Goal: Task Accomplishment & Management: Use online tool/utility

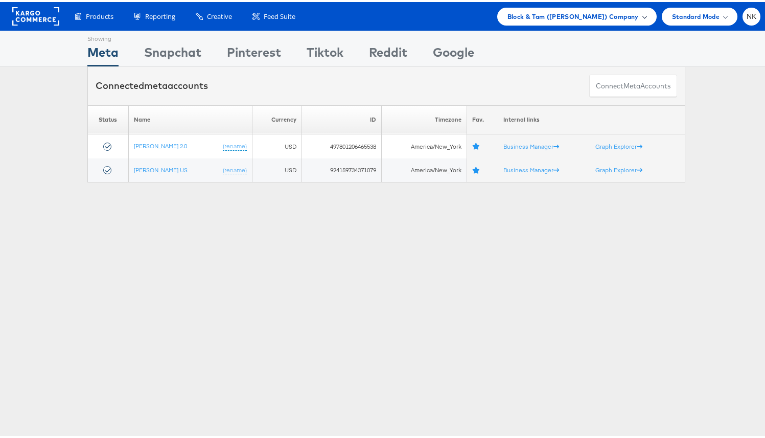
click at [516, 19] on span "Block & Tam (Veronica Beard) Company" at bounding box center [573, 14] width 131 height 11
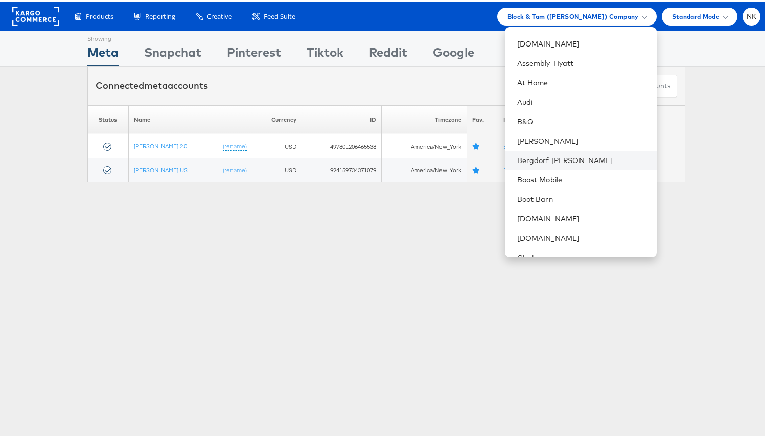
scroll to position [200, 0]
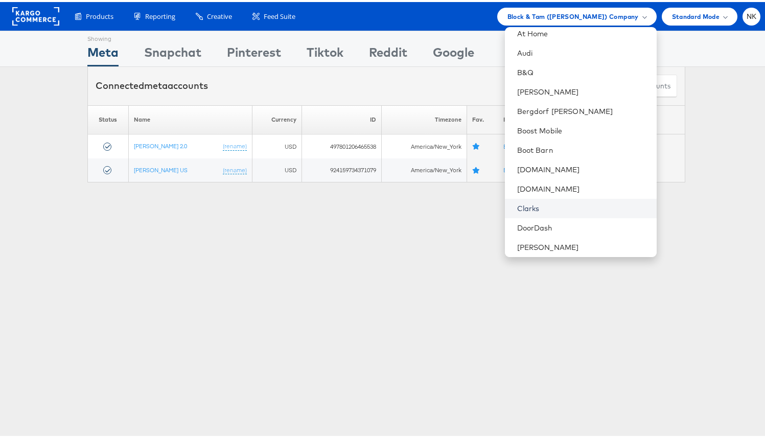
click at [543, 201] on link "Clarks" at bounding box center [582, 206] width 131 height 10
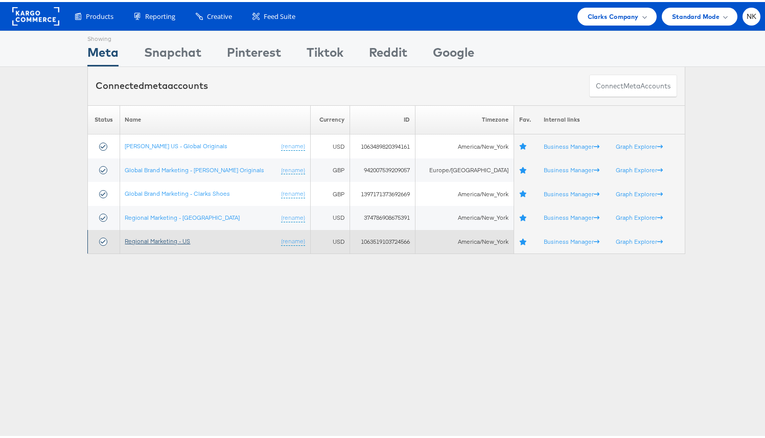
click at [186, 241] on link "Regional Marketing - US" at bounding box center [157, 239] width 65 height 8
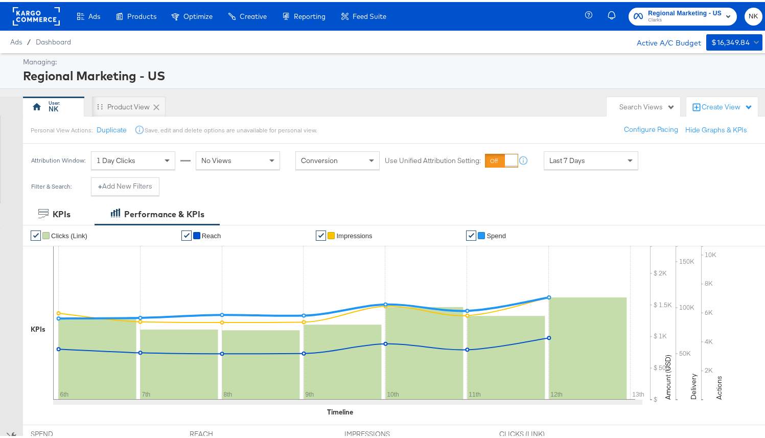
click at [165, 163] on span at bounding box center [168, 158] width 13 height 17
click at [266, 165] on div "No Views" at bounding box center [237, 158] width 83 height 17
click at [616, 155] on div "Last 7 Days" at bounding box center [591, 158] width 94 height 17
click at [658, 167] on div "Oct 13th 2025" at bounding box center [666, 162] width 17 height 8
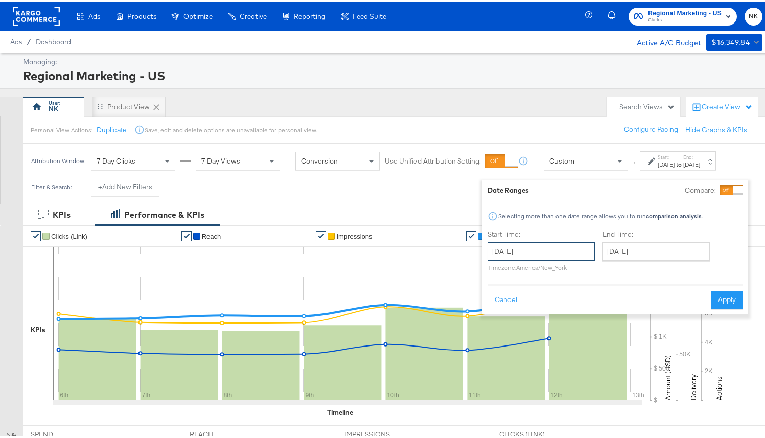
click at [568, 249] on input "October 13th 2025" at bounding box center [541, 249] width 107 height 18
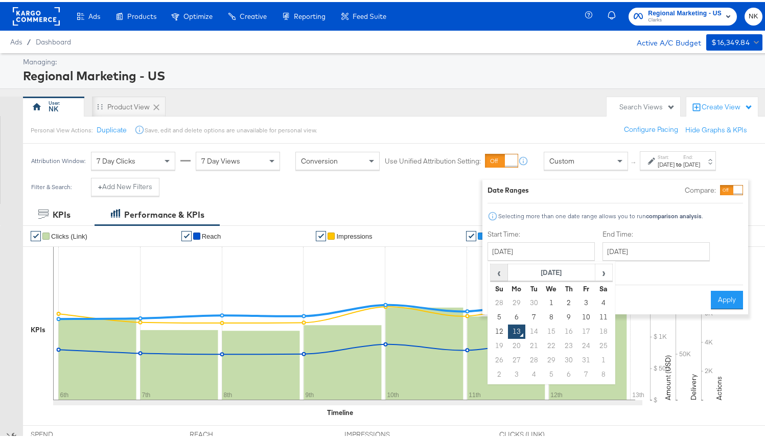
click at [496, 271] on span "‹" at bounding box center [499, 270] width 16 height 15
click at [491, 271] on span "‹" at bounding box center [499, 270] width 16 height 15
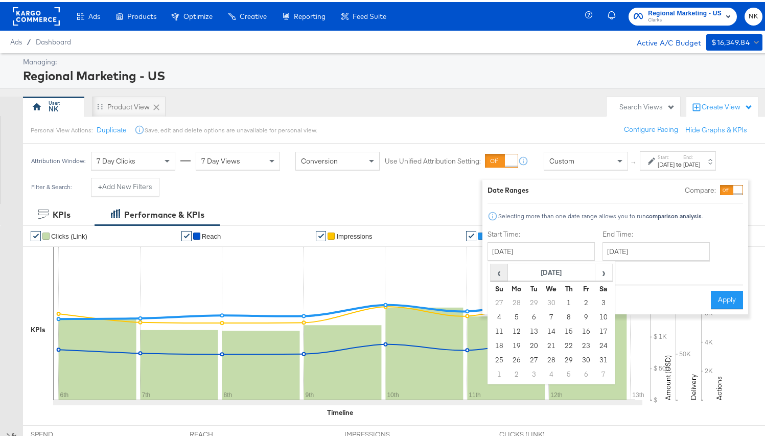
click at [491, 271] on span "‹" at bounding box center [499, 270] width 16 height 15
click at [496, 331] on td "13" at bounding box center [499, 330] width 17 height 14
type input "April 13th 2025"
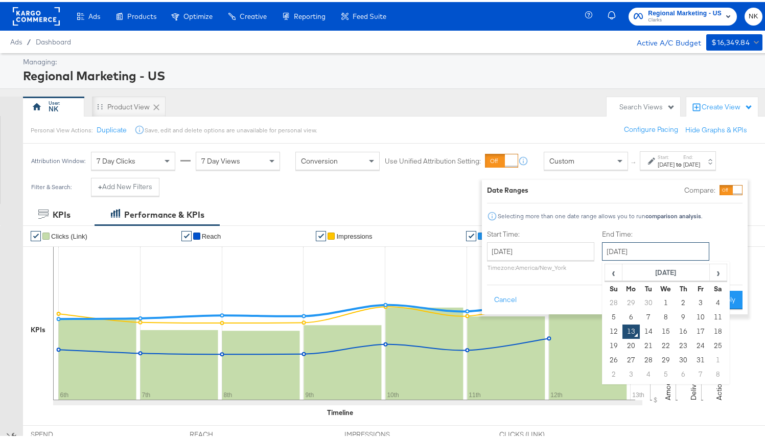
click at [636, 251] on input "October 13th 2025" at bounding box center [655, 249] width 107 height 18
click at [608, 326] on td "12" at bounding box center [613, 330] width 17 height 14
type input "October 12th 2025"
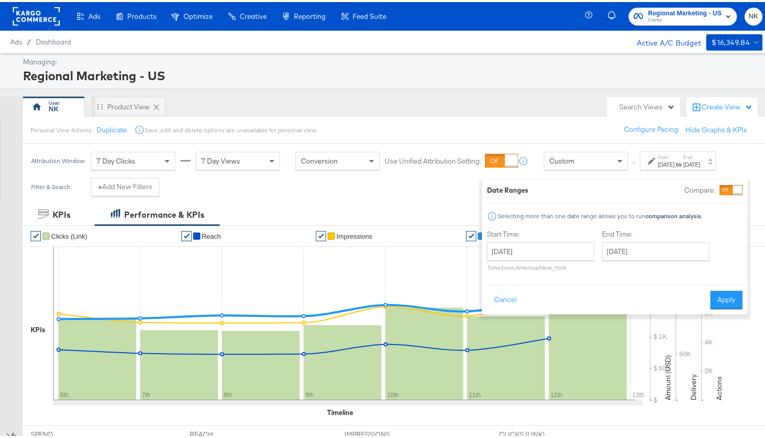
click at [313, 202] on div "Filter & Search: + Add New Filters" at bounding box center [386, 189] width 773 height 26
click at [149, 202] on div "Filter & Search: + Add New Filters" at bounding box center [95, 189] width 144 height 26
click at [148, 194] on button "+ Add New Filters" at bounding box center [125, 185] width 68 height 18
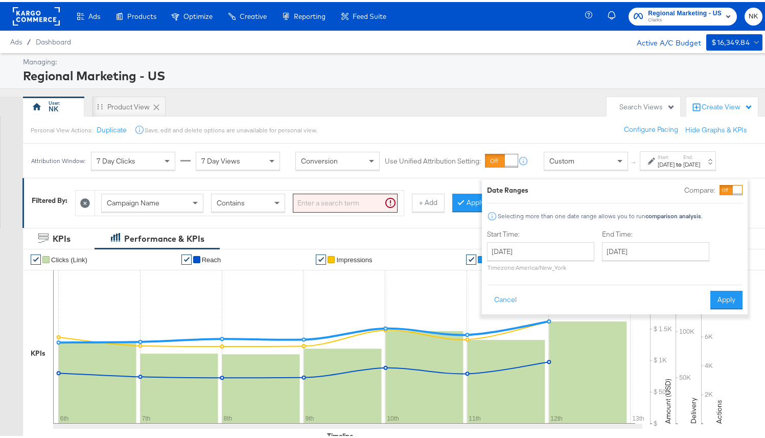
click at [311, 211] on input "search" at bounding box center [345, 201] width 105 height 19
type input "stitch"
click at [417, 210] on button "+ Add" at bounding box center [412, 201] width 33 height 18
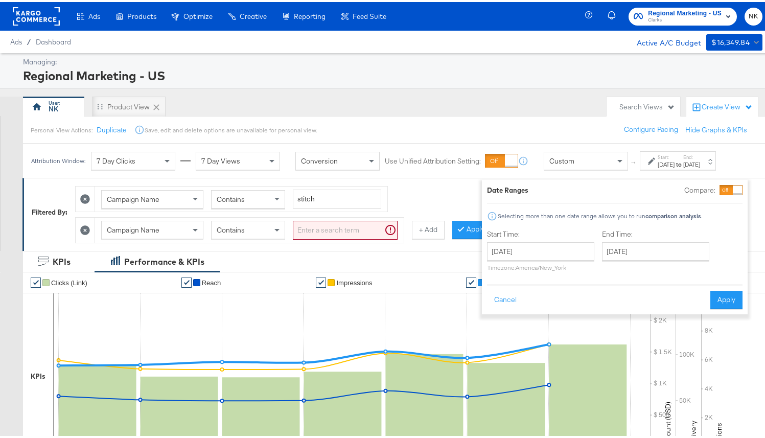
click at [164, 237] on div "Campaign Name" at bounding box center [152, 227] width 101 height 17
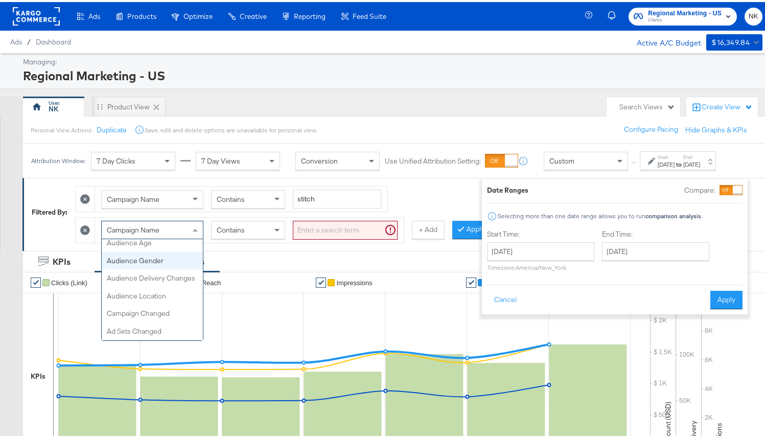
scroll to position [327, 0]
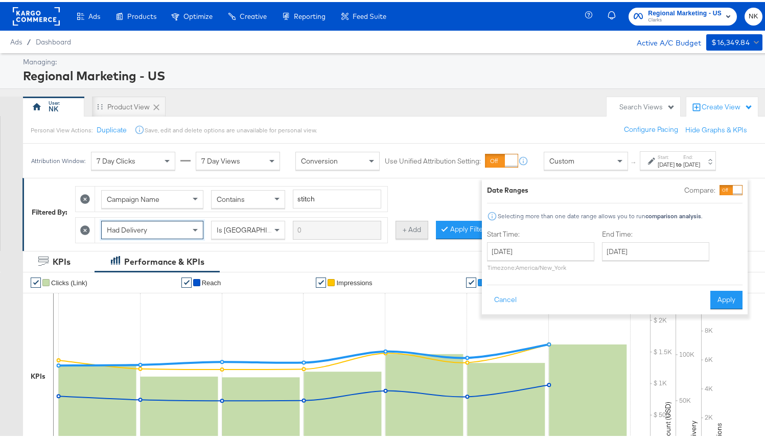
click at [414, 237] on button "+ Add" at bounding box center [412, 228] width 33 height 18
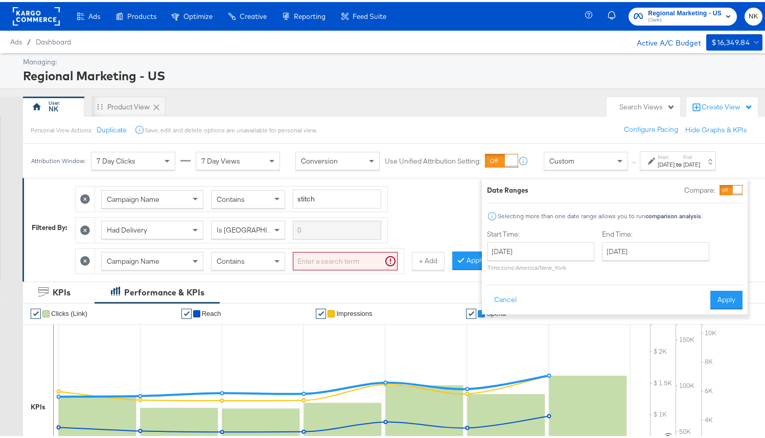
click at [194, 262] on span at bounding box center [195, 260] width 5 height 4
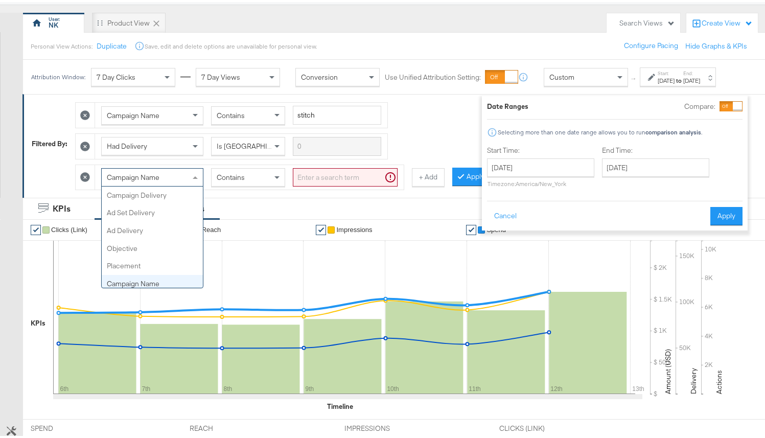
scroll to position [90, 0]
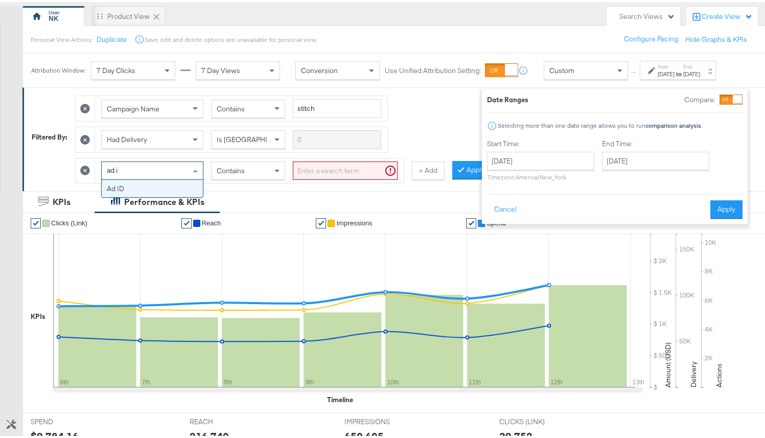
type input "ad"
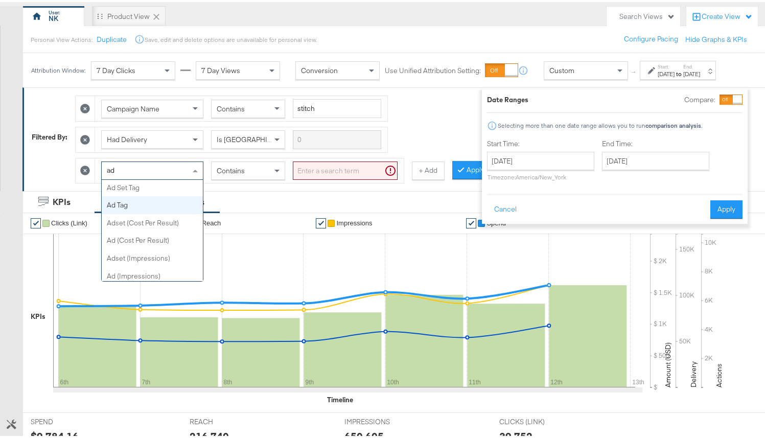
scroll to position [268, 0]
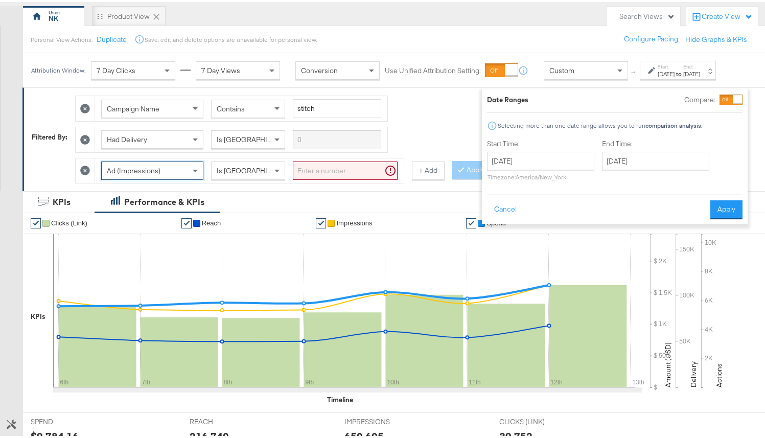
click at [347, 178] on input "search" at bounding box center [345, 168] width 105 height 19
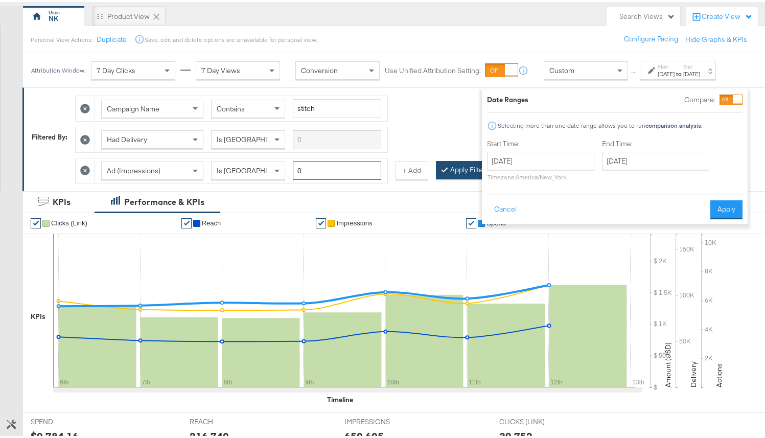
type input "0"
click at [452, 176] on button "Apply Filters" at bounding box center [466, 168] width 60 height 18
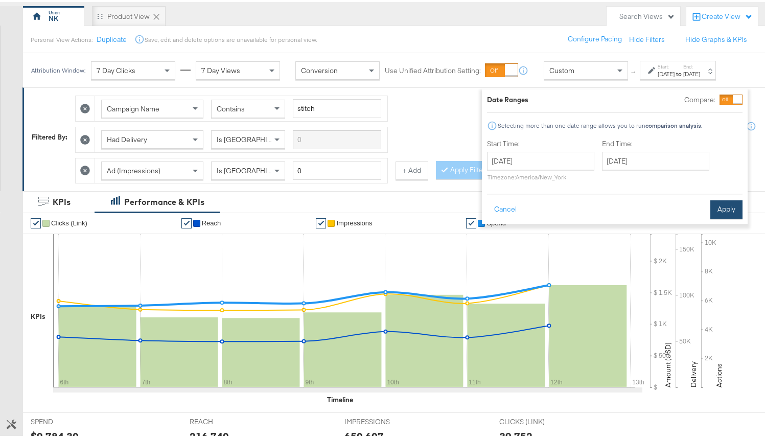
click at [728, 210] on button "Apply" at bounding box center [727, 207] width 32 height 18
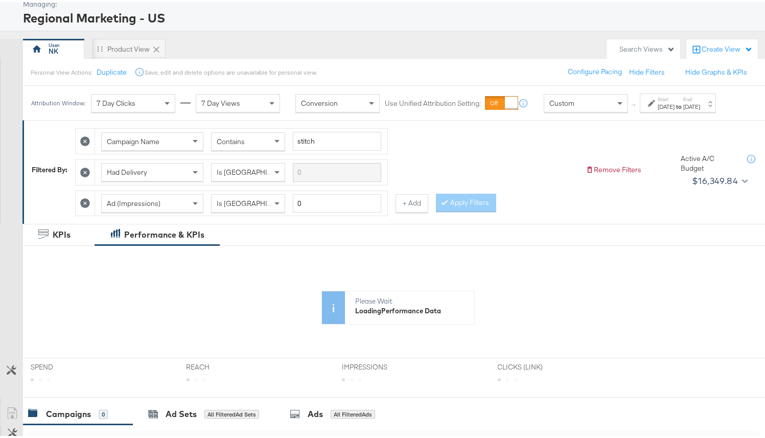
scroll to position [0, 0]
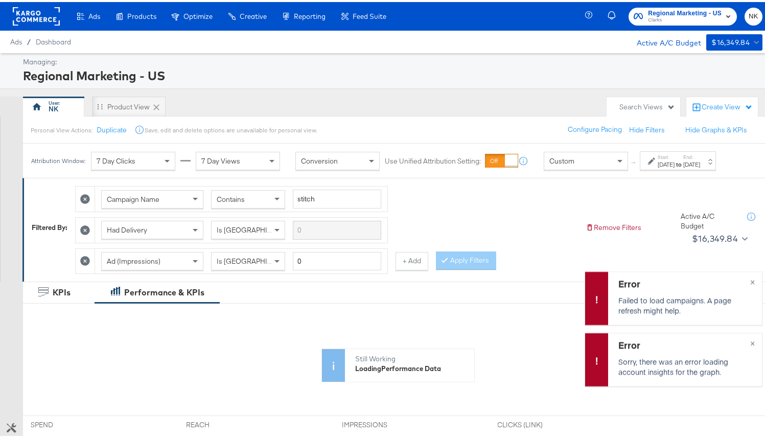
click at [140, 129] on icon at bounding box center [139, 128] width 10 height 10
click at [139, 127] on icon at bounding box center [139, 128] width 10 height 10
click at [157, 103] on icon at bounding box center [156, 105] width 10 height 10
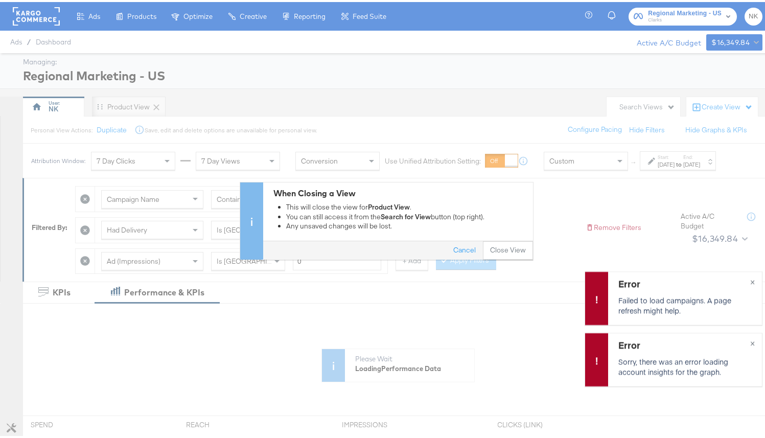
click at [513, 254] on button "Close View" at bounding box center [508, 249] width 50 height 18
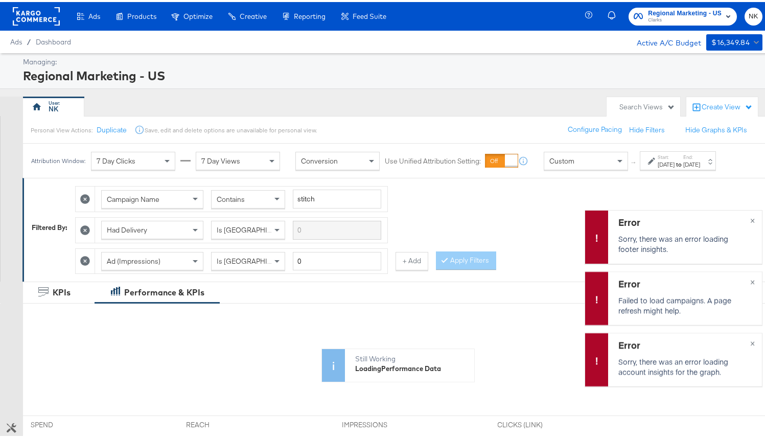
click at [641, 108] on div "Search Views" at bounding box center [648, 105] width 56 height 10
drag, startPoint x: 638, startPoint y: 107, endPoint x: 653, endPoint y: 106, distance: 14.3
click at [639, 107] on div "Search Views" at bounding box center [648, 105] width 56 height 10
click at [723, 107] on div "Create View" at bounding box center [727, 105] width 51 height 10
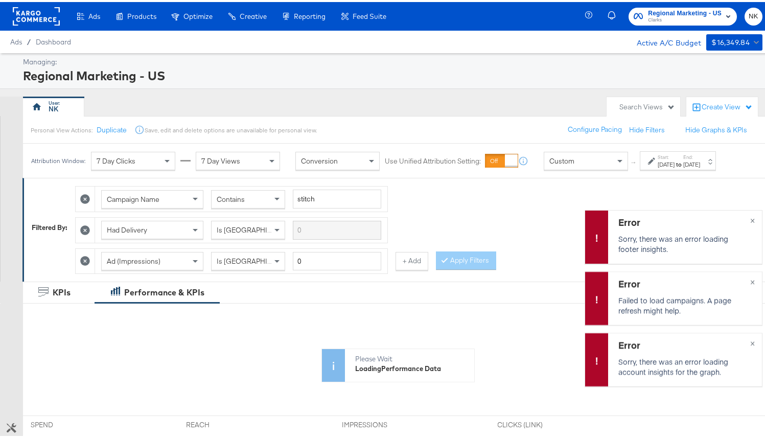
click at [414, 88] on div "Managing: Regional Marketing - US NK Search Views Create View Personal View Act…" at bounding box center [386, 393] width 773 height 684
click at [90, 103] on div "NK" at bounding box center [57, 105] width 69 height 20
click at [321, 108] on div "NK" at bounding box center [312, 105] width 579 height 20
click at [717, 106] on div "Create View" at bounding box center [727, 105] width 51 height 10
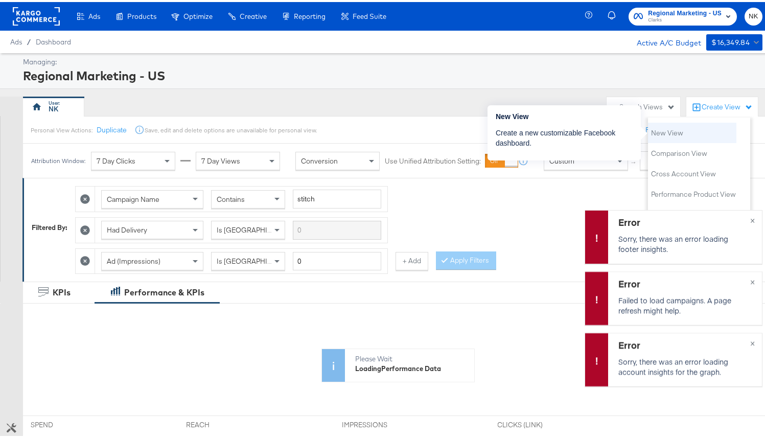
click at [706, 127] on li "New View" at bounding box center [692, 131] width 88 height 20
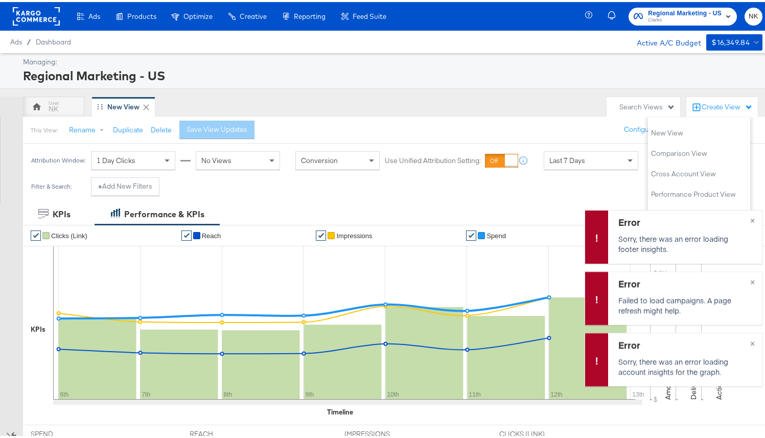
click at [125, 102] on div "New View" at bounding box center [123, 105] width 32 height 10
click at [73, 107] on div "NK" at bounding box center [53, 105] width 61 height 20
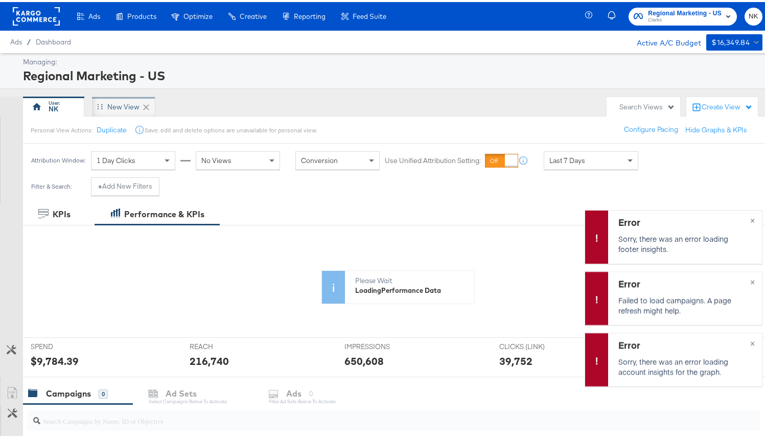
click at [112, 105] on div "New View" at bounding box center [123, 105] width 32 height 10
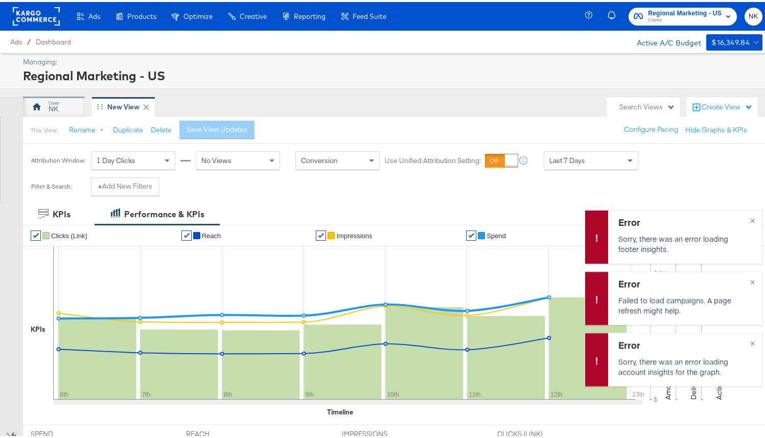
click at [60, 107] on div "NK" at bounding box center [53, 105] width 61 height 20
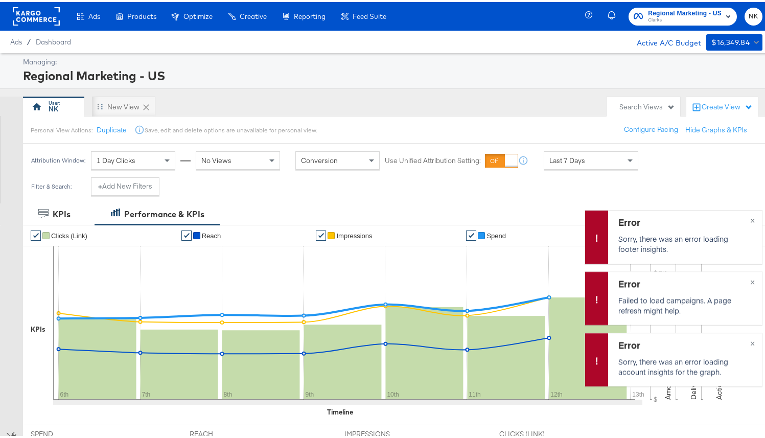
click at [99, 104] on div "Drag to reorder tab" at bounding box center [100, 105] width 6 height 6
click at [106, 105] on div "New View" at bounding box center [123, 105] width 63 height 20
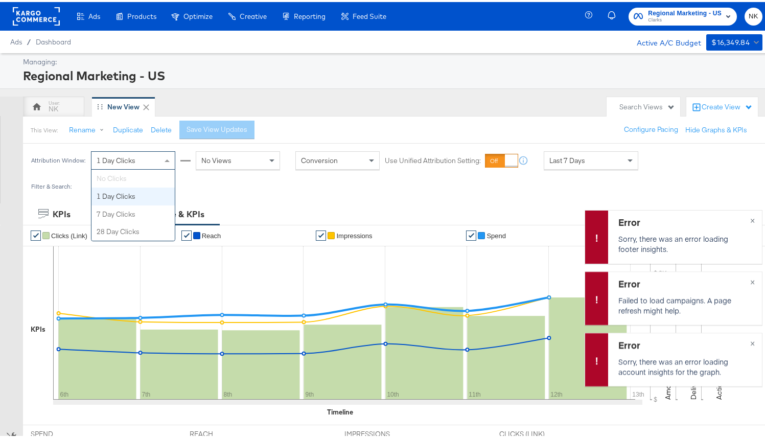
click at [121, 162] on span "1 Day Clicks" at bounding box center [116, 158] width 39 height 9
click at [743, 218] on button "×" at bounding box center [752, 218] width 19 height 18
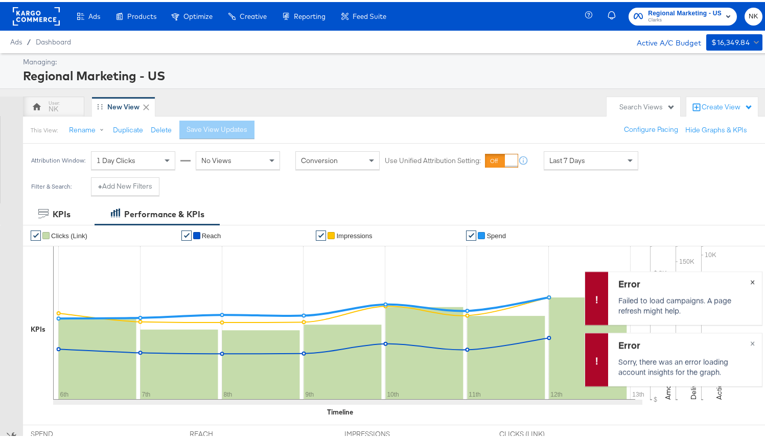
click at [743, 278] on button "×" at bounding box center [752, 279] width 19 height 18
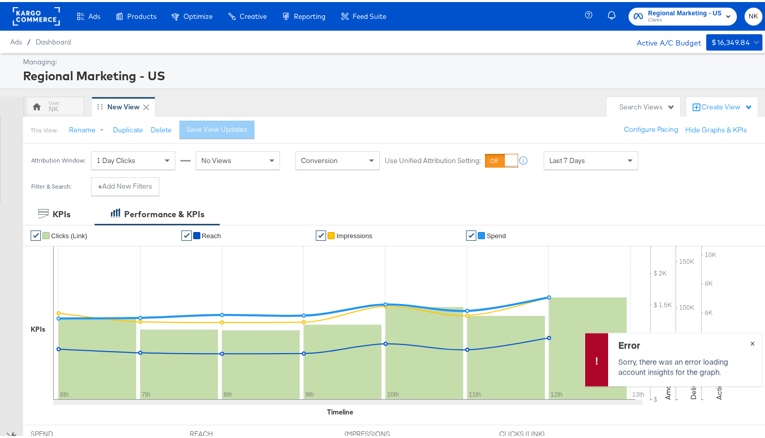
click at [748, 339] on button "×" at bounding box center [752, 340] width 19 height 18
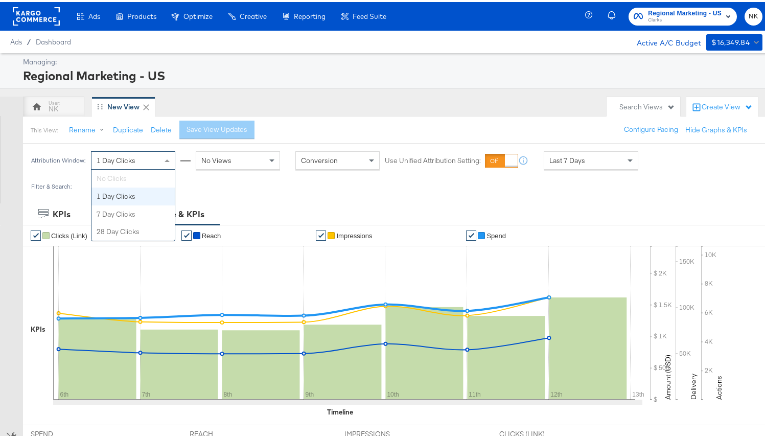
click at [118, 155] on span "1 Day Clicks" at bounding box center [116, 158] width 39 height 9
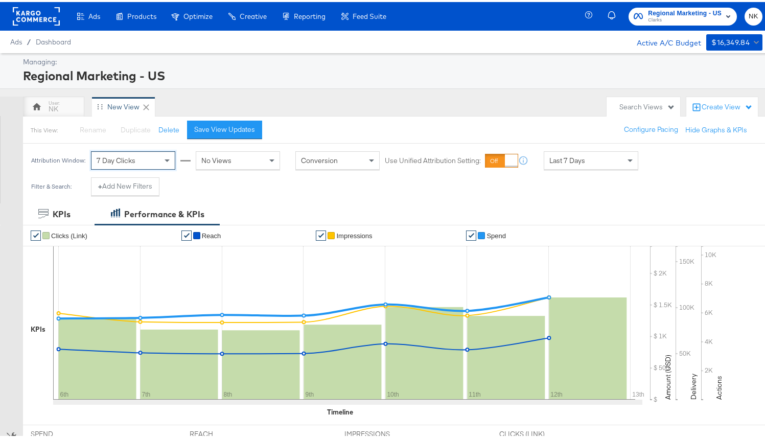
click at [226, 158] on span "No Views" at bounding box center [216, 158] width 30 height 9
click at [342, 132] on div "This View: Rename Please save your changes before renaming this view Duplicate …" at bounding box center [397, 128] width 750 height 28
click at [131, 189] on button "+ Add New Filters" at bounding box center [125, 184] width 68 height 18
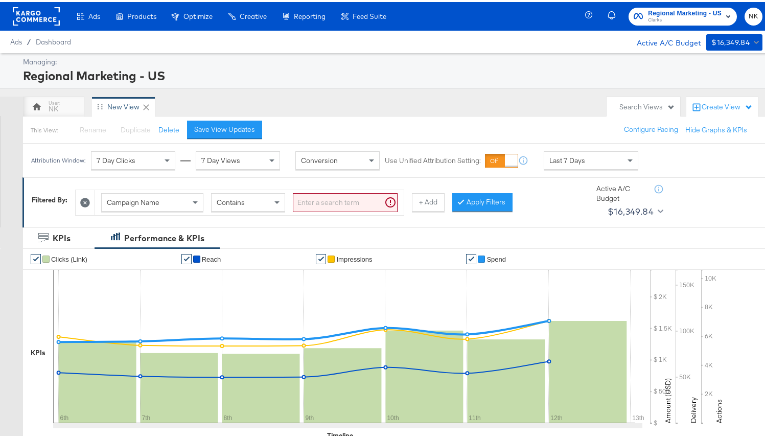
click at [436, 204] on button "+ Add" at bounding box center [428, 200] width 33 height 18
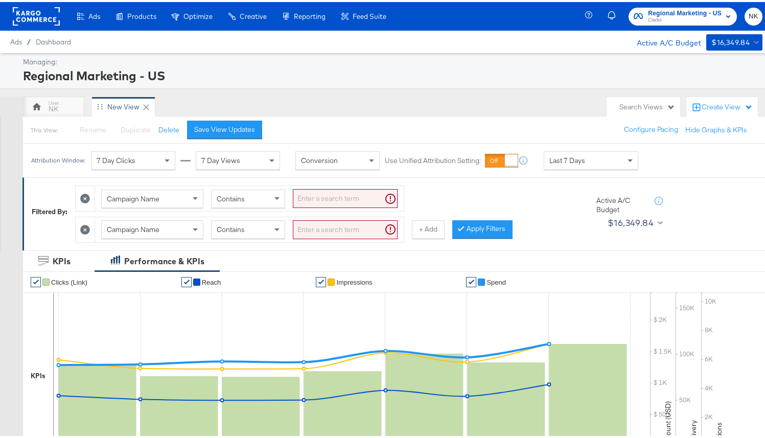
drag, startPoint x: 427, startPoint y: 223, endPoint x: 422, endPoint y: 227, distance: 7.0
click at [427, 223] on button "+ Add" at bounding box center [428, 227] width 33 height 18
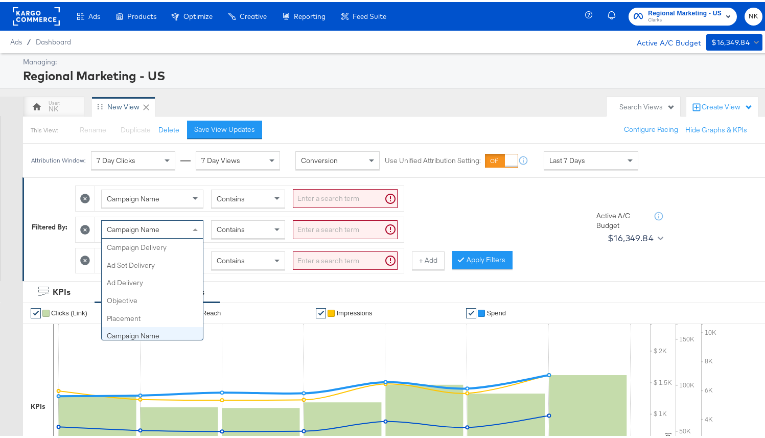
click at [171, 234] on div "Campaign Name" at bounding box center [152, 227] width 101 height 17
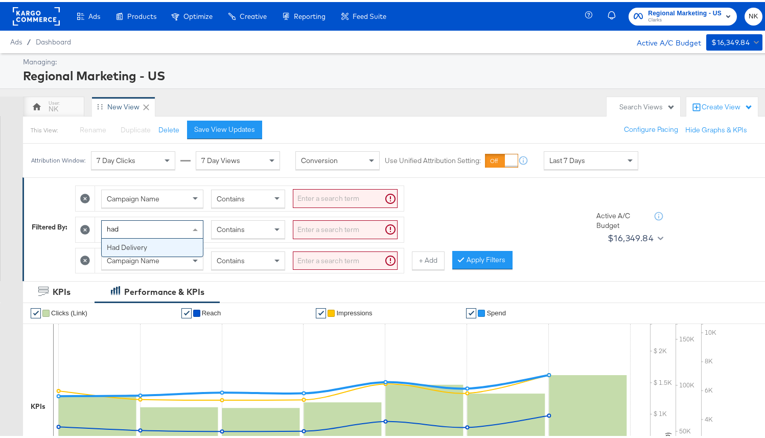
type input "had d"
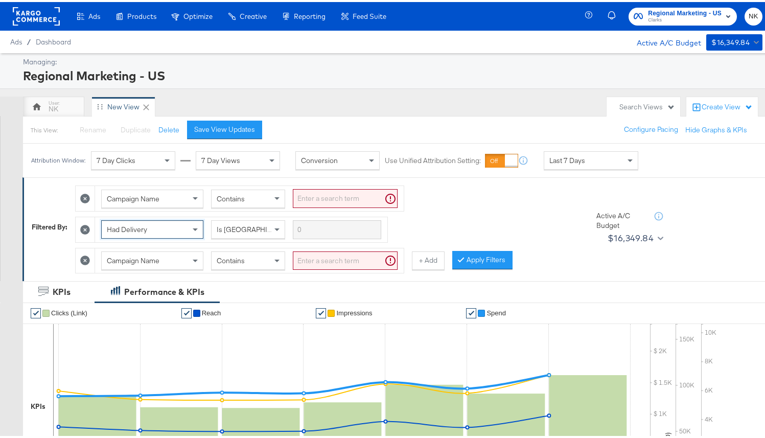
click at [169, 265] on div "Campaign Name" at bounding box center [152, 258] width 101 height 17
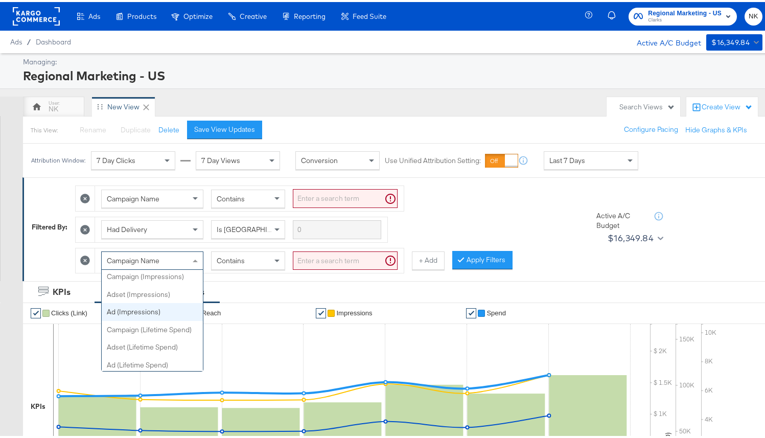
scroll to position [486, 0]
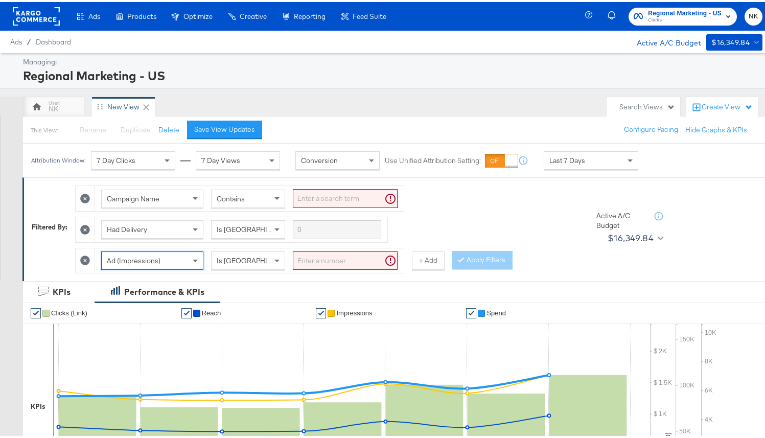
click at [316, 266] on input "search" at bounding box center [345, 258] width 105 height 19
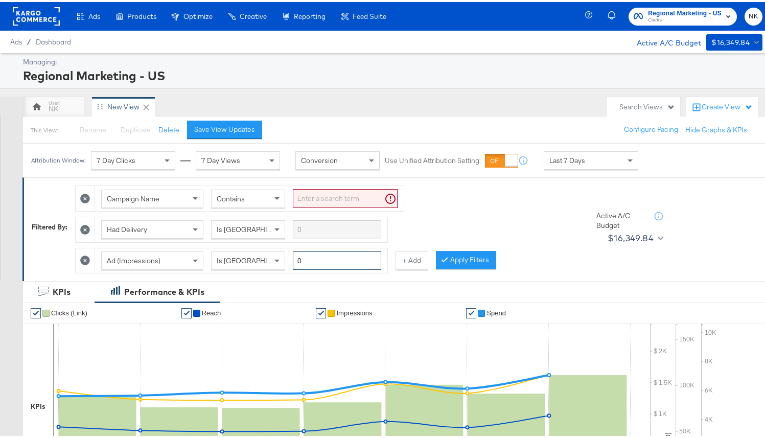
type input "0"
click at [438, 231] on div "Campaign Name Contains Had Delivery Is Greater Than Ad (Impressions) Is Greater…" at bounding box center [326, 224] width 502 height 93
click at [331, 195] on input "search" at bounding box center [345, 196] width 105 height 19
type input "stitch"
click at [392, 213] on div "Campaign Name Contains stitch Had Delivery Is Greater Than Ad (Impressions) Is …" at bounding box center [326, 224] width 502 height 93
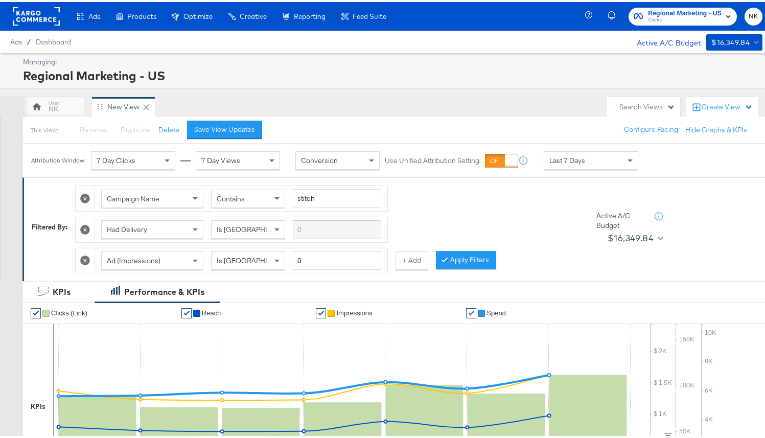
click at [559, 159] on span "Last 7 Days" at bounding box center [568, 158] width 36 height 9
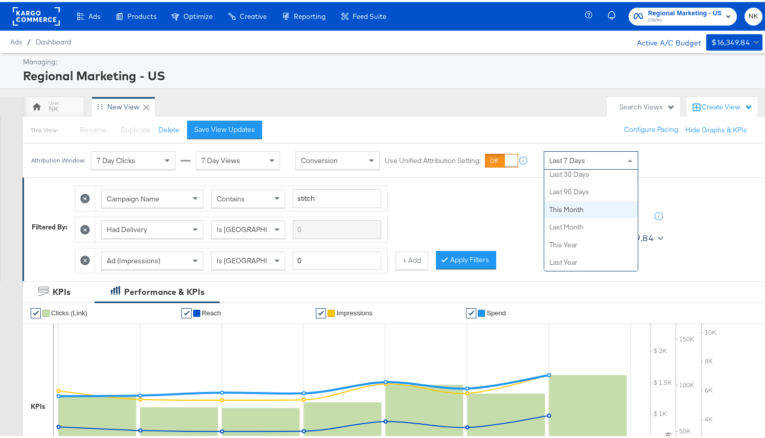
scroll to position [0, 0]
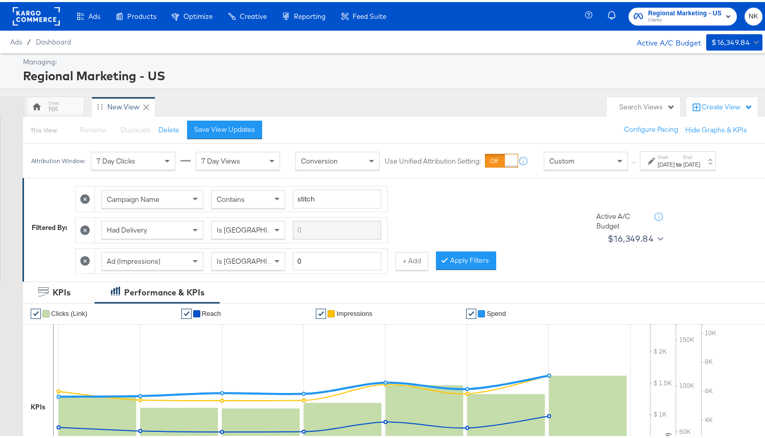
click at [658, 158] on label "Start:" at bounding box center [666, 155] width 17 height 7
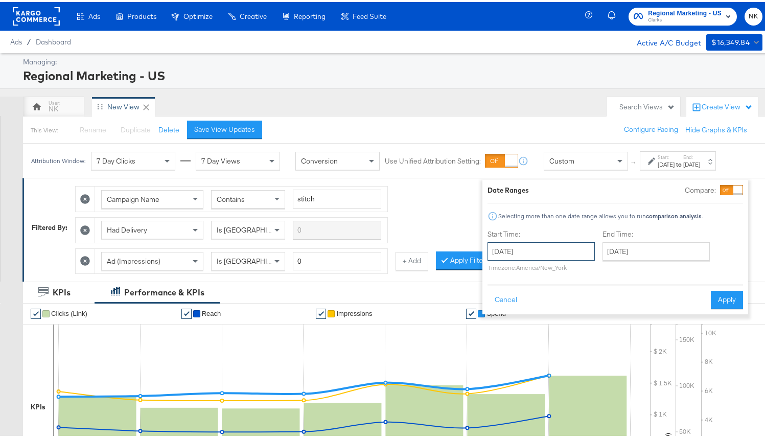
click at [564, 254] on input "[DATE]" at bounding box center [541, 249] width 107 height 18
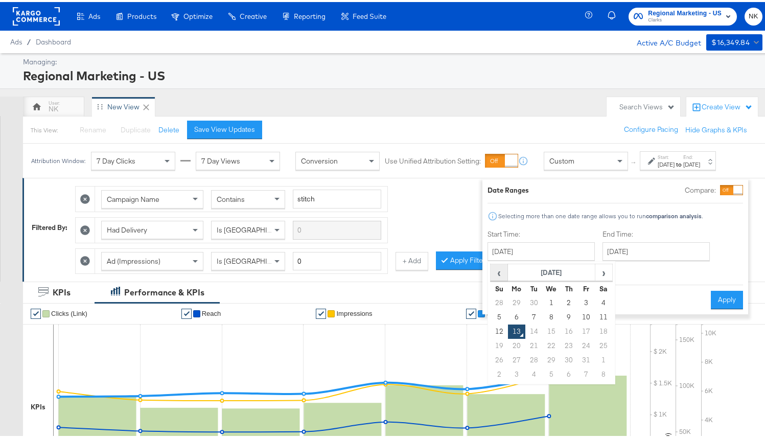
click at [498, 272] on span "‹" at bounding box center [499, 270] width 16 height 15
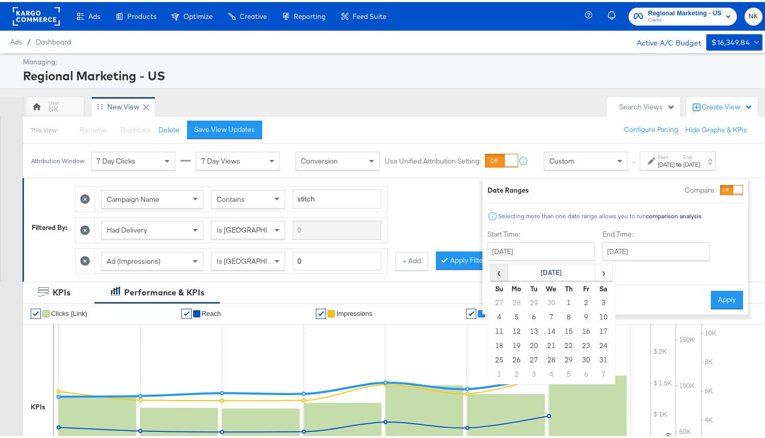
click at [498, 272] on span "‹" at bounding box center [499, 270] width 16 height 15
click at [496, 329] on td "13" at bounding box center [499, 330] width 17 height 14
type input "April 13th 2025"
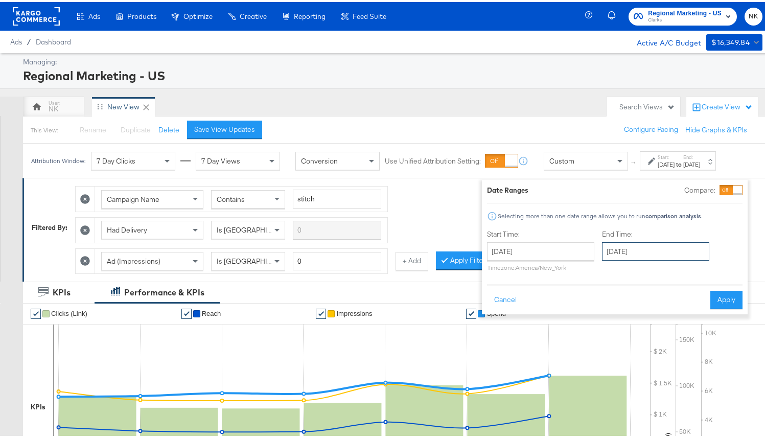
click at [644, 255] on input "[DATE]" at bounding box center [655, 249] width 107 height 18
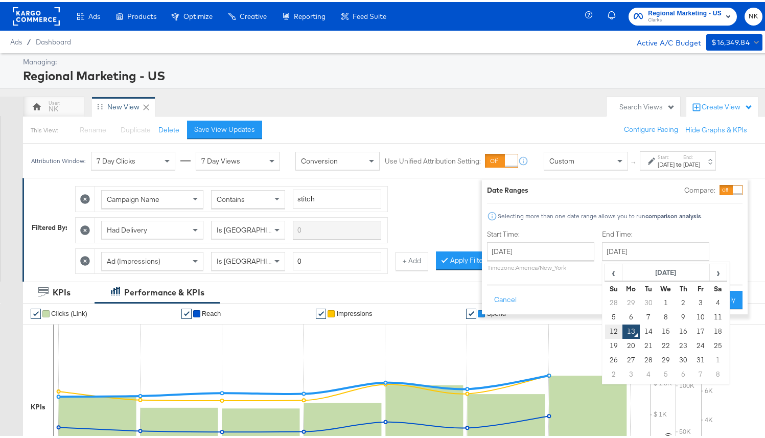
click at [608, 332] on td "12" at bounding box center [613, 330] width 17 height 14
type input "October 12th 2025"
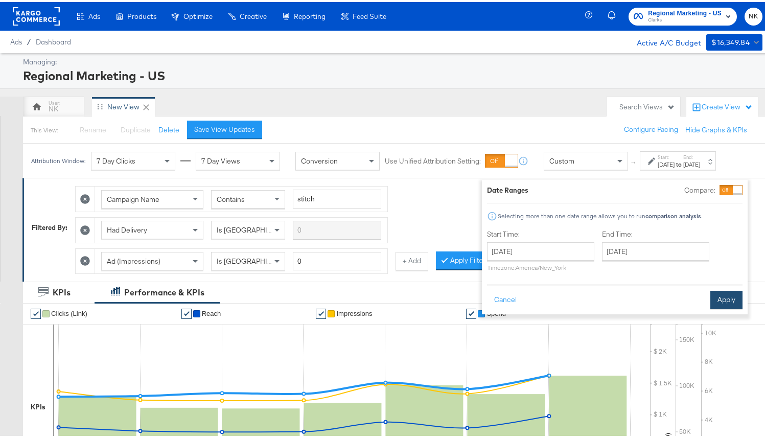
click at [723, 296] on button "Apply" at bounding box center [727, 298] width 32 height 18
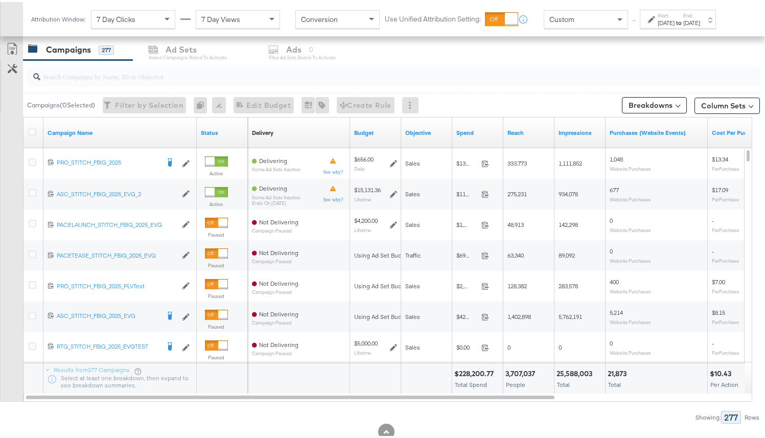
scroll to position [506, 0]
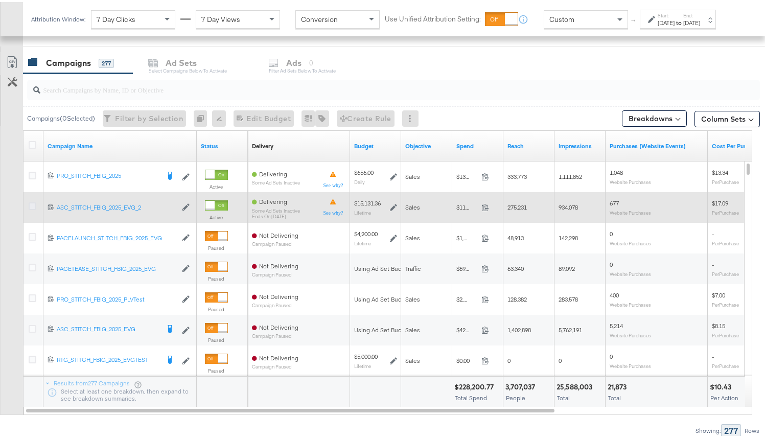
click at [30, 203] on icon at bounding box center [33, 204] width 8 height 8
click at [0, 0] on input "checkbox" at bounding box center [0, 0] width 0 height 0
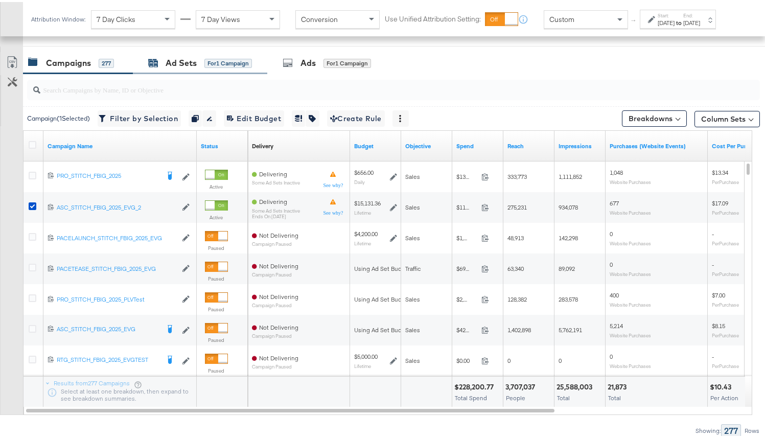
click at [172, 61] on div "Ad Sets" at bounding box center [181, 61] width 31 height 12
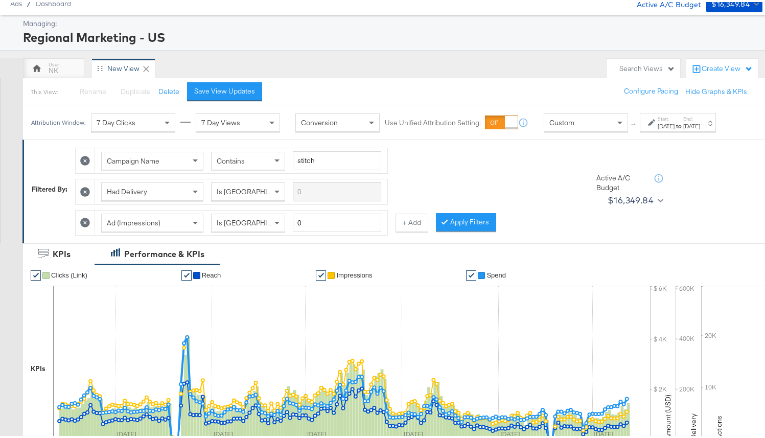
scroll to position [0, 0]
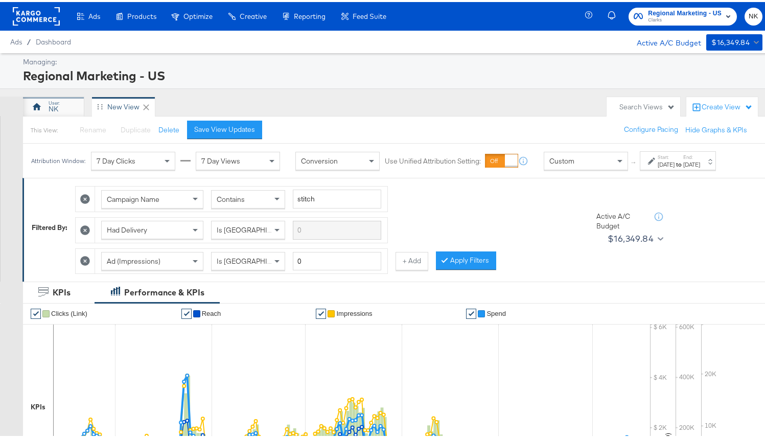
click at [63, 106] on div "NK" at bounding box center [53, 105] width 61 height 20
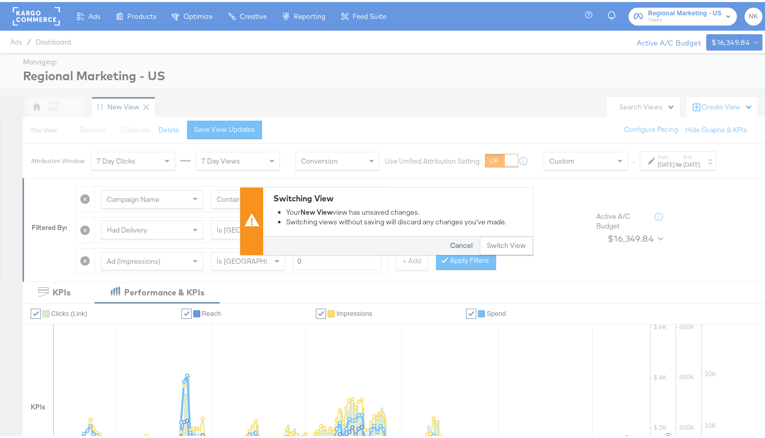
click at [464, 242] on button "Cancel" at bounding box center [461, 244] width 37 height 18
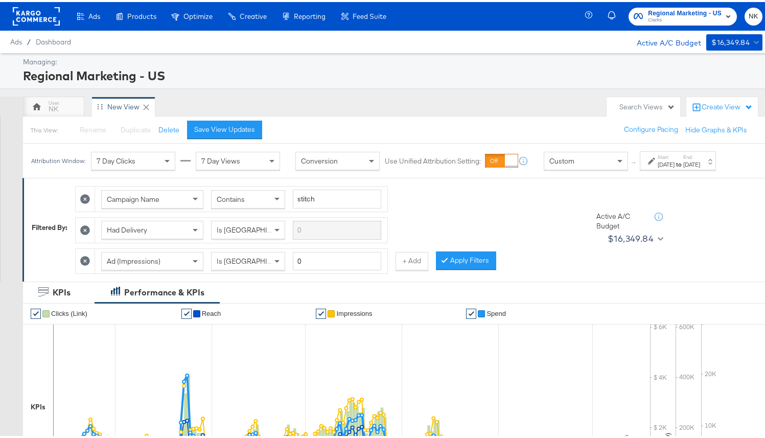
click at [126, 109] on div "New View" at bounding box center [123, 105] width 32 height 10
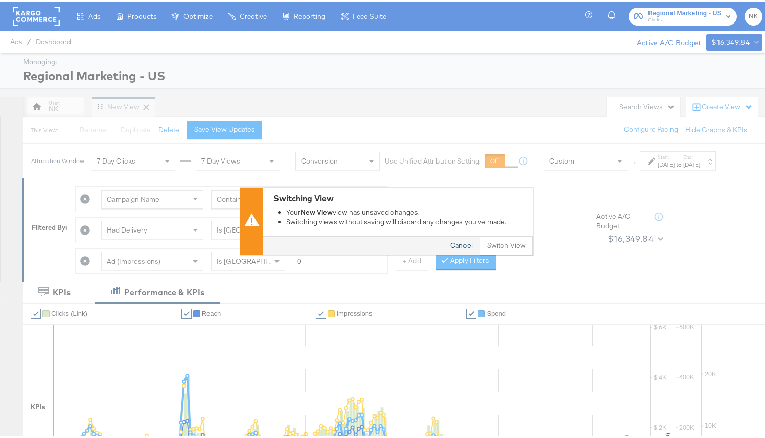
click at [449, 243] on button "Cancel" at bounding box center [461, 244] width 37 height 18
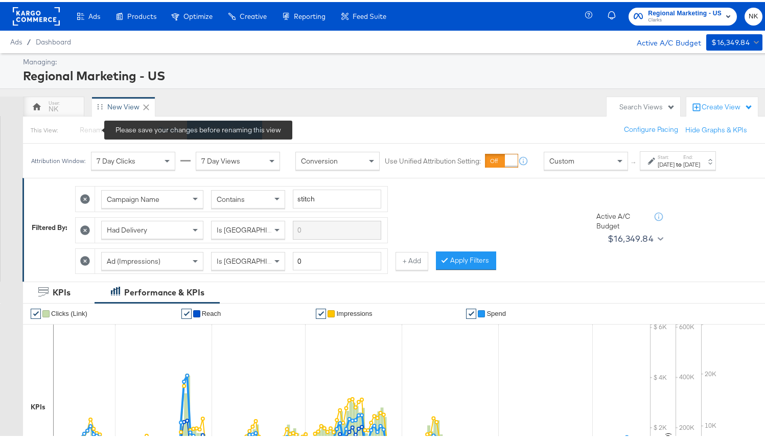
click at [82, 126] on span "Rename" at bounding box center [93, 127] width 27 height 9
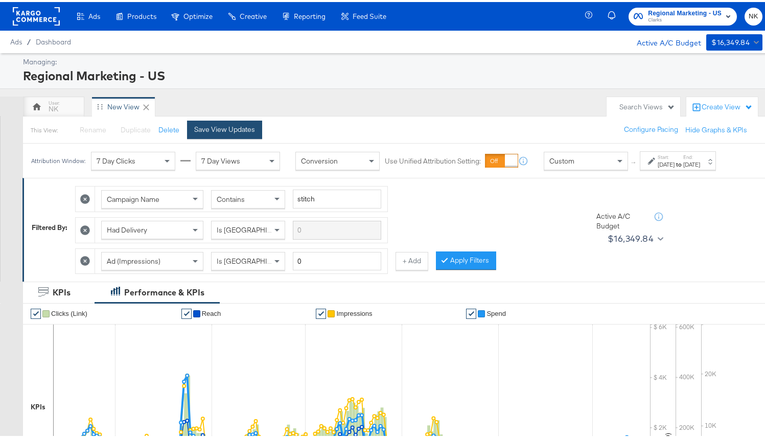
click at [218, 122] on button "Save View Updates" at bounding box center [224, 128] width 75 height 18
click at [88, 126] on button "Rename" at bounding box center [88, 128] width 53 height 18
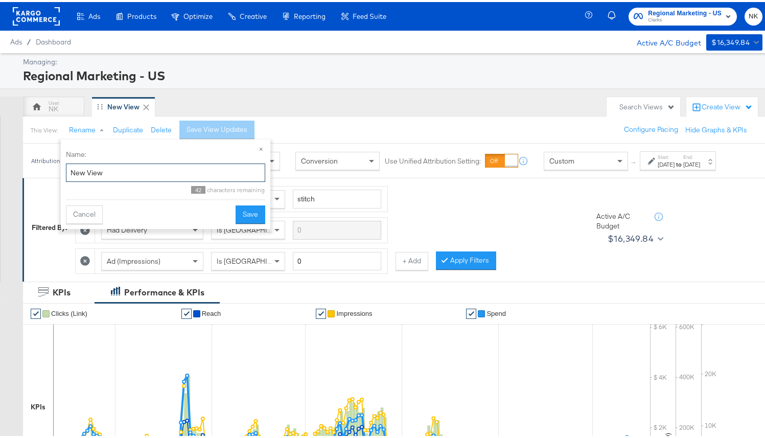
drag, startPoint x: 86, startPoint y: 170, endPoint x: -54, endPoint y: 154, distance: 141.0
click at [0, 154] on html "Ads Ads Dashboard Main dashboard for Media Buying. New Campaign Create a new ca…" at bounding box center [386, 219] width 773 height 438
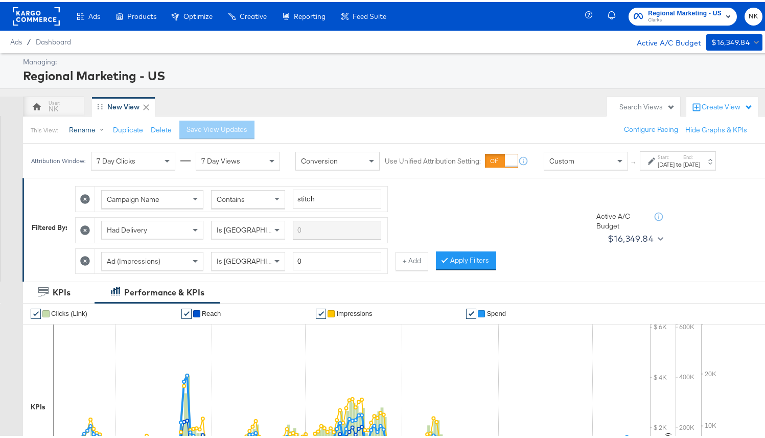
click at [80, 126] on button "Rename" at bounding box center [88, 128] width 53 height 18
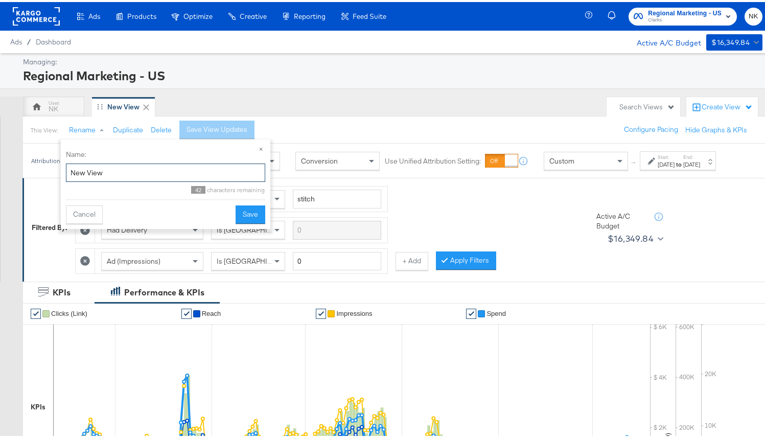
drag, startPoint x: 110, startPoint y: 170, endPoint x: 67, endPoint y: 171, distance: 42.5
click at [67, 171] on input "New View" at bounding box center [165, 171] width 199 height 19
type input "Functioning_Extended"
click at [254, 213] on button "Save" at bounding box center [251, 212] width 30 height 18
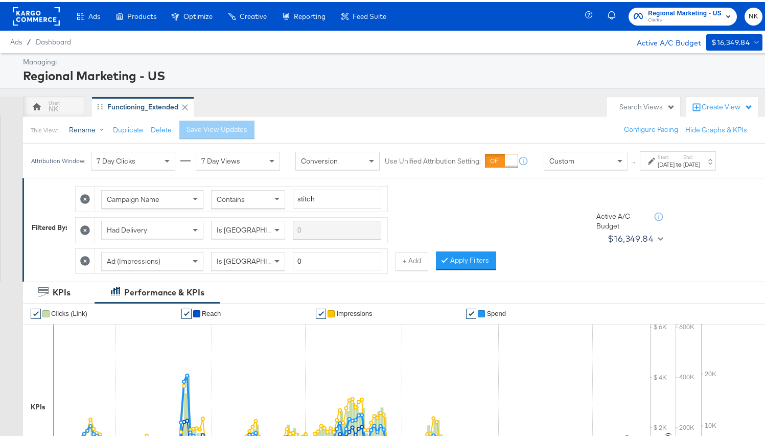
click at [87, 127] on button "Rename" at bounding box center [88, 128] width 53 height 18
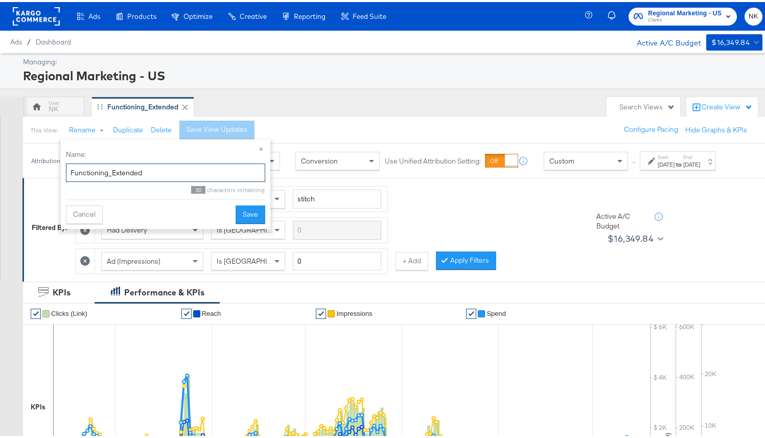
click at [154, 174] on input "Functioning_Extended" at bounding box center [165, 171] width 199 height 19
type input "Functioning_Extended_Range"
click at [245, 212] on button "Save" at bounding box center [251, 212] width 30 height 18
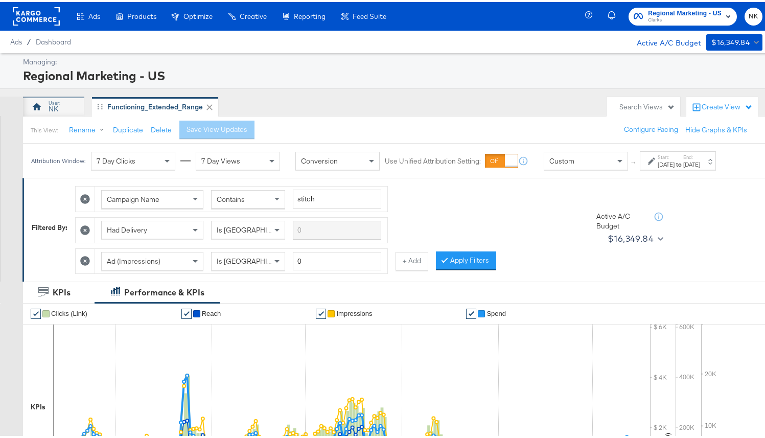
click at [66, 105] on div "NK" at bounding box center [53, 105] width 61 height 20
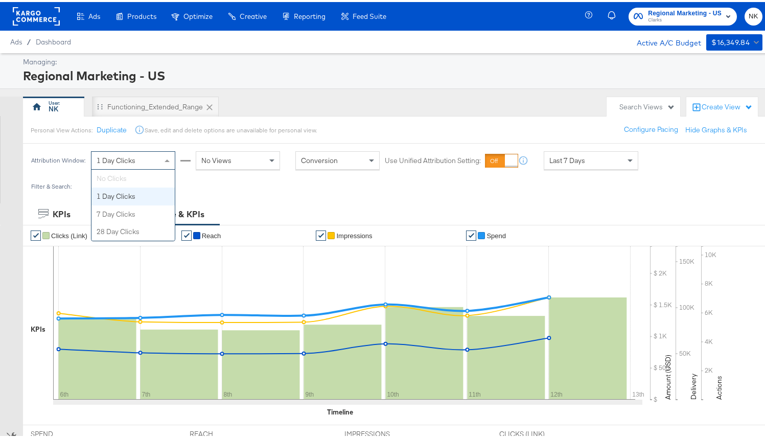
click at [171, 161] on span at bounding box center [168, 158] width 13 height 17
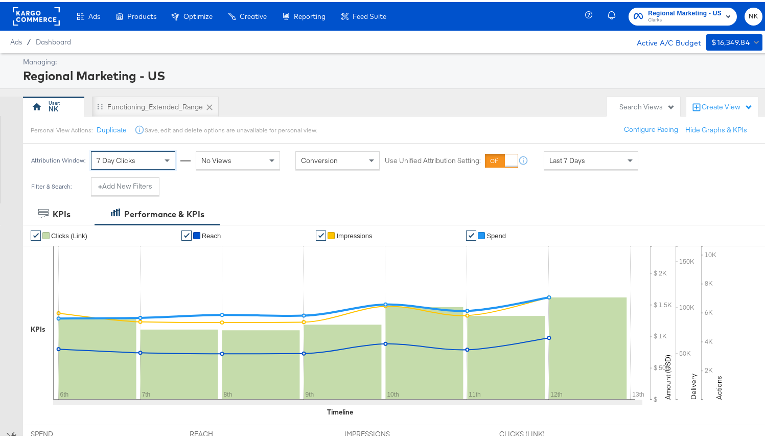
click at [262, 162] on div "No Views" at bounding box center [237, 158] width 83 height 17
click at [138, 183] on button "+ Add New Filters" at bounding box center [125, 184] width 68 height 18
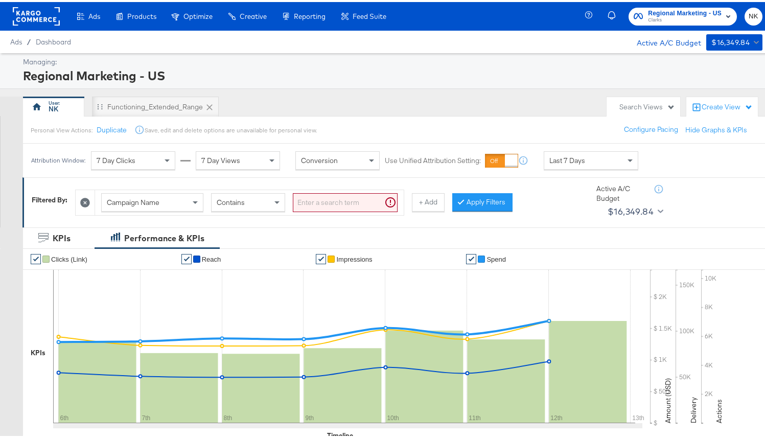
click at [437, 204] on button "+ Add" at bounding box center [428, 200] width 33 height 18
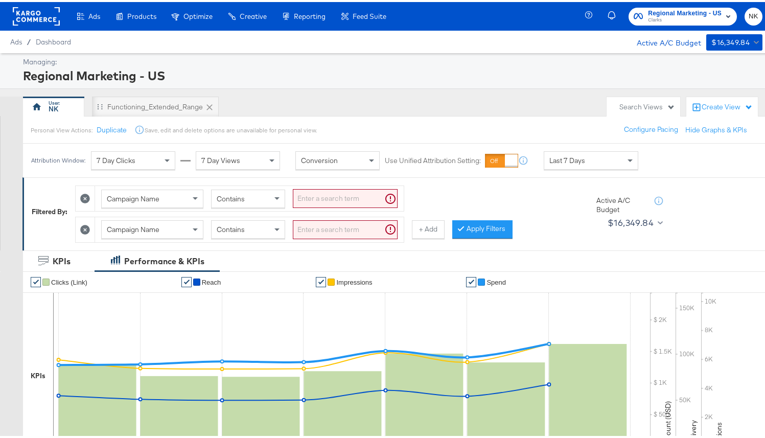
click at [430, 225] on button "+ Add" at bounding box center [428, 227] width 33 height 18
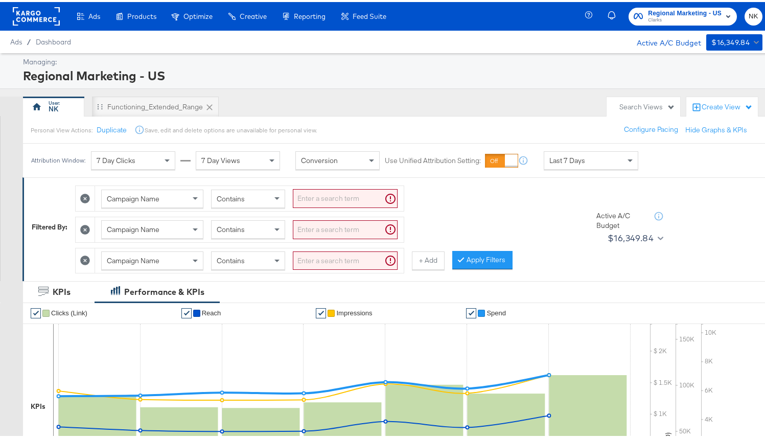
click at [169, 223] on div "Campaign Name" at bounding box center [152, 227] width 101 height 17
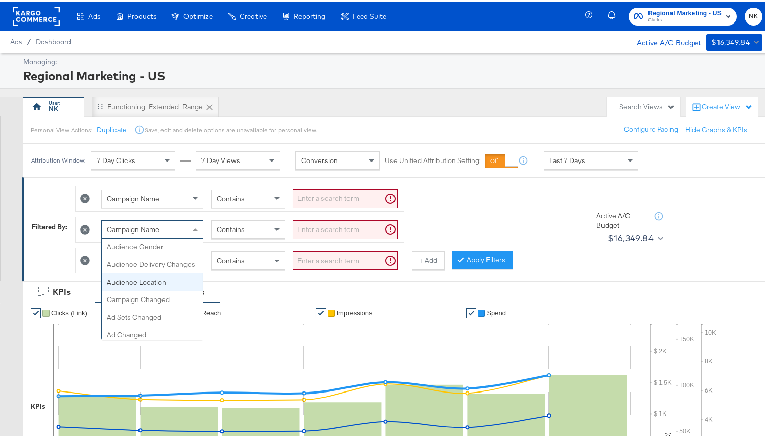
scroll to position [329, 0]
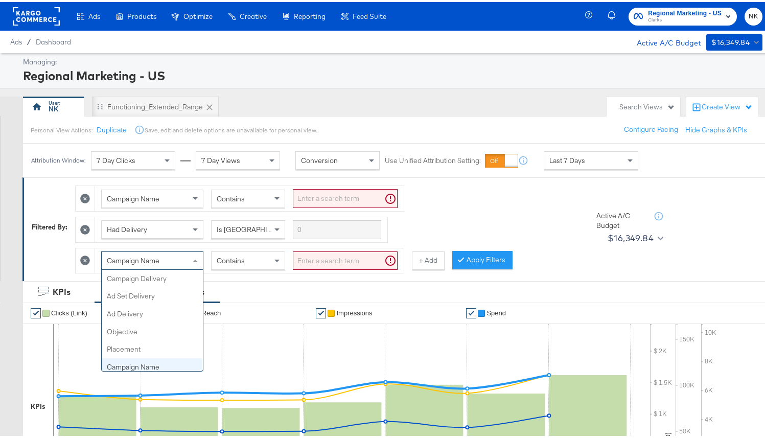
click at [164, 261] on div "Campaign Name" at bounding box center [152, 258] width 101 height 17
type input "ad (i"
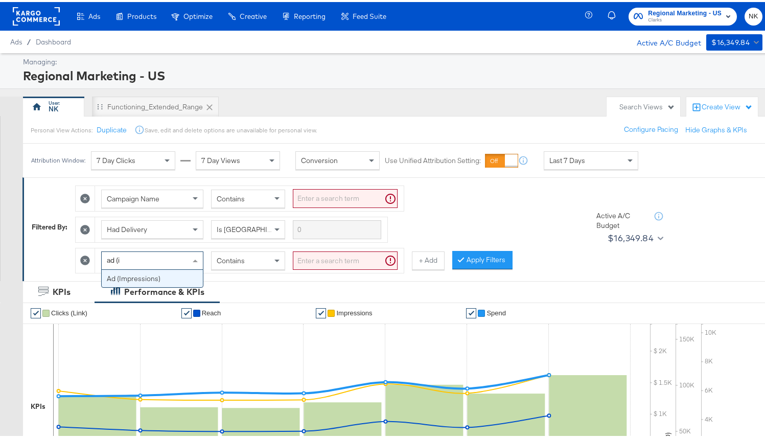
scroll to position [0, 0]
click at [334, 258] on input "search" at bounding box center [345, 258] width 105 height 19
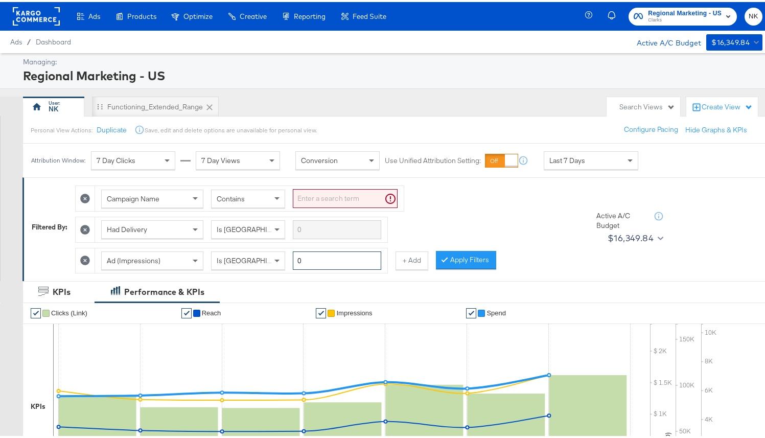
type input "0"
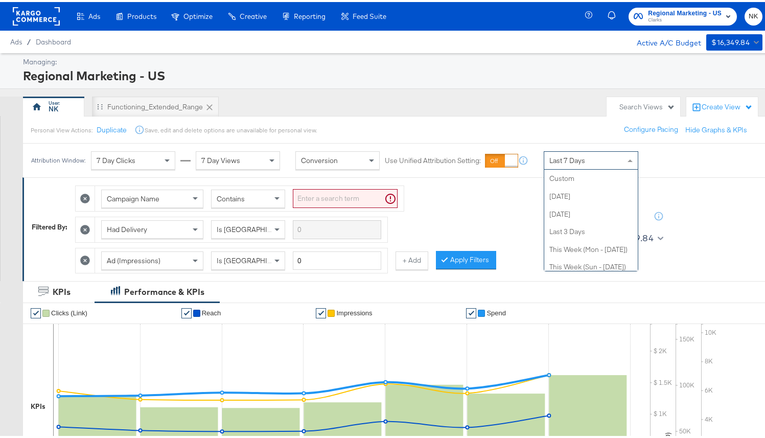
click at [612, 162] on div "Last 7 Days" at bounding box center [591, 158] width 94 height 17
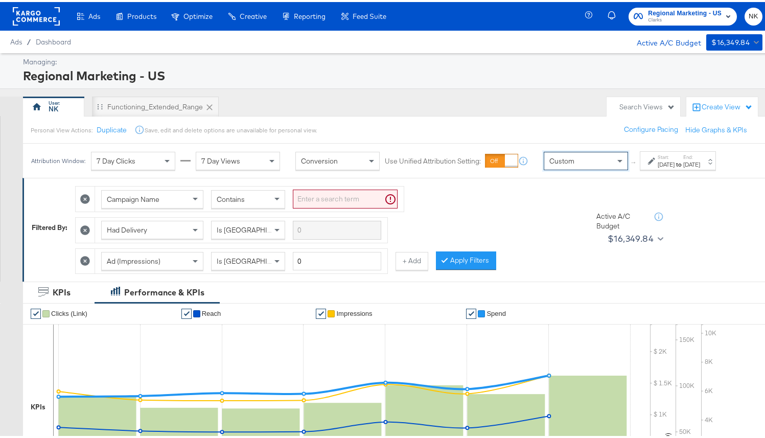
click at [658, 167] on div "Oct 13th 2025" at bounding box center [666, 162] width 17 height 8
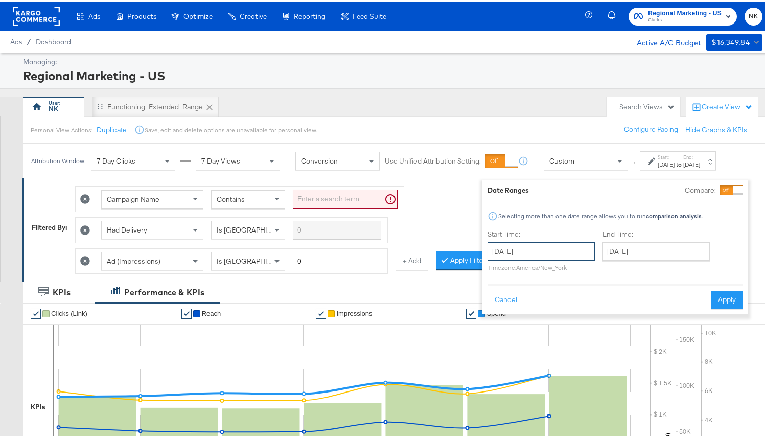
click at [519, 250] on input "[DATE]" at bounding box center [541, 249] width 107 height 18
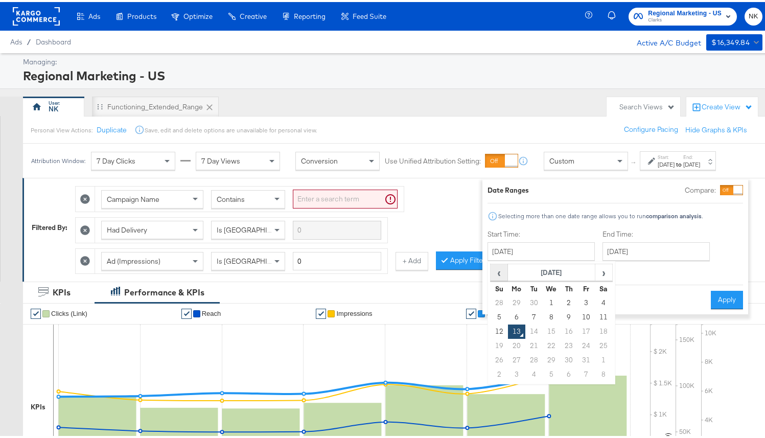
click at [497, 275] on span "‹" at bounding box center [499, 270] width 16 height 15
click at [498, 274] on span "‹" at bounding box center [499, 270] width 16 height 15
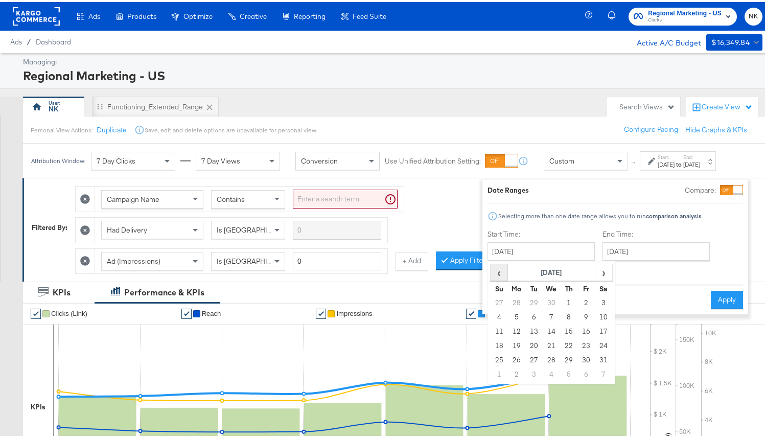
click at [498, 274] on span "‹" at bounding box center [499, 270] width 16 height 15
click at [495, 332] on td "13" at bounding box center [499, 330] width 17 height 14
type input "April 13th 2025"
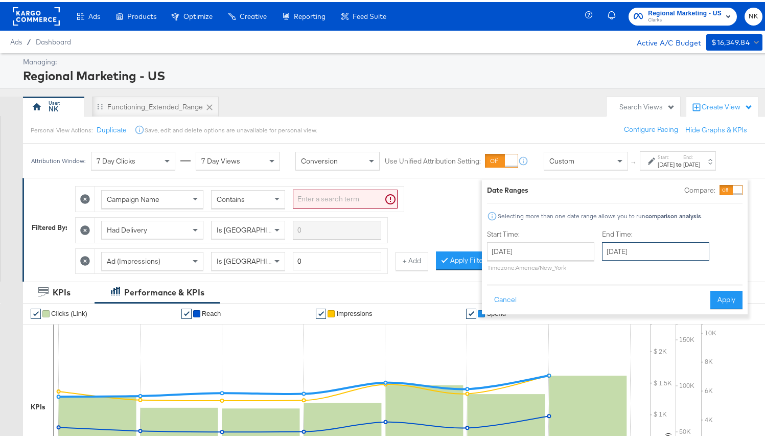
click at [652, 249] on input "[DATE]" at bounding box center [655, 249] width 107 height 18
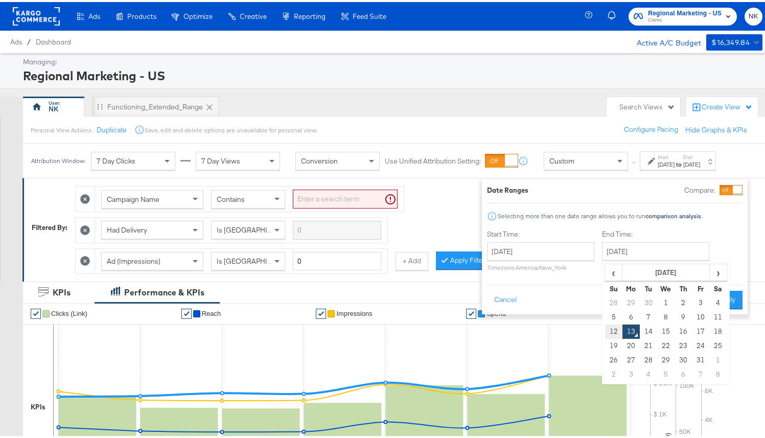
click at [605, 330] on td "12" at bounding box center [613, 330] width 17 height 14
type input "October 12th 2025"
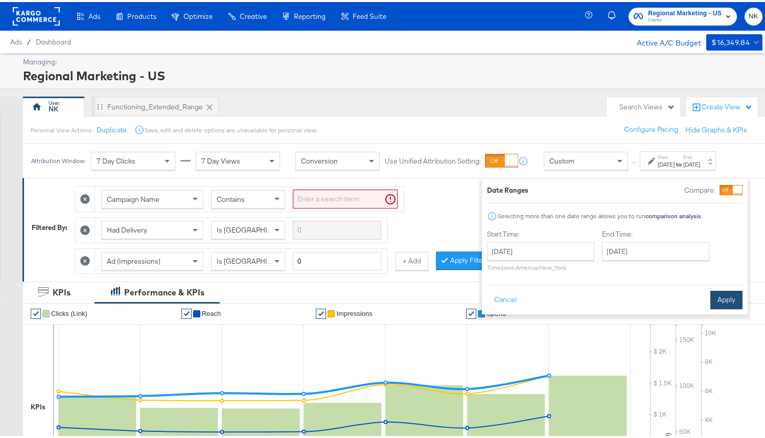
click at [718, 295] on button "Apply" at bounding box center [727, 298] width 32 height 18
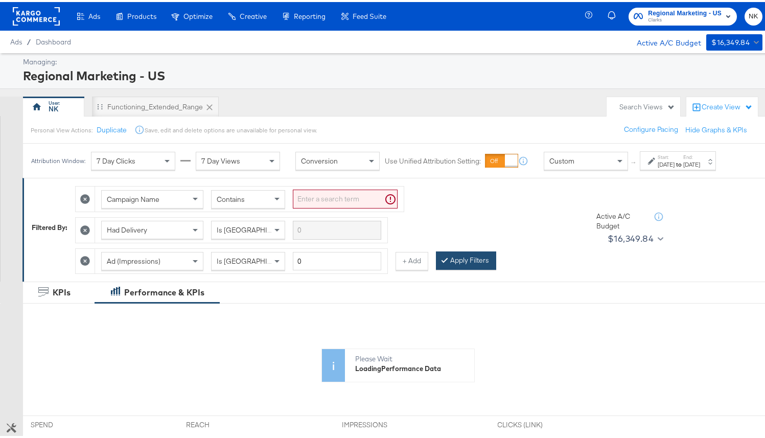
click at [474, 268] on button "Apply Filters" at bounding box center [466, 258] width 60 height 18
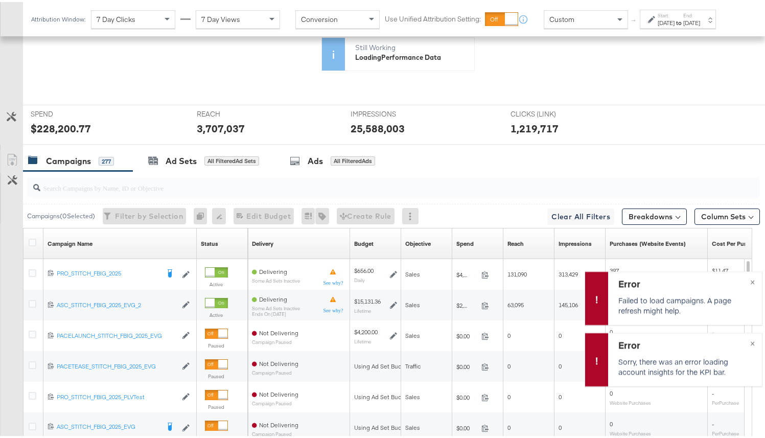
scroll to position [45, 0]
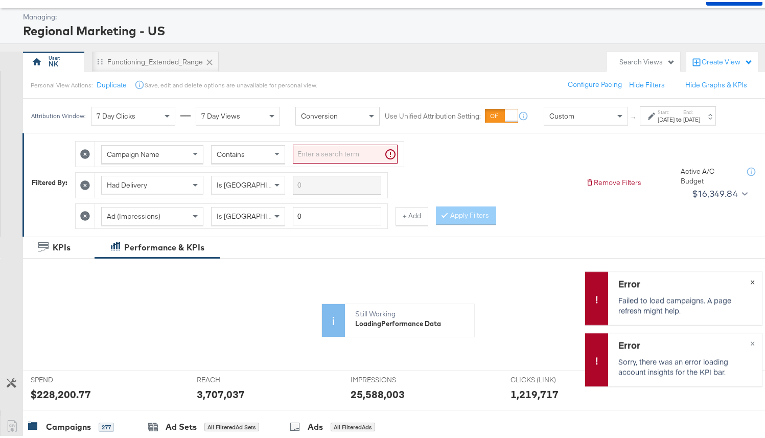
click at [748, 283] on button "×" at bounding box center [752, 279] width 19 height 18
click at [750, 340] on span "×" at bounding box center [752, 340] width 5 height 12
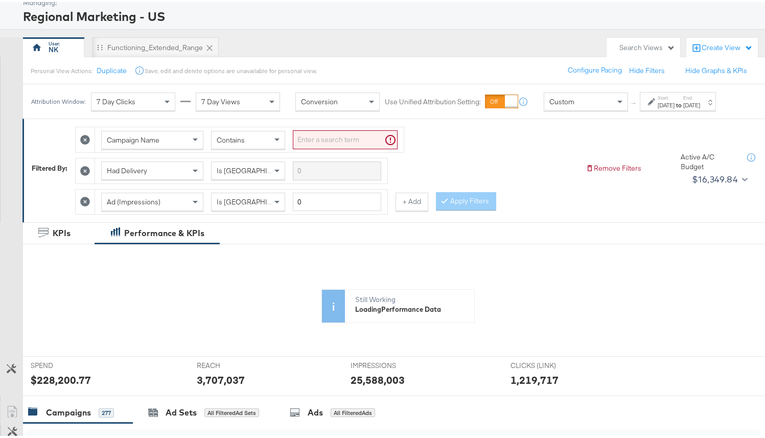
scroll to position [7, 0]
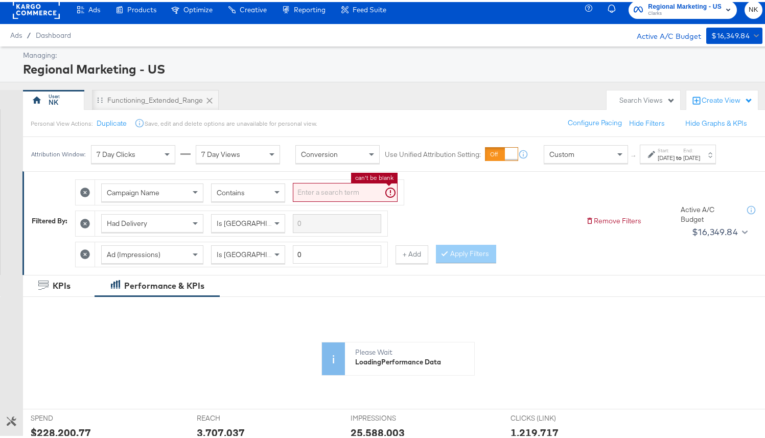
click at [356, 197] on input "search" at bounding box center [345, 190] width 105 height 19
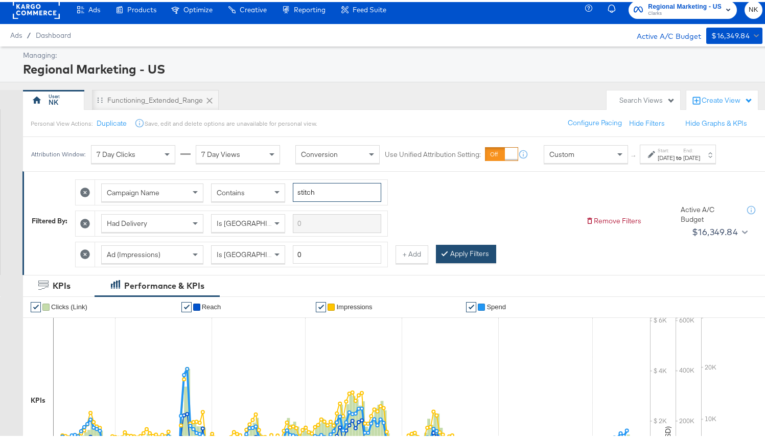
type input "stitch"
click at [468, 258] on button "Apply Filters" at bounding box center [466, 252] width 60 height 18
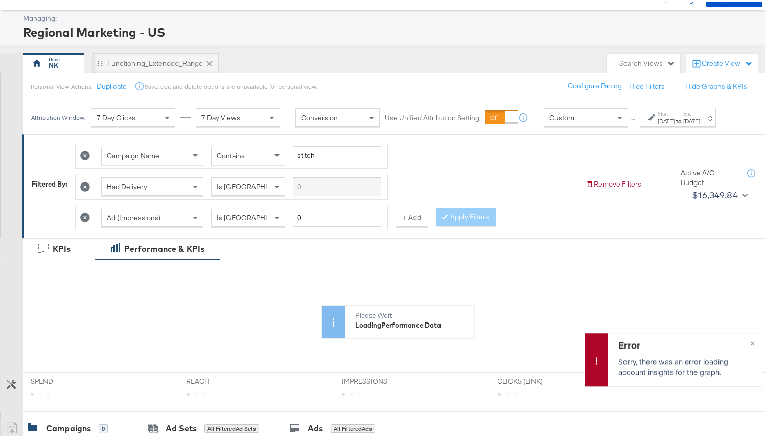
scroll to position [20, 0]
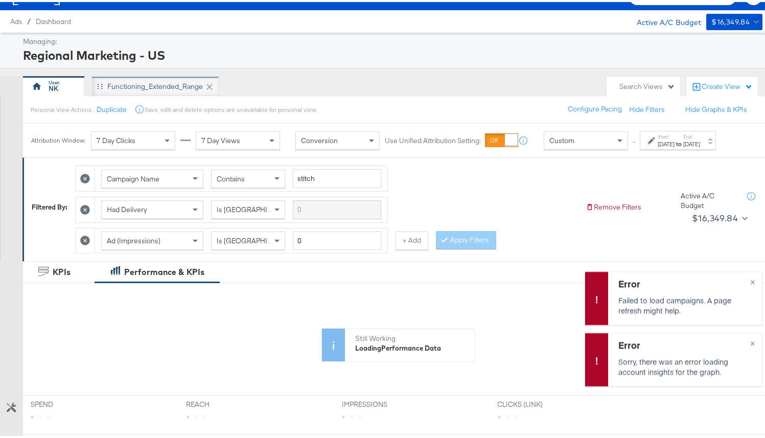
click at [160, 90] on div "Functioning_Extended_Range" at bounding box center [155, 84] width 127 height 20
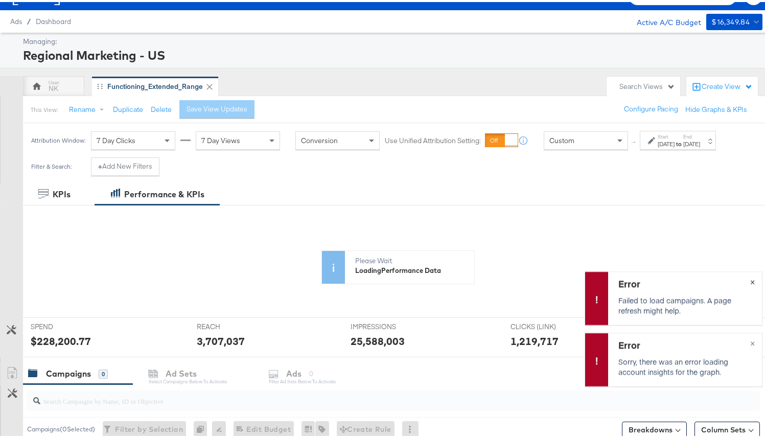
click at [750, 283] on span "×" at bounding box center [752, 279] width 5 height 12
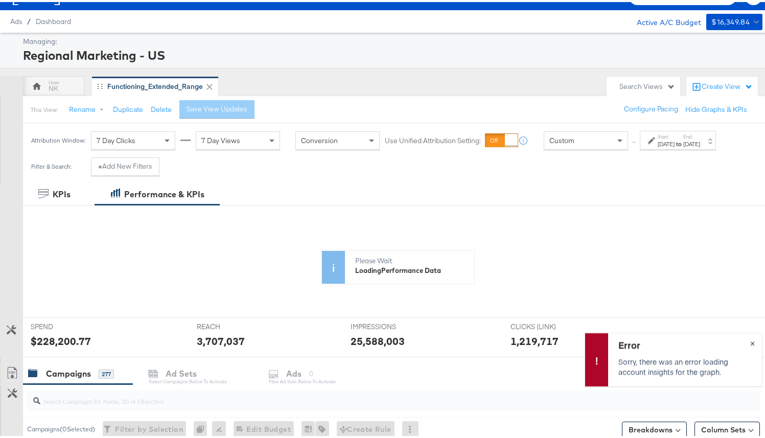
click at [750, 342] on span "×" at bounding box center [752, 340] width 5 height 12
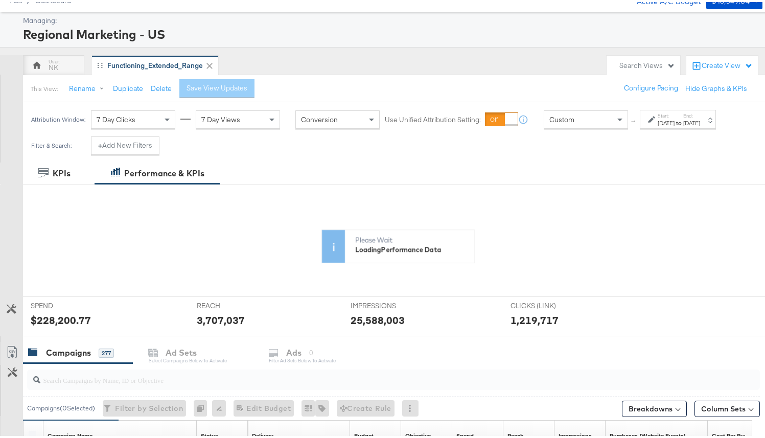
scroll to position [28, 0]
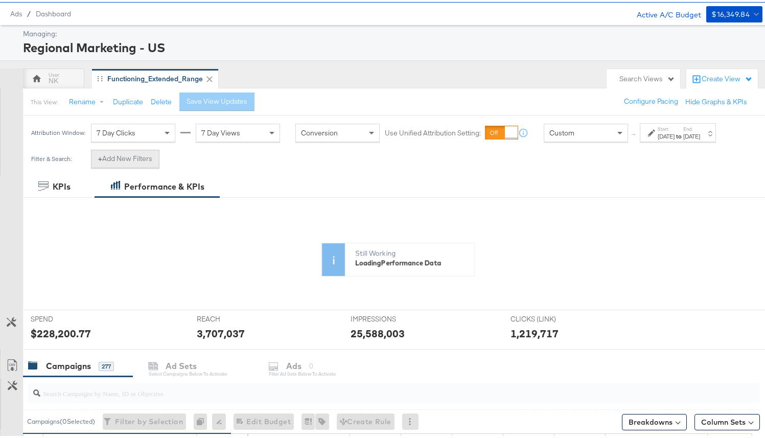
click at [137, 165] on button "+ Add New Filters" at bounding box center [125, 157] width 68 height 18
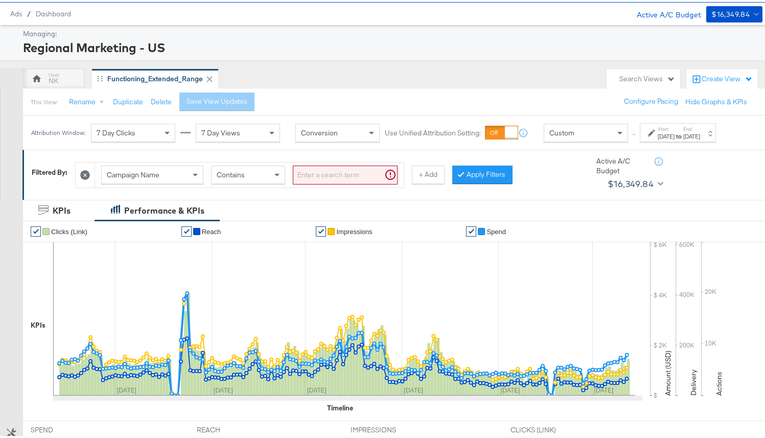
click at [341, 178] on input "search" at bounding box center [345, 173] width 105 height 19
type input "stitch"
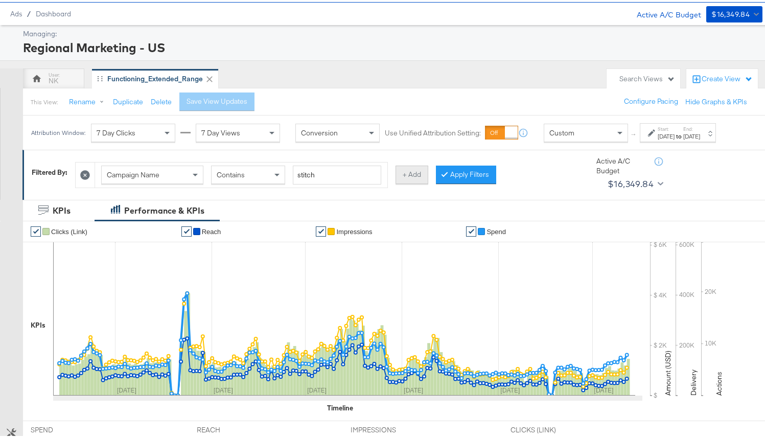
click at [419, 182] on button "+ Add" at bounding box center [412, 173] width 33 height 18
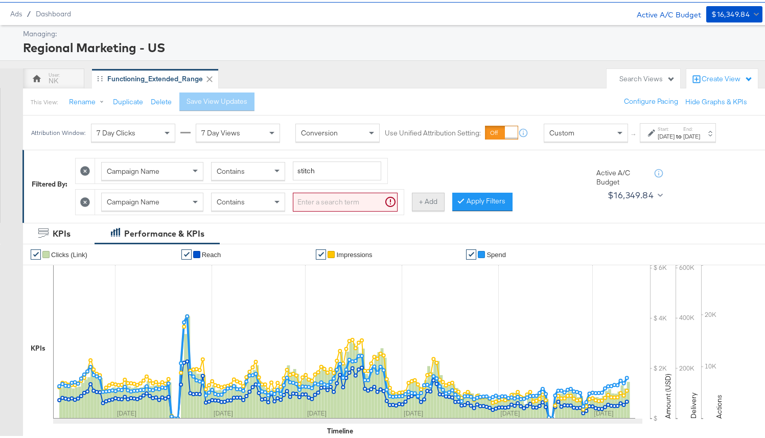
click at [417, 207] on button "+ Add" at bounding box center [428, 200] width 33 height 18
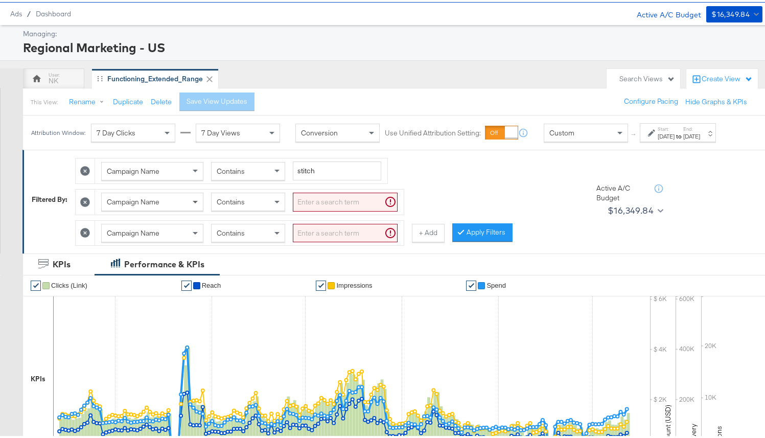
click at [192, 209] on span at bounding box center [196, 199] width 13 height 17
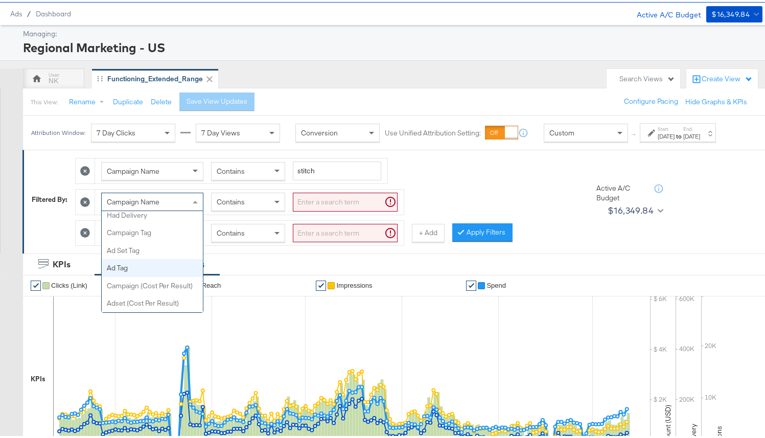
scroll to position [365, 0]
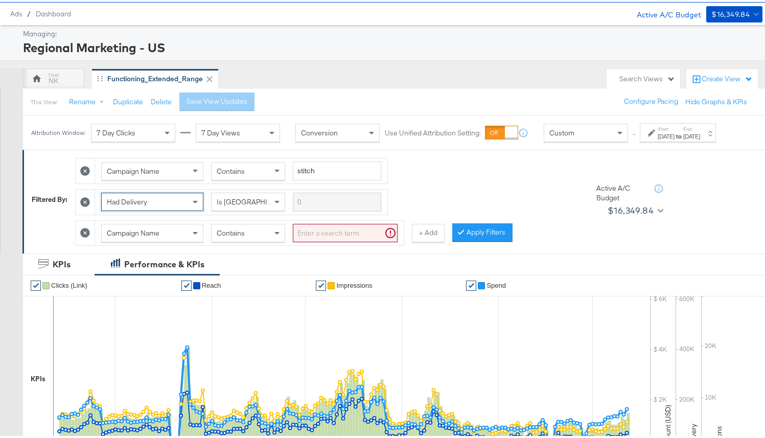
click at [183, 240] on div "Campaign Name" at bounding box center [152, 230] width 101 height 17
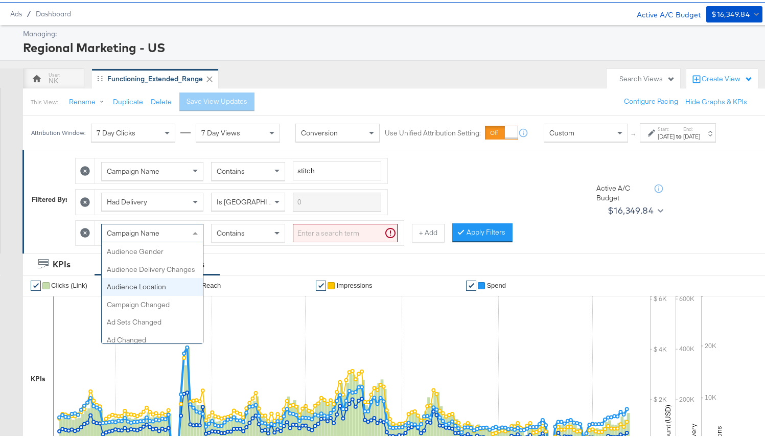
scroll to position [302, 0]
type input "ad"
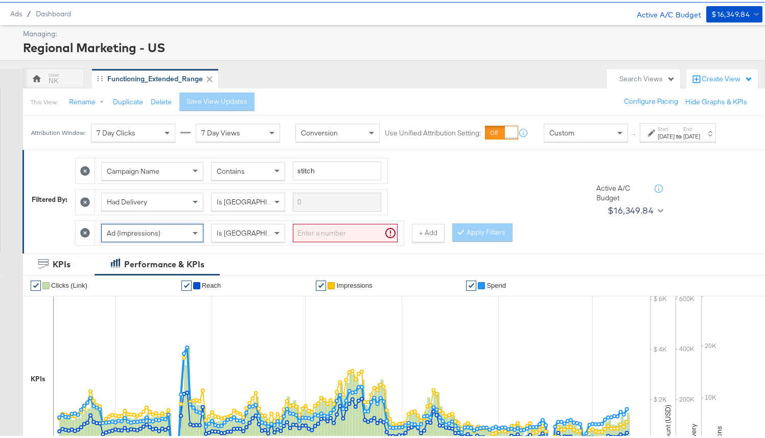
click at [318, 241] on input "search" at bounding box center [345, 231] width 105 height 19
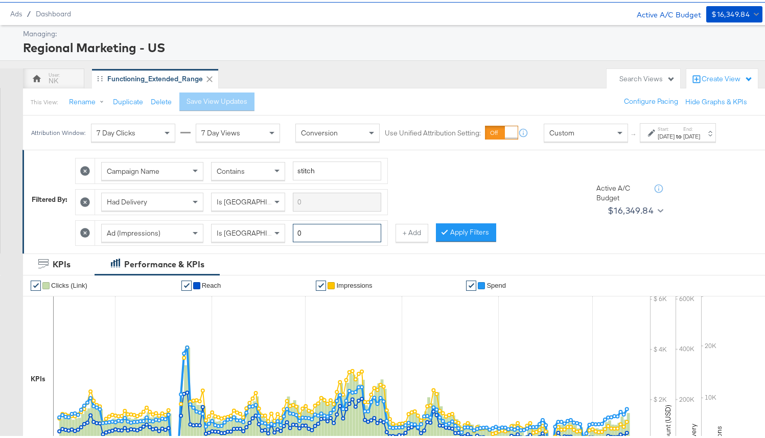
type input "0"
click at [432, 213] on div "Campaign Name Contains stitch Had Delivery Is Greater Than Ad (Impressions) Is …" at bounding box center [326, 197] width 502 height 93
click at [483, 240] on button "Apply Filters" at bounding box center [466, 230] width 60 height 18
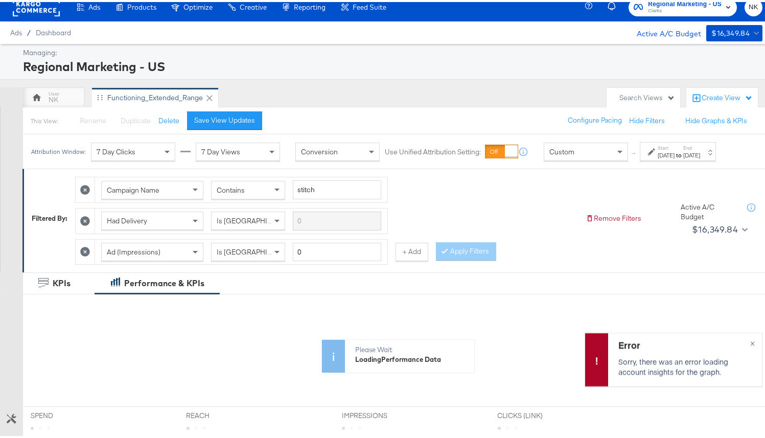
scroll to position [22, 0]
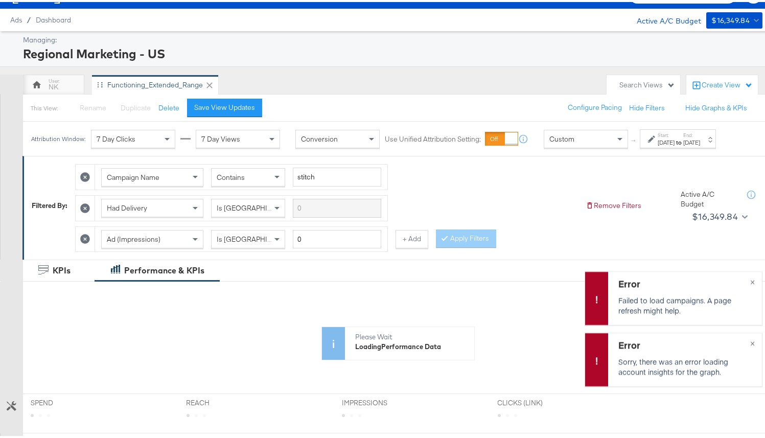
click at [178, 86] on div "Functioning_Extended_Range" at bounding box center [155, 83] width 96 height 10
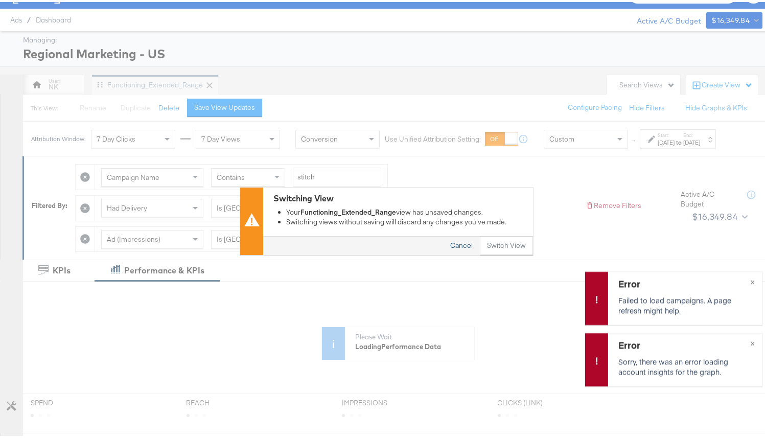
click at [451, 243] on button "Cancel" at bounding box center [461, 244] width 37 height 18
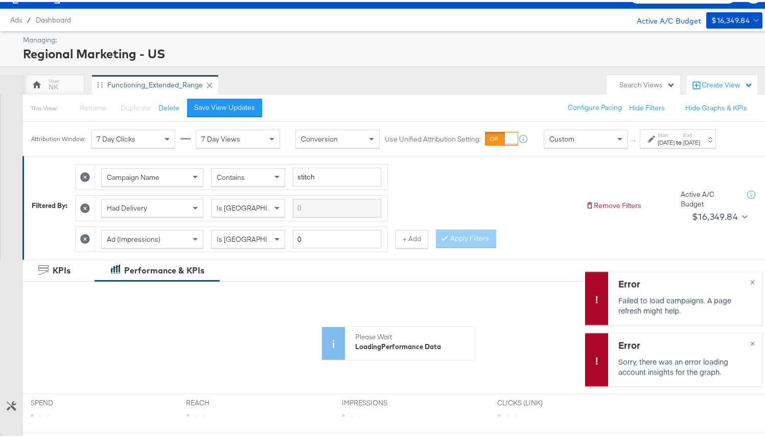
click at [190, 108] on button "Save View Updates" at bounding box center [224, 106] width 75 height 18
click at [90, 108] on button "Rename" at bounding box center [88, 106] width 53 height 18
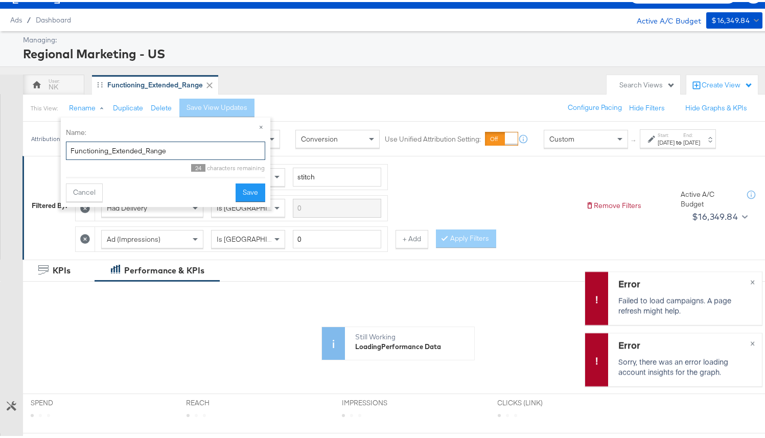
drag, startPoint x: 181, startPoint y: 148, endPoint x: 136, endPoint y: 145, distance: 44.5
click at [136, 145] on input "Functioning_Extended_Range" at bounding box center [165, 149] width 199 height 19
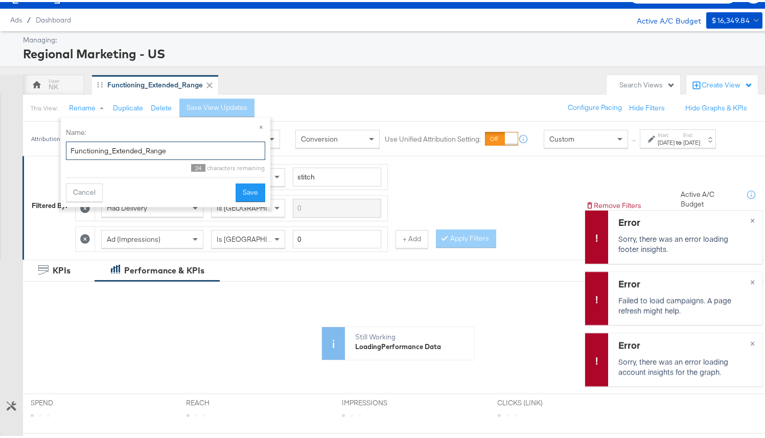
drag, startPoint x: 113, startPoint y: 148, endPoint x: 63, endPoint y: 149, distance: 50.6
click at [63, 149] on div "× Name: Functioning_Extended_Range 24 characters remaining Cancel Save" at bounding box center [166, 160] width 210 height 89
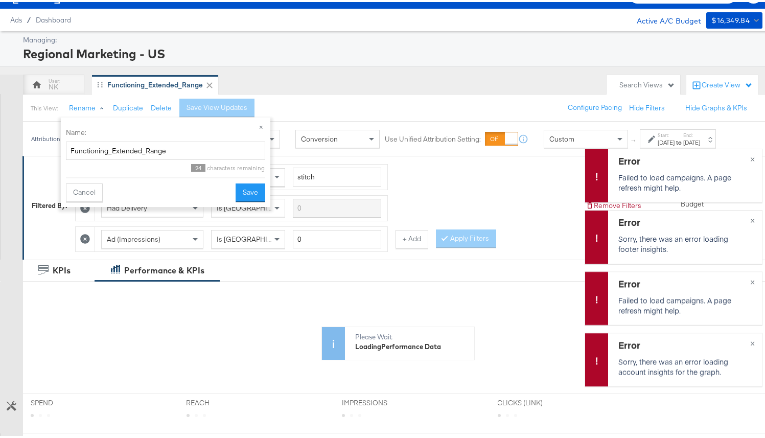
drag, startPoint x: 111, startPoint y: 149, endPoint x: 56, endPoint y: 144, distance: 55.5
click at [35, 146] on body "Ads Products Optimize Creative Reporting Feed Suite Regional Marketing - US Cla…" at bounding box center [386, 346] width 773 height 736
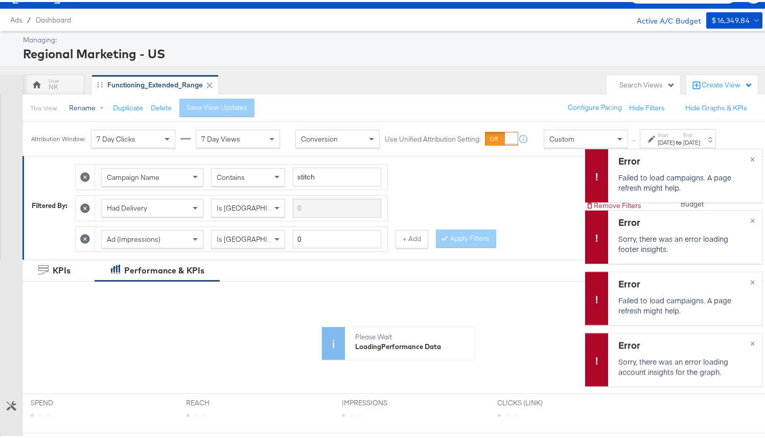
click at [89, 105] on button "Rename" at bounding box center [88, 106] width 53 height 18
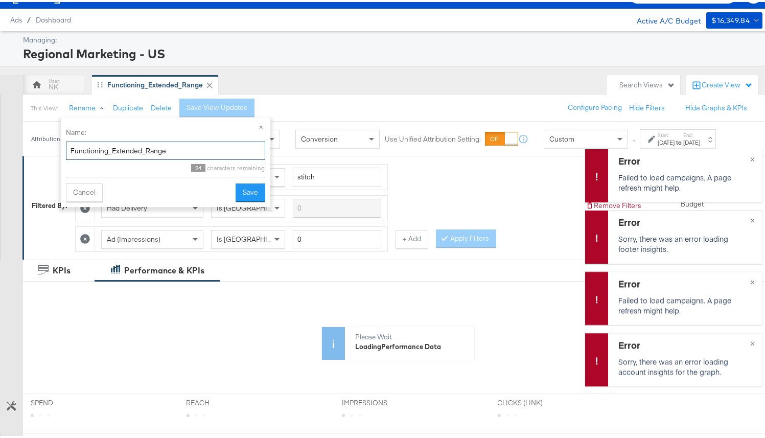
drag, startPoint x: 111, startPoint y: 149, endPoint x: 64, endPoint y: 147, distance: 47.1
click at [64, 147] on div "× Name: Functioning_Extended_Range 24 characters remaining Cancel Save" at bounding box center [166, 160] width 210 height 89
type input "Extended_Range"
click at [247, 198] on button "Save" at bounding box center [251, 190] width 30 height 18
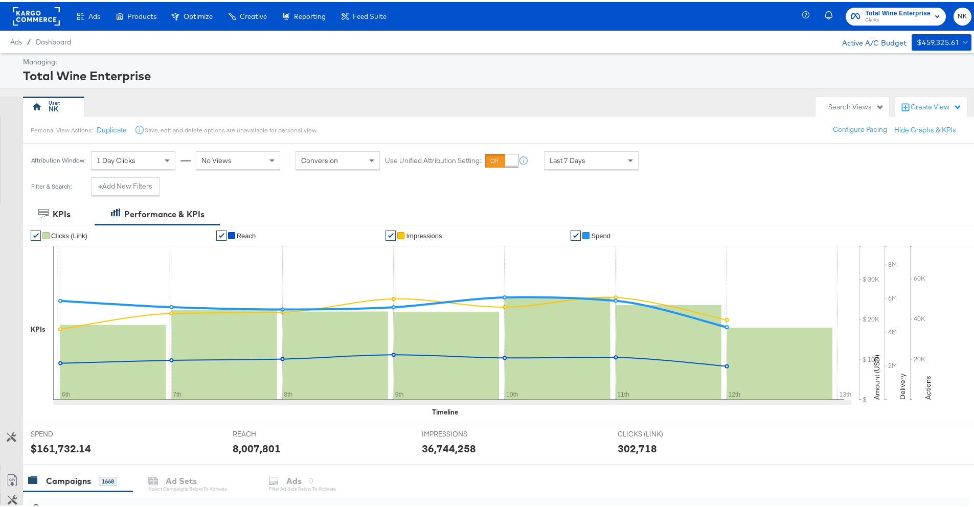
click at [248, 90] on div "Managing: Total Wine Enterprise NK Search Views Create View Personal View Actio…" at bounding box center [490, 474] width 981 height 847
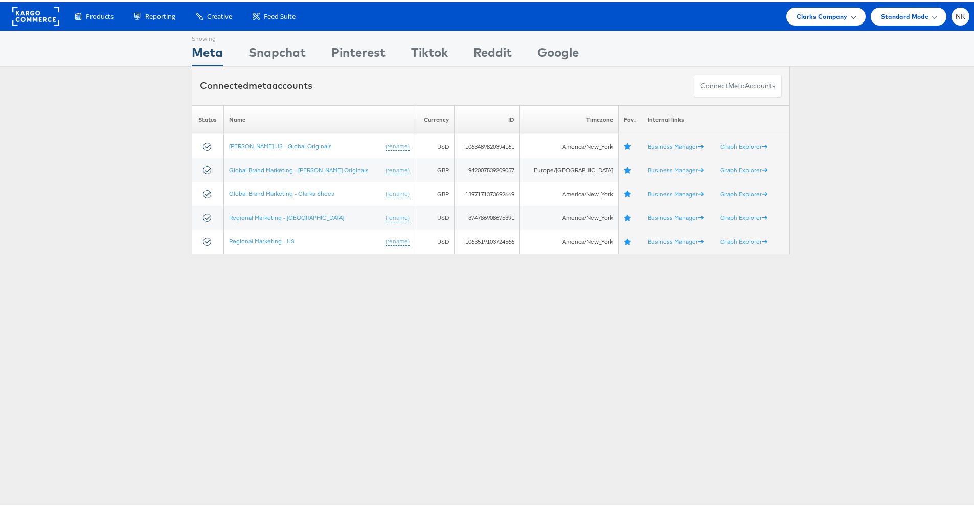
drag, startPoint x: 0, startPoint y: 0, endPoint x: 796, endPoint y: 11, distance: 796.0
click at [796, 11] on span "Clarks Company" at bounding box center [821, 14] width 51 height 11
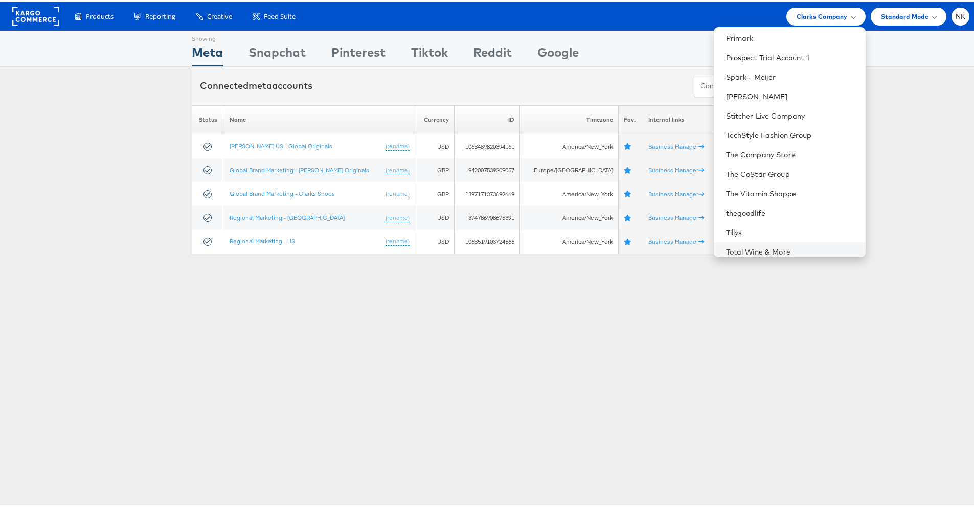
scroll to position [1017, 0]
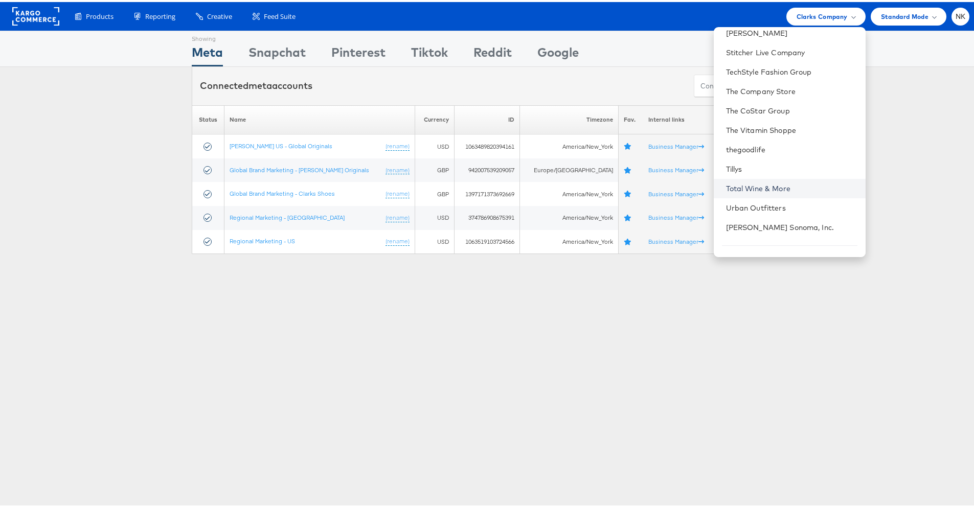
click at [738, 186] on link "Total Wine & More" at bounding box center [791, 186] width 131 height 10
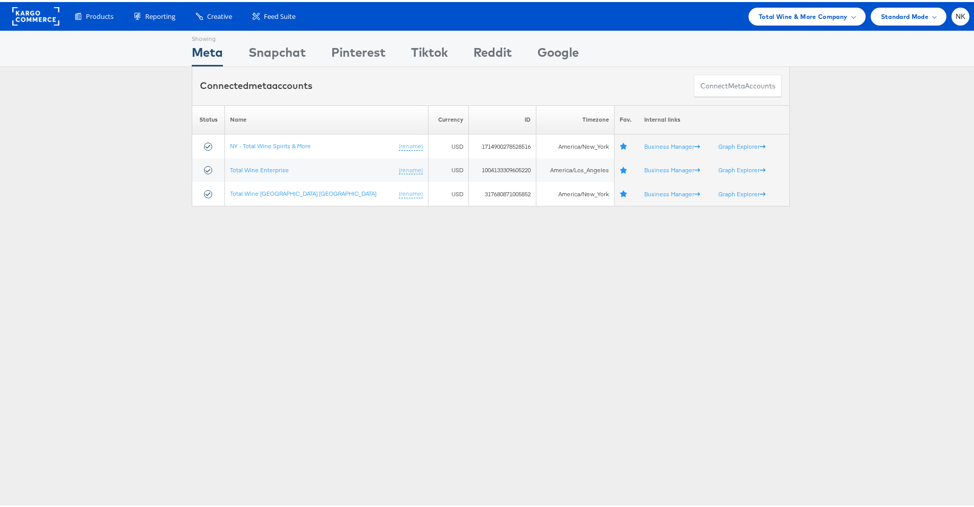
drag, startPoint x: 268, startPoint y: 231, endPoint x: 267, endPoint y: 222, distance: 8.7
click at [268, 232] on div "Showing Meta Showing [GEOGRAPHIC_DATA] Showing Pinterest Showing Tiktok Showing…" at bounding box center [490, 284] width 981 height 511
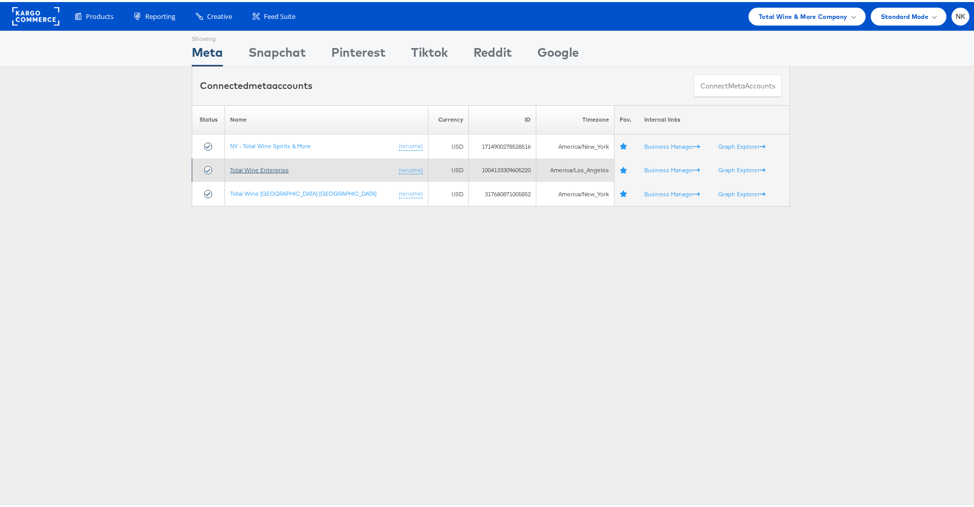
click at [268, 168] on link "Total Wine Enterprise" at bounding box center [259, 168] width 59 height 8
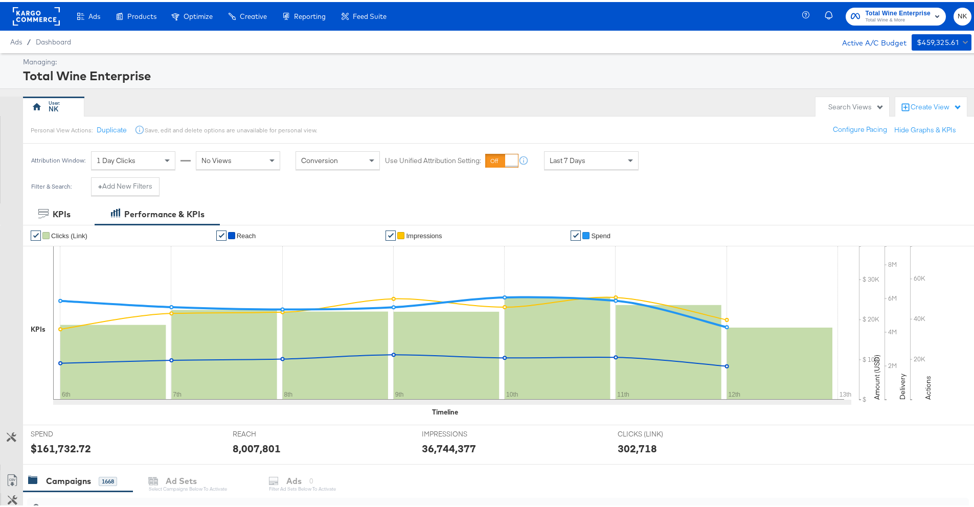
click at [570, 156] on span "Last 7 Days" at bounding box center [568, 158] width 36 height 9
click at [670, 160] on div "Oct 13th 2025" at bounding box center [666, 162] width 17 height 8
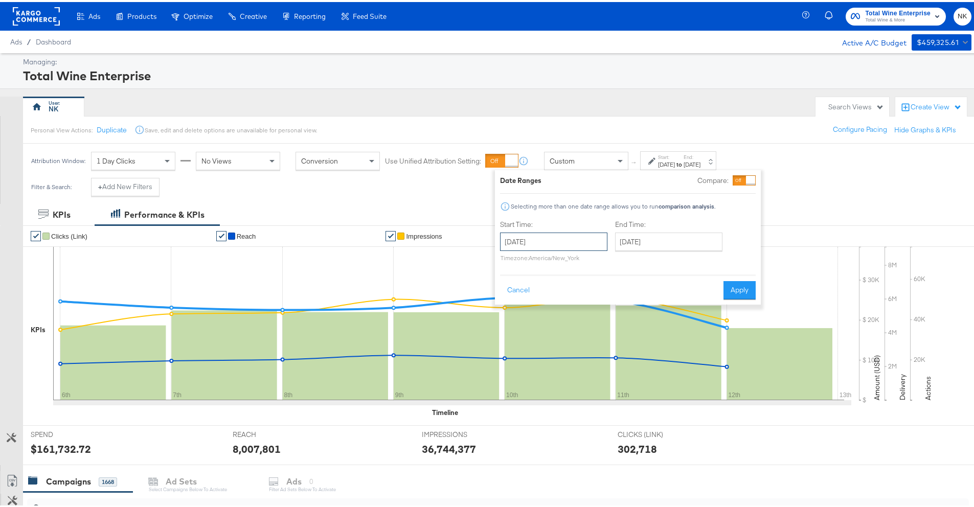
click at [571, 239] on input "October 13th 2025" at bounding box center [553, 240] width 107 height 18
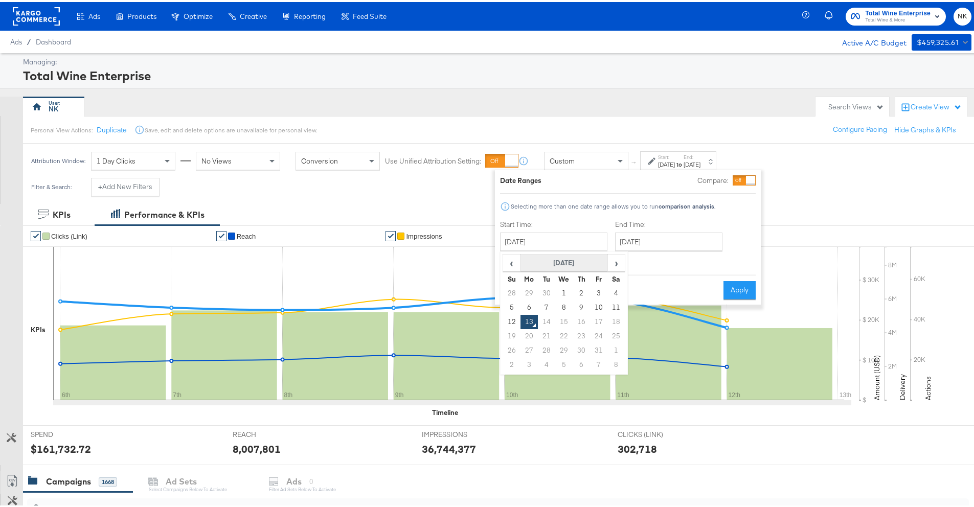
click at [532, 261] on th "October 2025" at bounding box center [563, 261] width 87 height 17
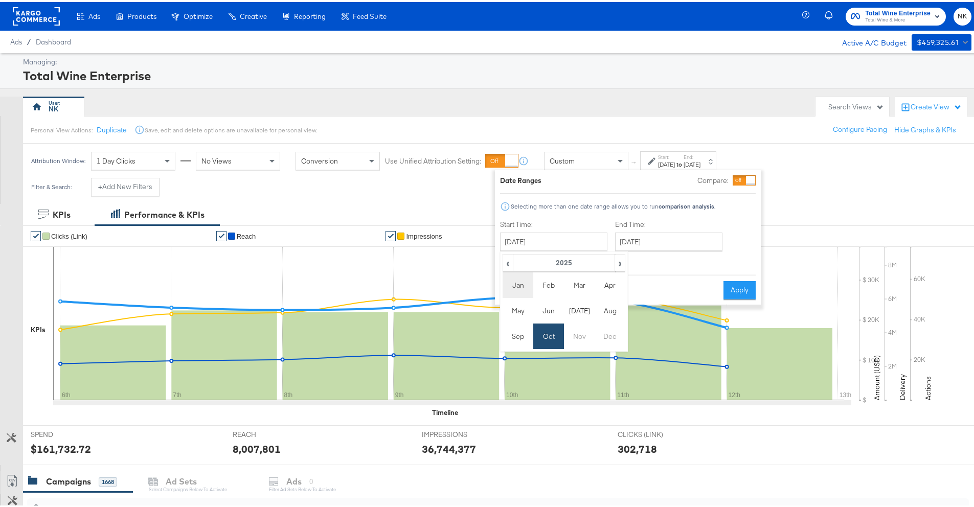
click at [522, 281] on td "Jan" at bounding box center [517, 283] width 31 height 26
click at [567, 293] on td "1" at bounding box center [563, 291] width 17 height 14
type input "January 1st 2025"
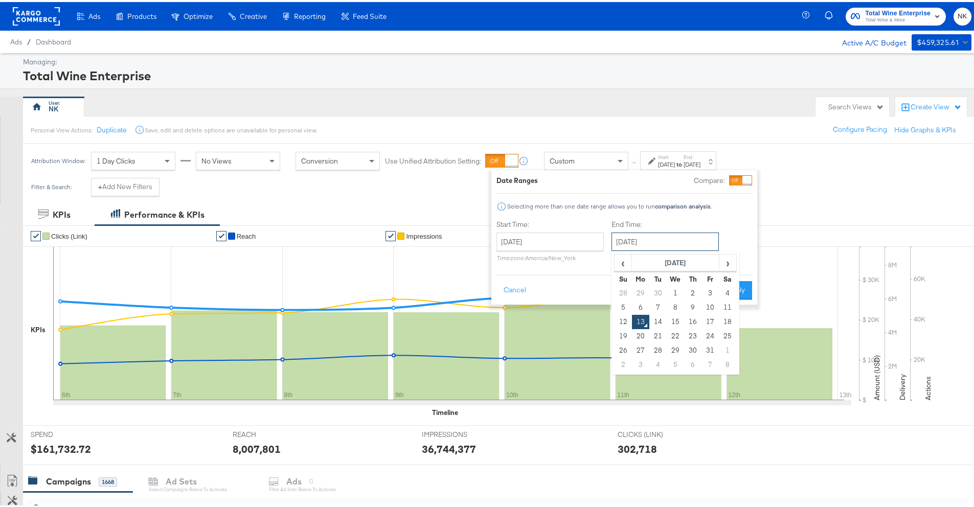
click at [656, 242] on input "October 13th 2025" at bounding box center [664, 240] width 107 height 18
click at [694, 346] on td "30" at bounding box center [692, 348] width 17 height 14
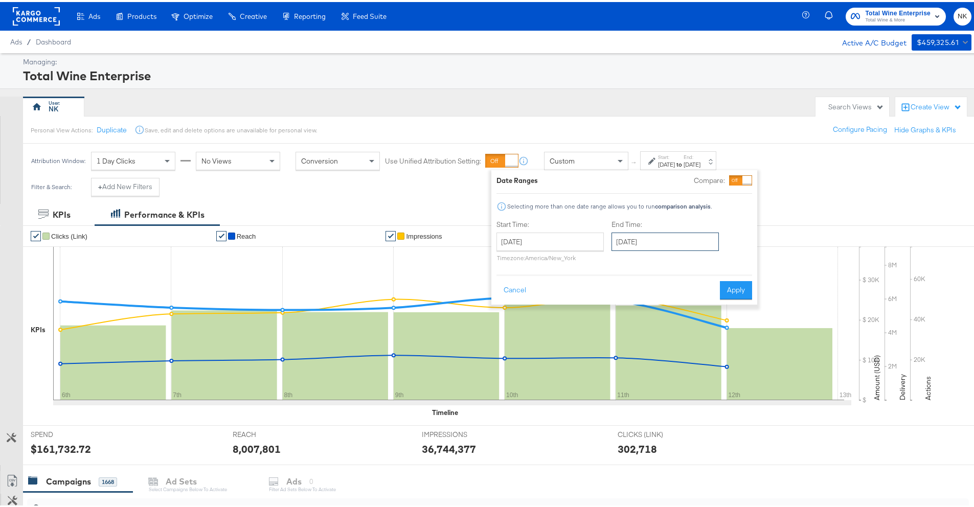
click at [656, 242] on input "October 30th 2025" at bounding box center [664, 240] width 107 height 18
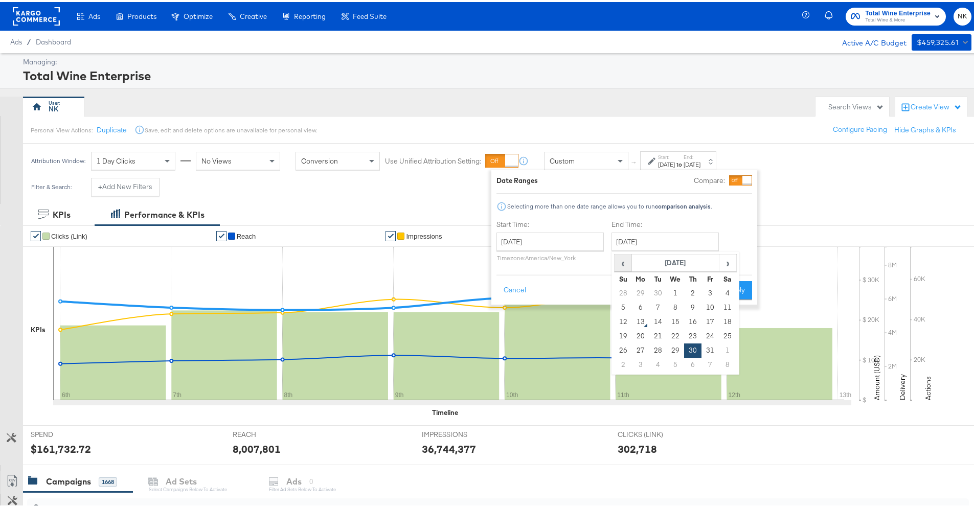
click at [625, 260] on span "‹" at bounding box center [623, 260] width 16 height 15
click at [660, 347] on td "30" at bounding box center [657, 348] width 17 height 14
type input "September 30th 2025"
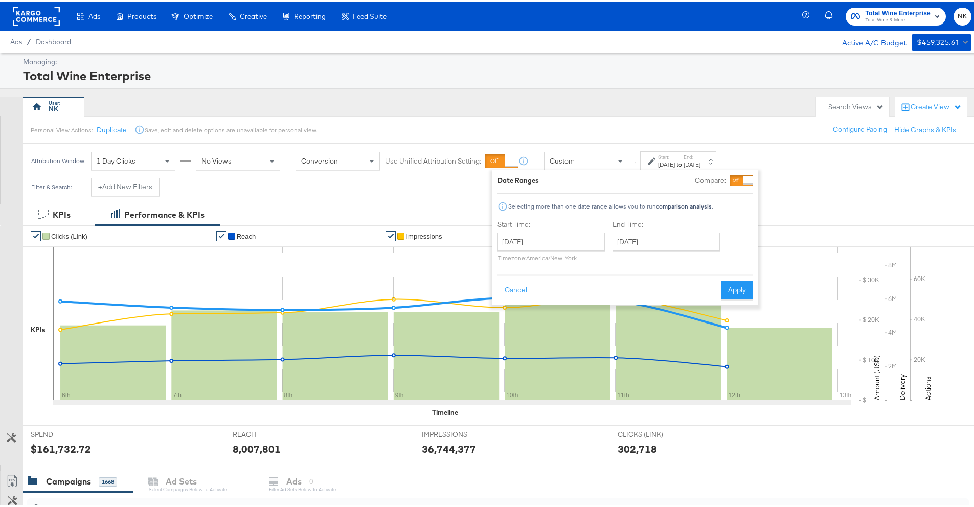
click at [789, 165] on div "Attribution Window: 1 Day Clicks No Views Conversion Use Unified Attribution Se…" at bounding box center [490, 159] width 981 height 34
click at [910, 105] on div "Create View" at bounding box center [935, 105] width 51 height 10
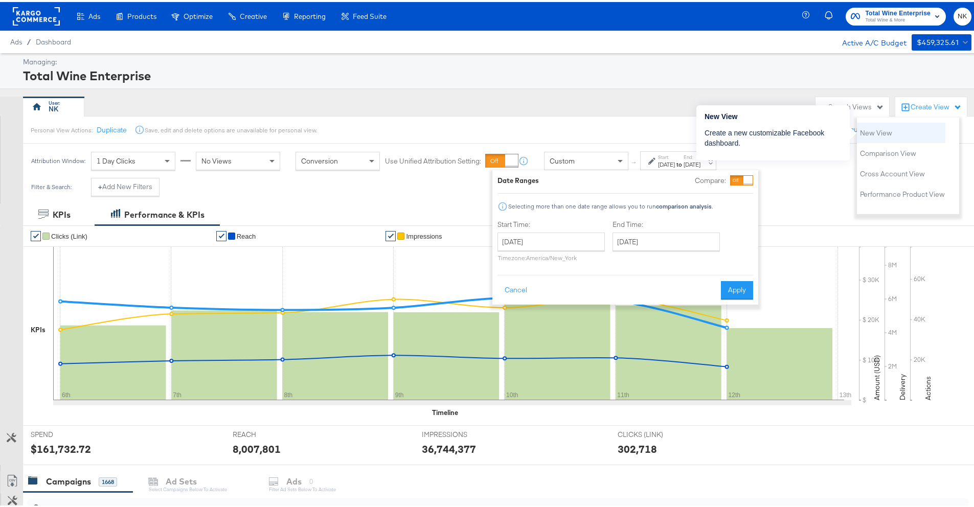
click at [904, 130] on li "New View" at bounding box center [901, 131] width 88 height 20
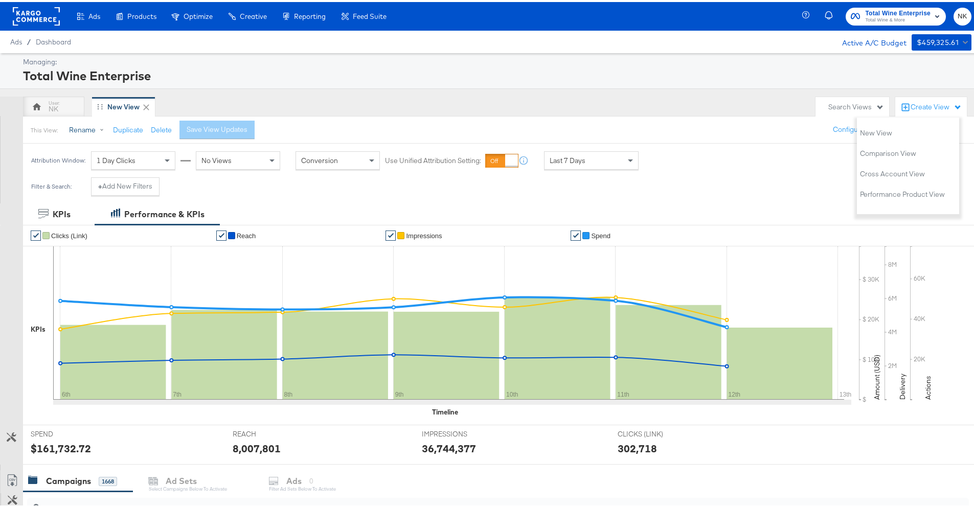
click at [82, 131] on button "Rename" at bounding box center [88, 128] width 53 height 18
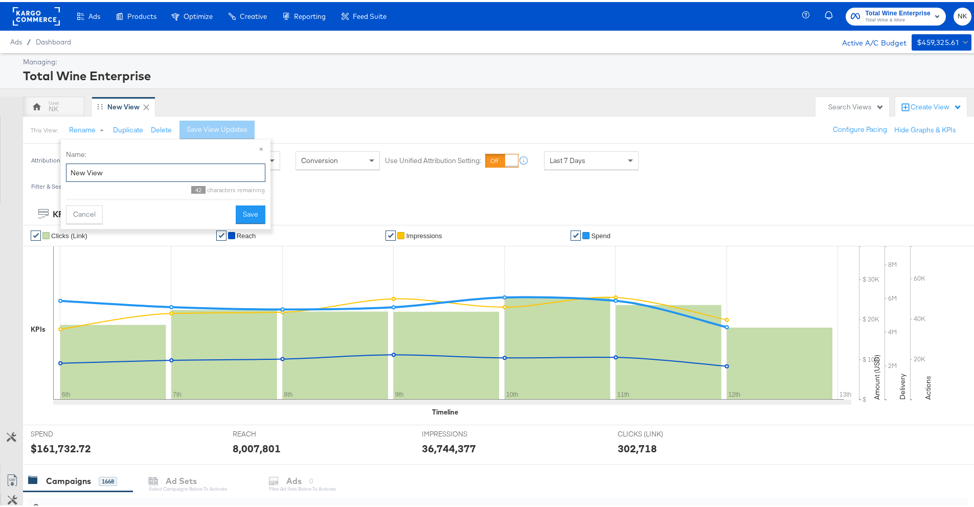
drag, startPoint x: 106, startPoint y: 170, endPoint x: 66, endPoint y: 164, distance: 39.8
click at [66, 163] on input "New View" at bounding box center [165, 171] width 199 height 19
type input "Extended_Range"
click at [243, 208] on button "Save" at bounding box center [251, 212] width 30 height 18
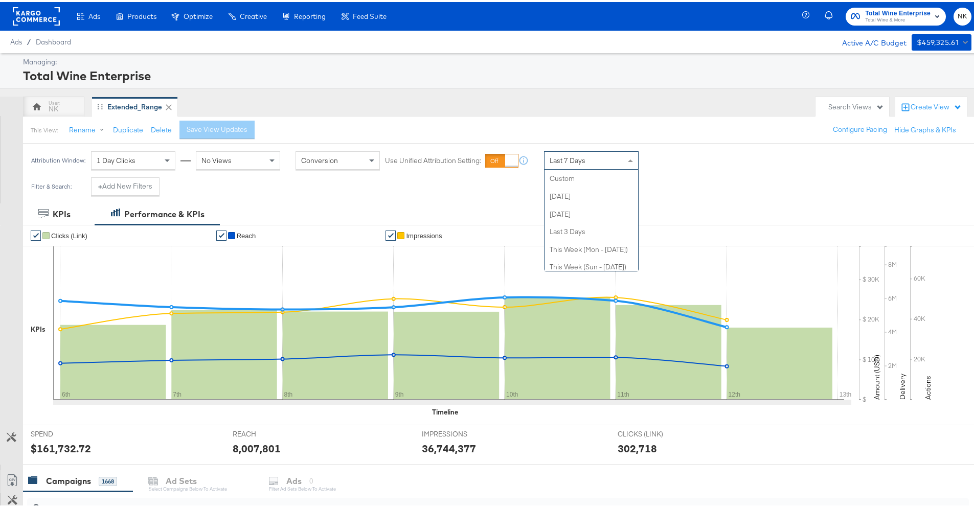
click at [614, 163] on div "Last 7 Days" at bounding box center [591, 158] width 94 height 17
click at [675, 157] on label "Start:" at bounding box center [666, 155] width 17 height 7
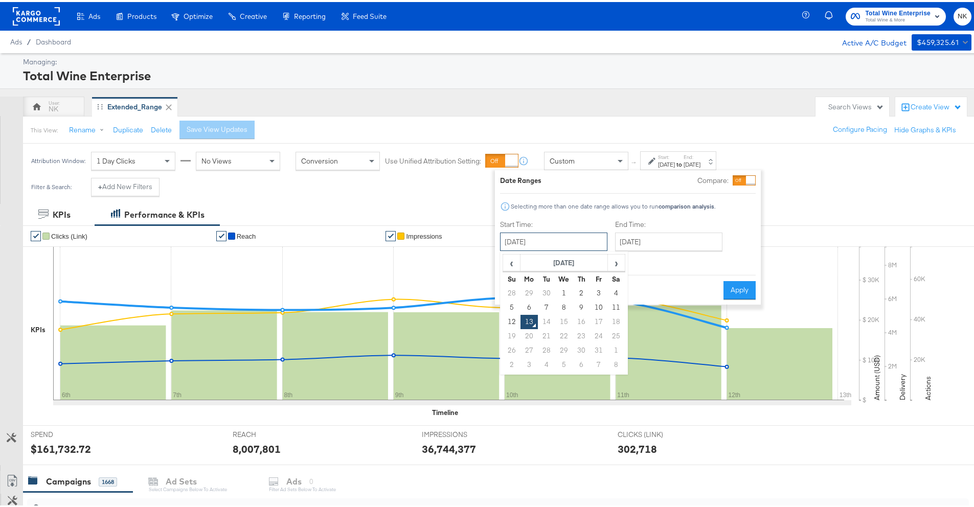
click at [581, 239] on input "October 13th 2025" at bounding box center [553, 240] width 107 height 18
click at [525, 267] on th "October 2025" at bounding box center [563, 261] width 87 height 17
click at [517, 278] on td "Jan" at bounding box center [517, 283] width 31 height 26
click at [563, 288] on td "1" at bounding box center [563, 291] width 17 height 14
type input "January 1st 2025"
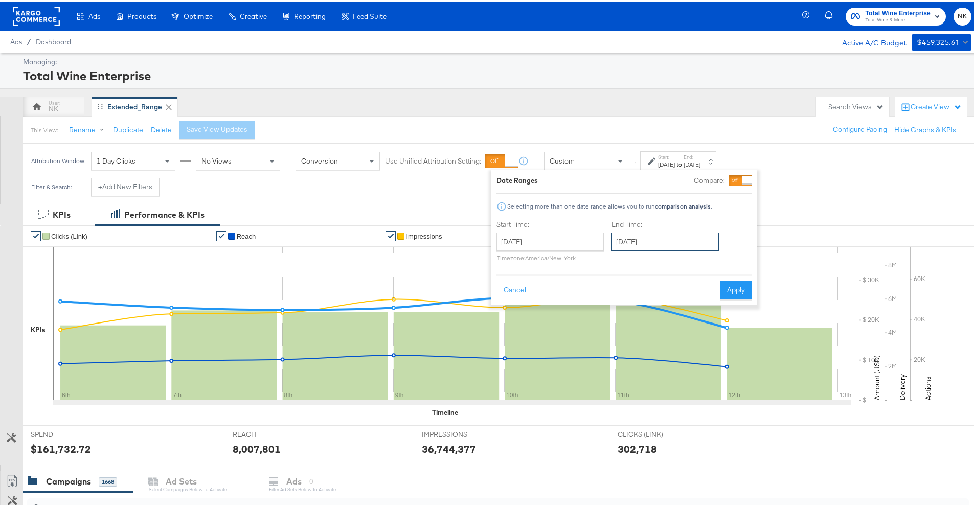
click at [652, 241] on input "October 13th 2025" at bounding box center [664, 240] width 107 height 18
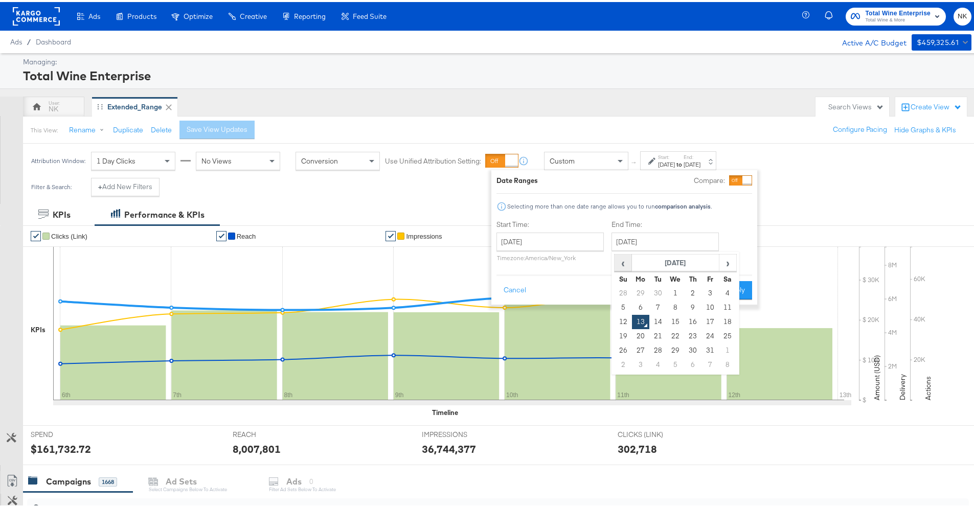
click at [615, 260] on span "‹" at bounding box center [623, 260] width 16 height 15
click at [656, 345] on td "30" at bounding box center [657, 348] width 17 height 14
type input "September 30th 2025"
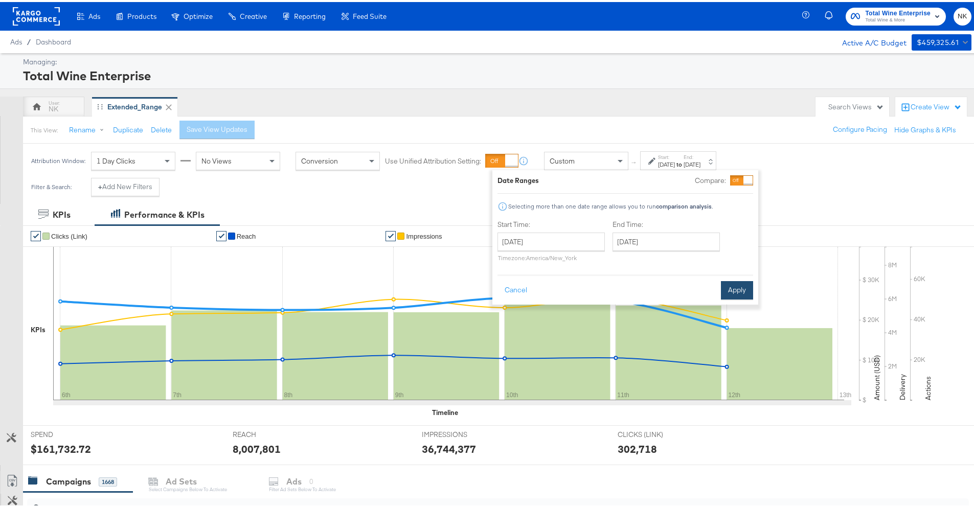
click at [740, 285] on button "Apply" at bounding box center [737, 288] width 32 height 18
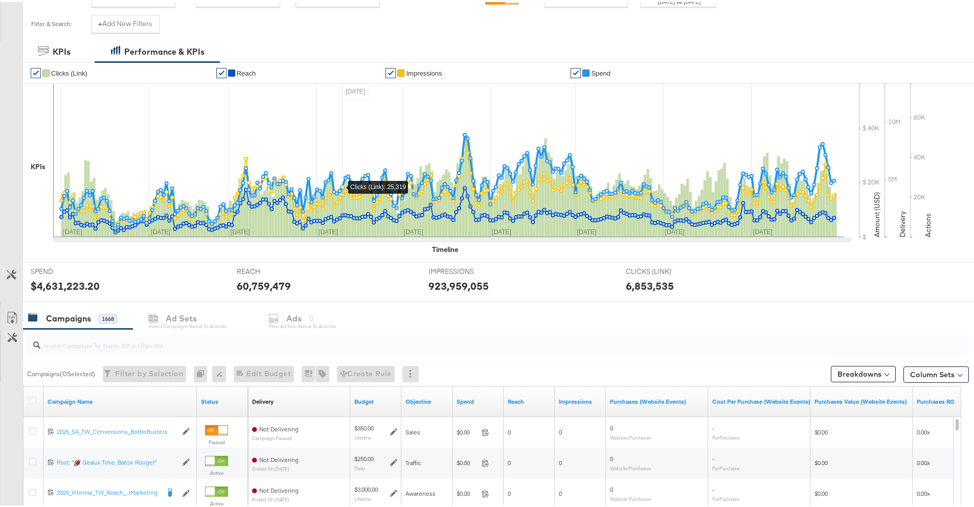
scroll to position [215, 0]
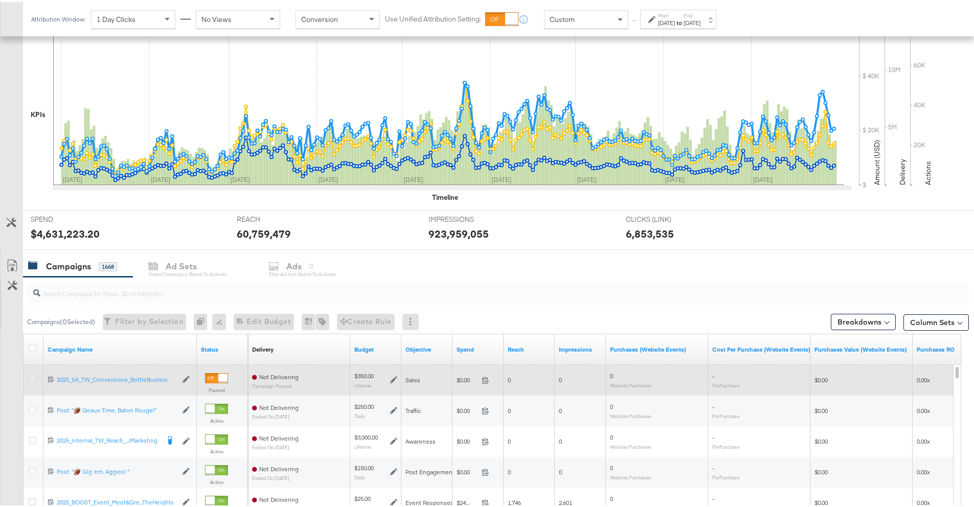
click at [32, 377] on icon at bounding box center [33, 377] width 8 height 8
click at [0, 0] on input "checkbox" at bounding box center [0, 0] width 0 height 0
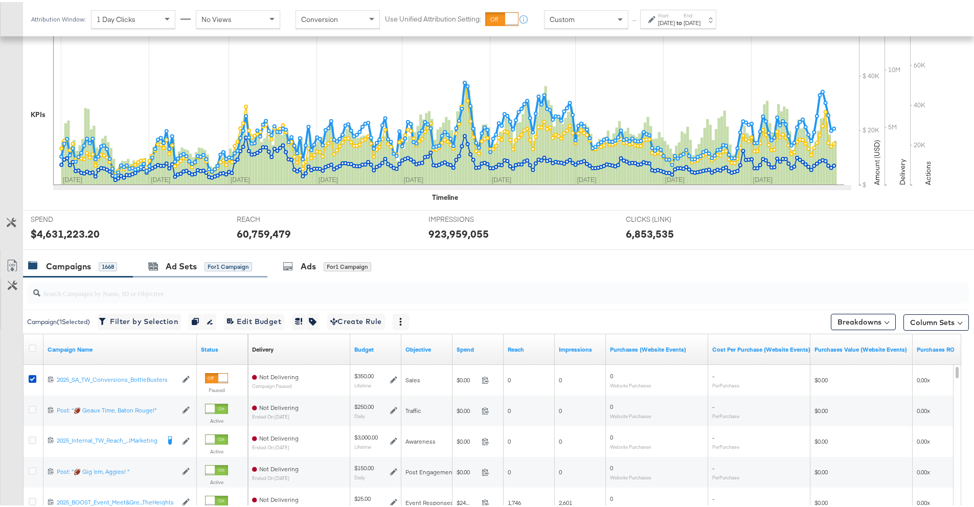
click at [170, 270] on div "Ad Sets for 1 Campaign" at bounding box center [200, 265] width 134 height 22
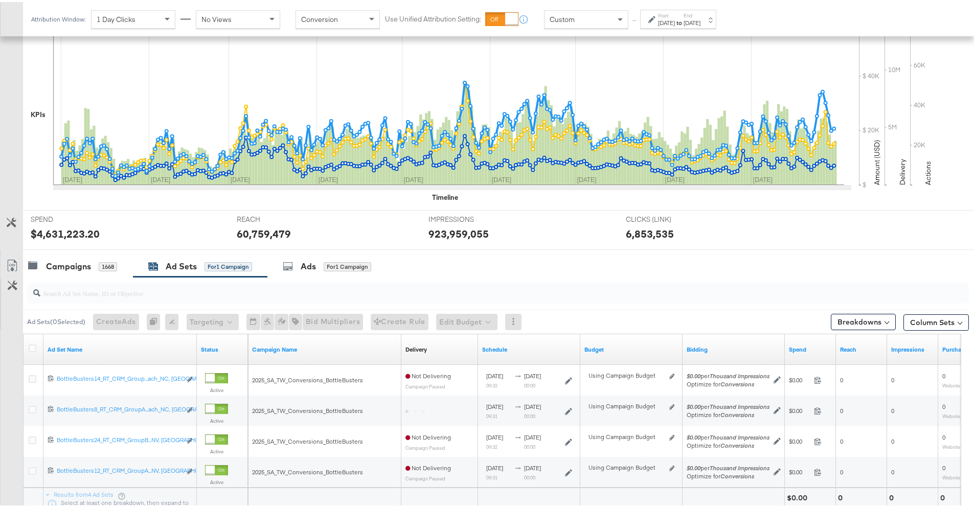
click at [156, 293] on input "search" at bounding box center [461, 287] width 842 height 20
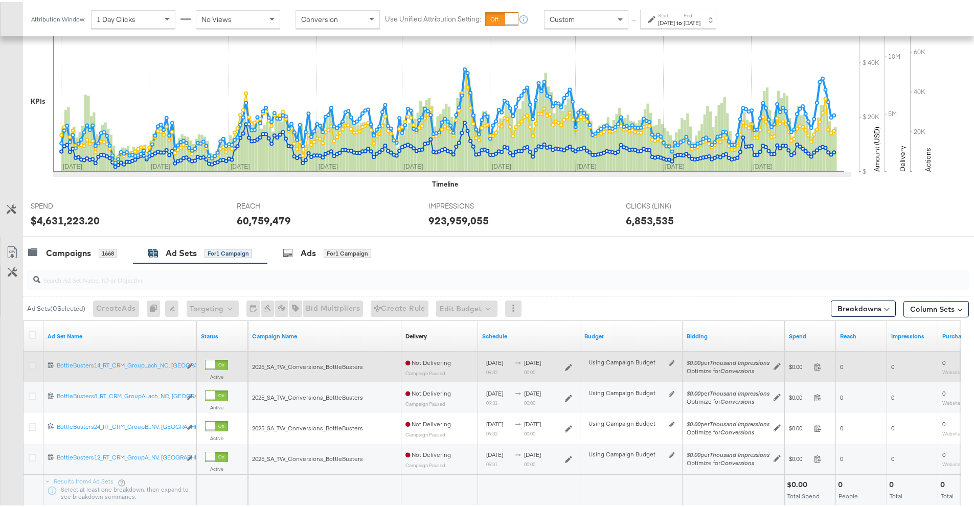
click at [35, 365] on icon at bounding box center [33, 364] width 8 height 8
click at [0, 0] on input "checkbox" at bounding box center [0, 0] width 0 height 0
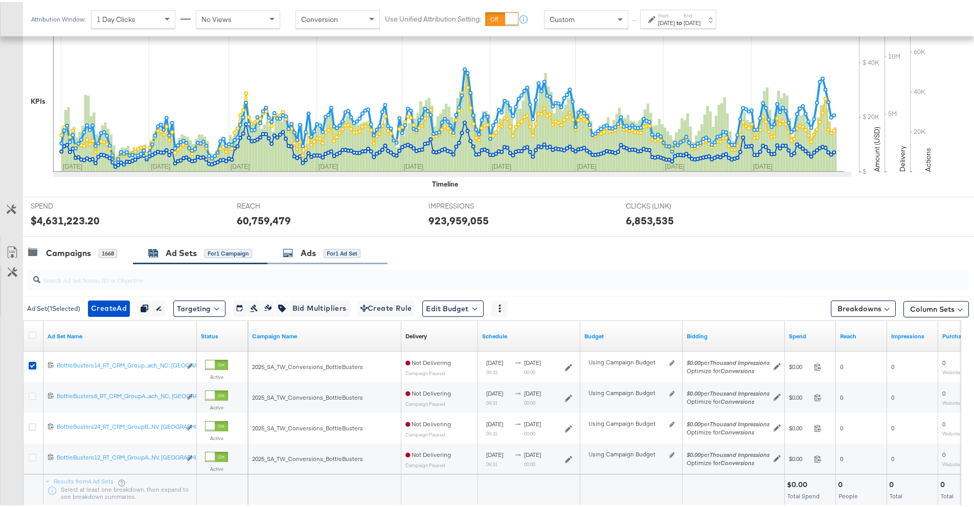
click at [278, 260] on div "Ads for 1 Ad Set" at bounding box center [327, 251] width 120 height 22
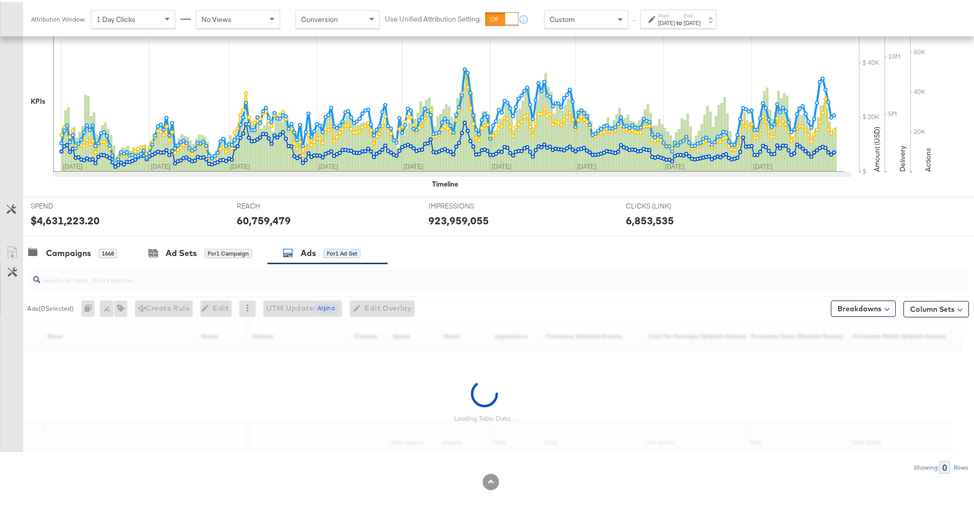
scroll to position [208, 0]
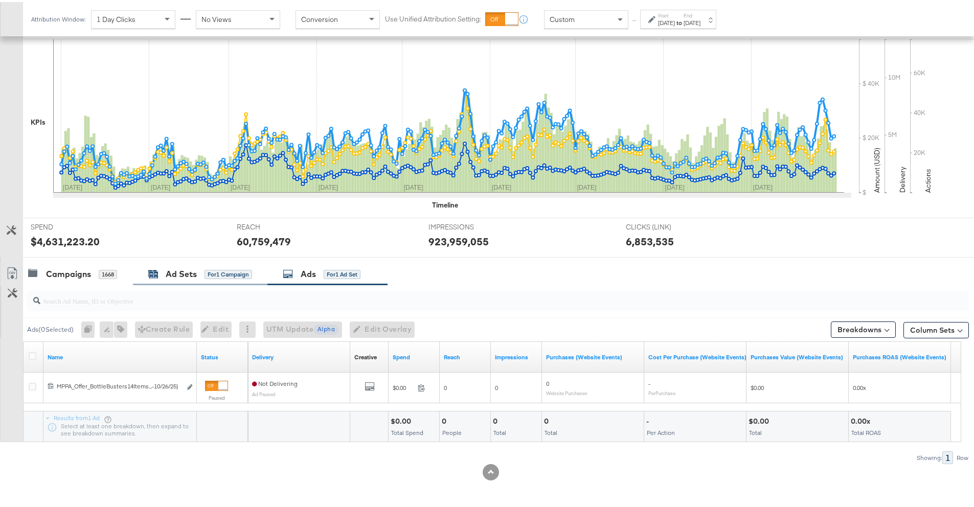
click at [165, 270] on div "Ad Sets for 1 Campaign" at bounding box center [200, 272] width 104 height 12
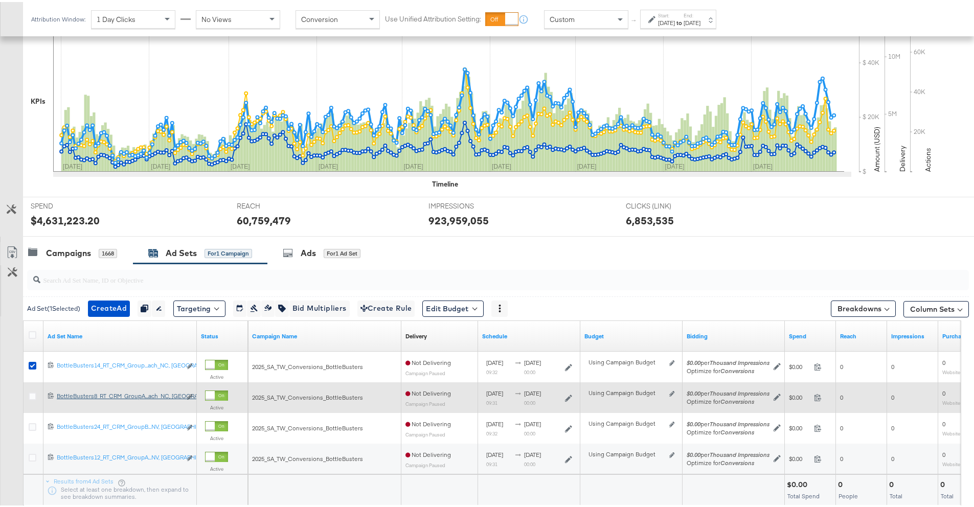
scroll to position [300, 0]
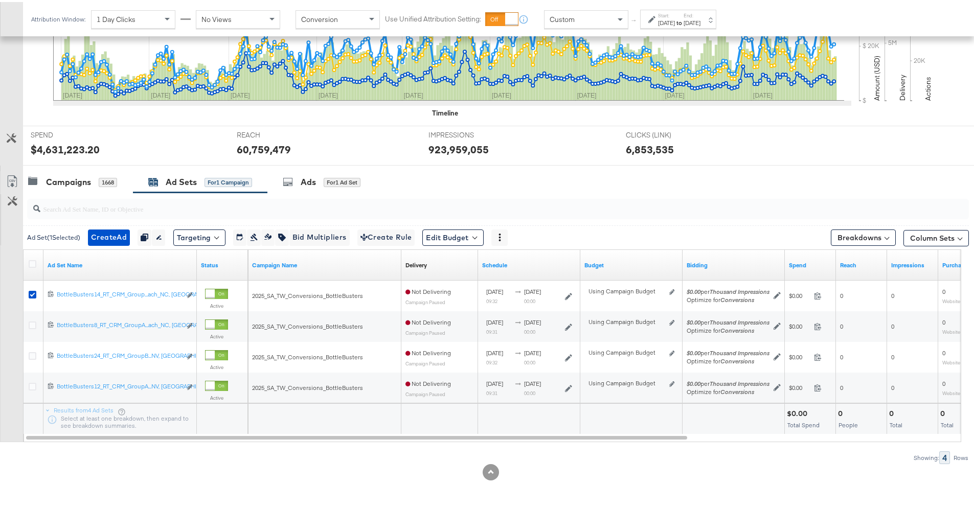
click at [114, 199] on input "search" at bounding box center [461, 203] width 842 height 20
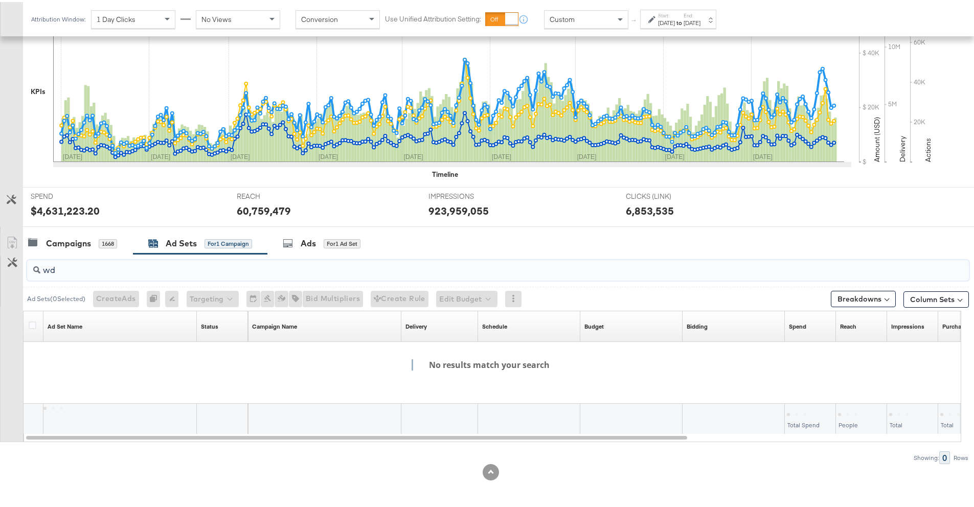
scroll to position [238, 0]
type input "w"
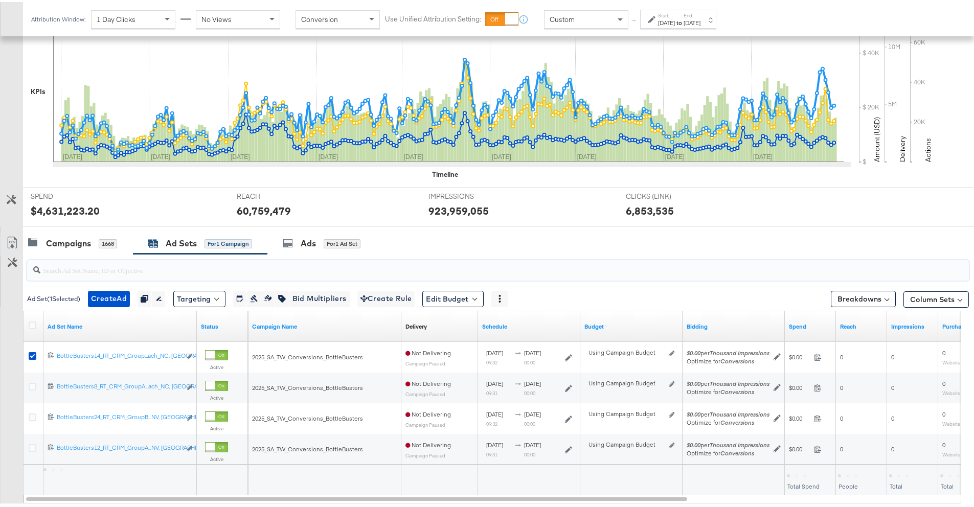
scroll to position [300, 0]
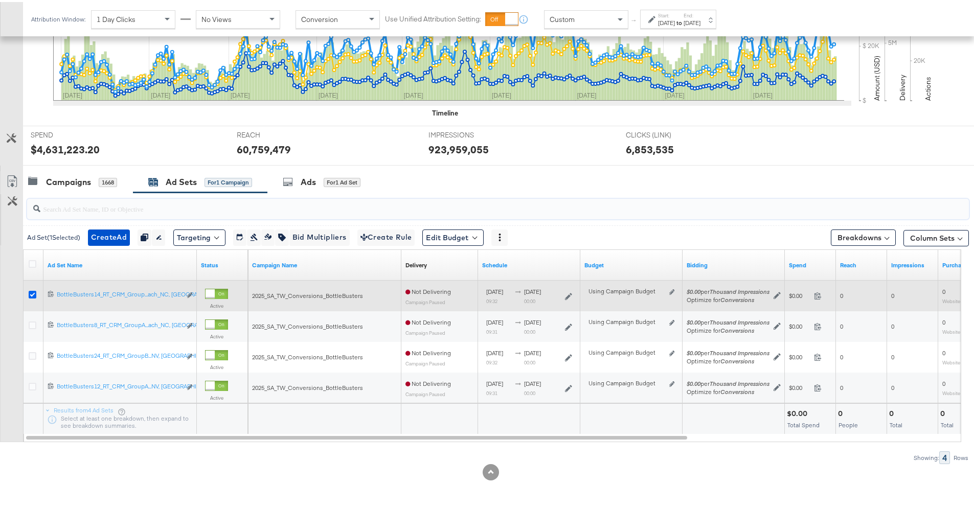
click at [33, 295] on icon at bounding box center [33, 293] width 8 height 8
click at [0, 0] on input "checkbox" at bounding box center [0, 0] width 0 height 0
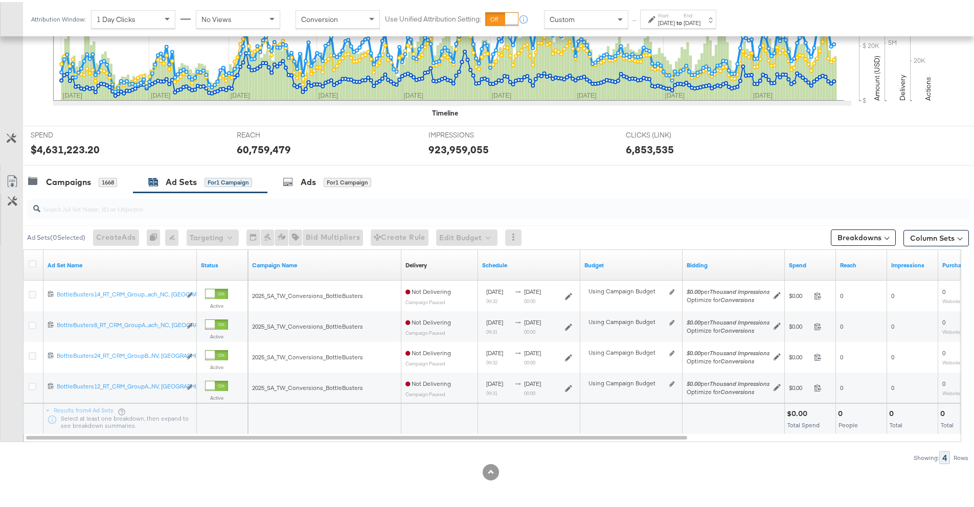
click at [119, 210] on input "search" at bounding box center [461, 203] width 842 height 20
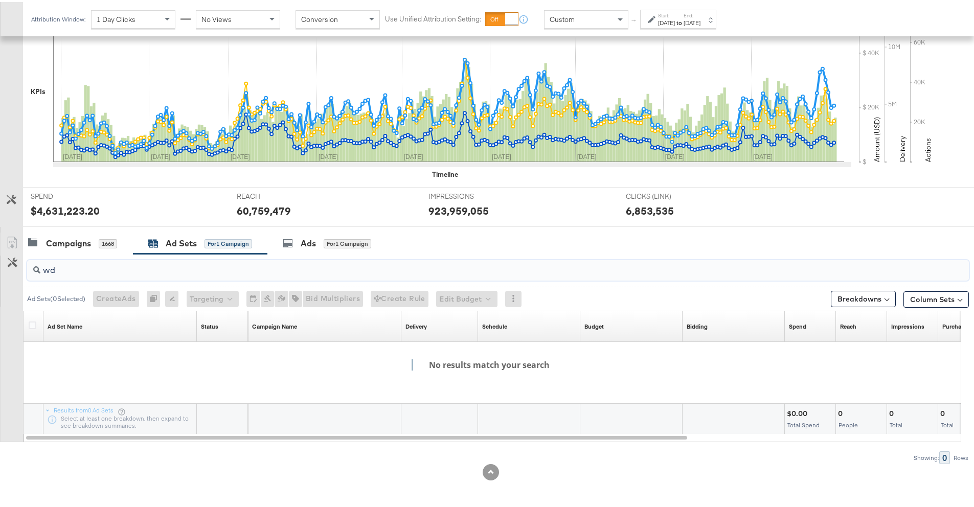
type input "w"
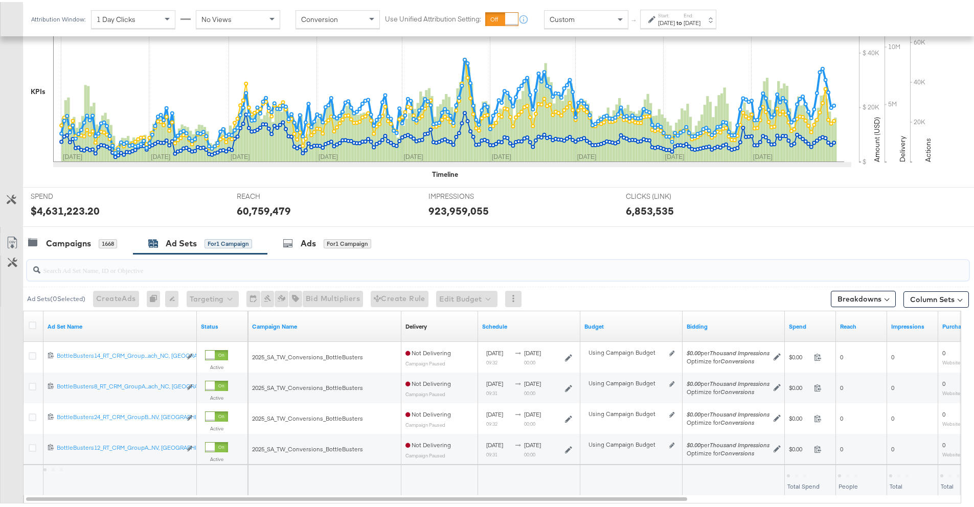
scroll to position [300, 0]
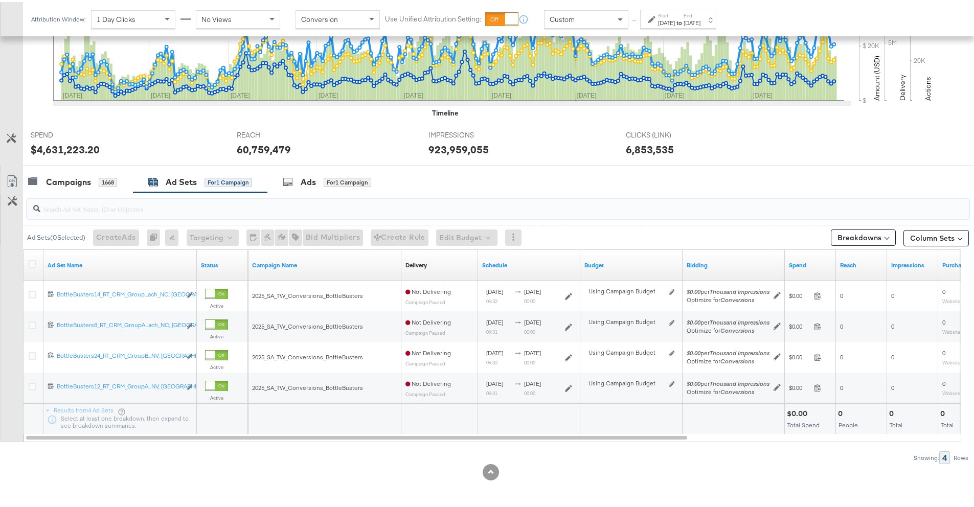
click at [85, 193] on input "search" at bounding box center [461, 203] width 842 height 20
click at [79, 185] on div "Campaigns" at bounding box center [68, 180] width 45 height 12
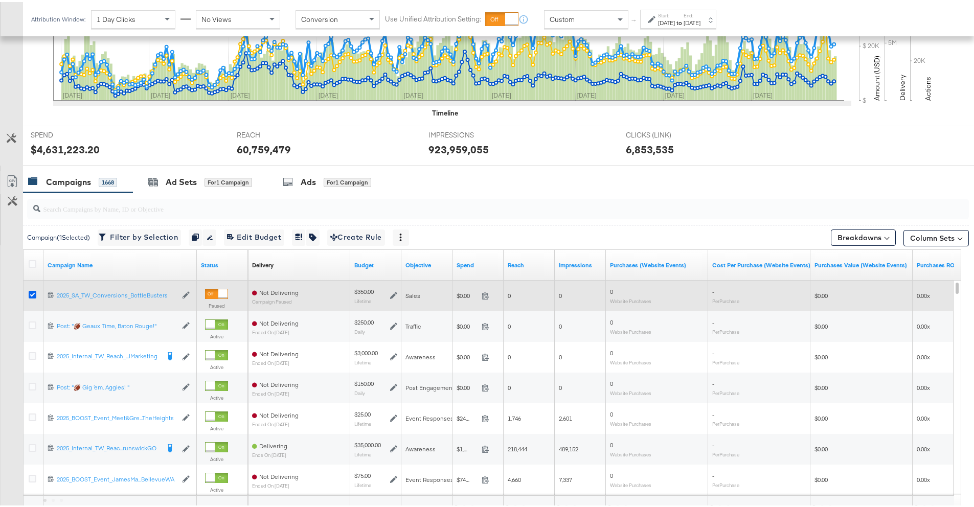
click at [30, 295] on icon at bounding box center [33, 293] width 8 height 8
click at [0, 0] on input "checkbox" at bounding box center [0, 0] width 0 height 0
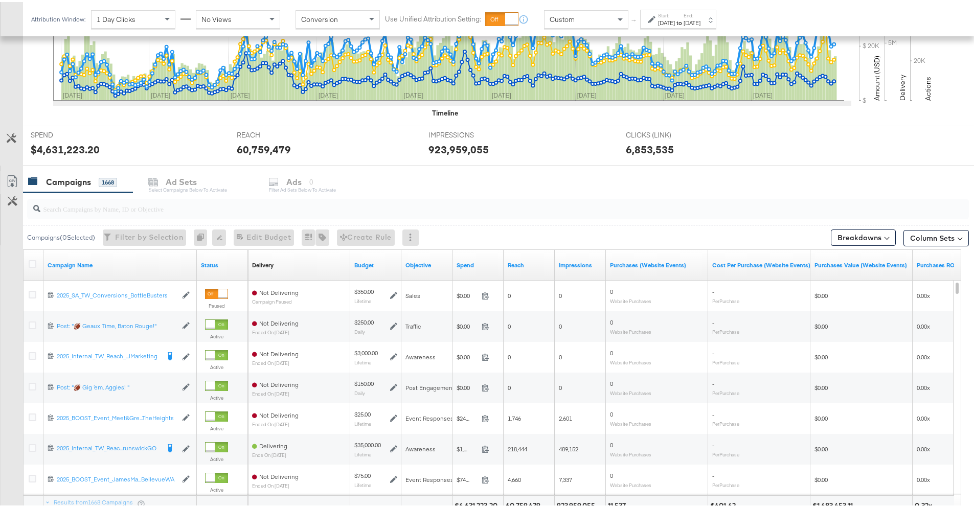
click at [69, 209] on input "search" at bounding box center [461, 203] width 842 height 20
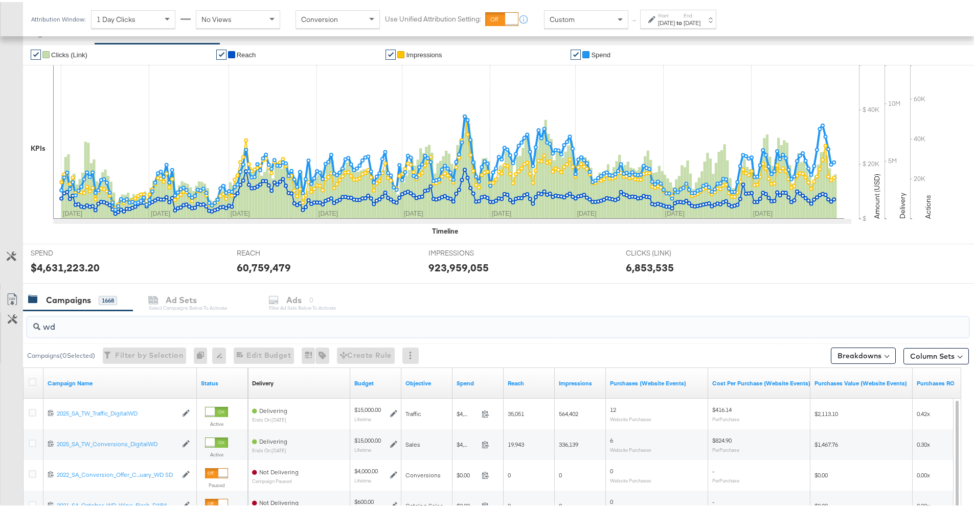
scroll to position [207, 0]
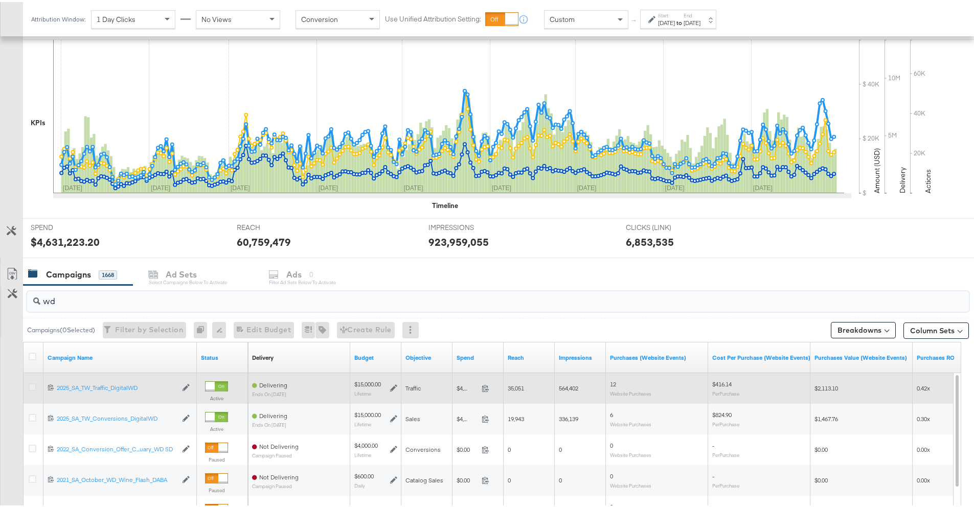
type input "wd"
click at [34, 387] on icon at bounding box center [33, 385] width 8 height 8
click at [0, 0] on input "checkbox" at bounding box center [0, 0] width 0 height 0
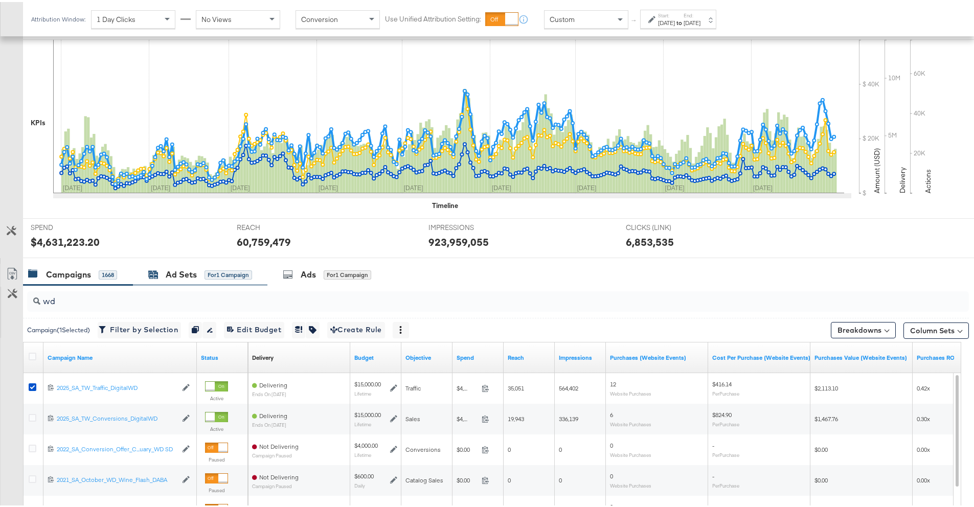
click at [185, 270] on div "Ad Sets" at bounding box center [181, 273] width 31 height 12
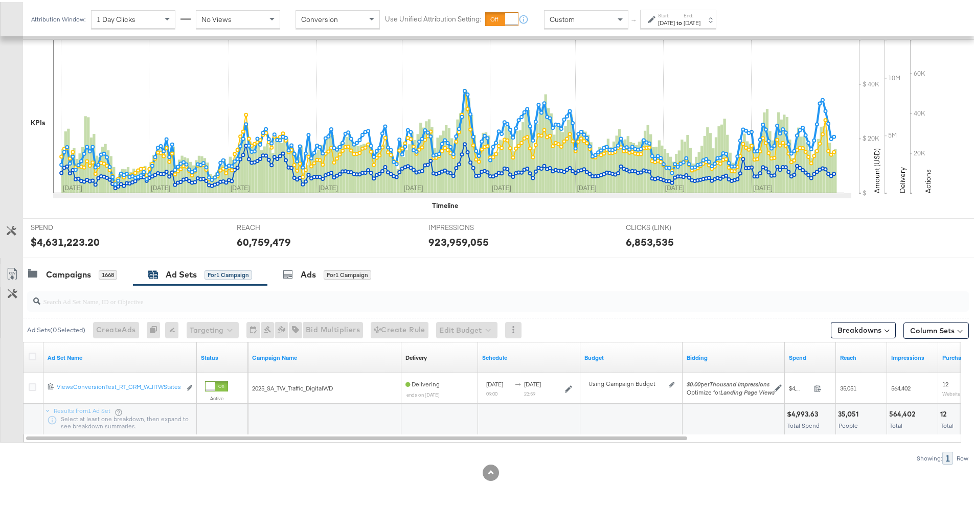
click at [258, 273] on div "Ad Sets for 1 Campaign" at bounding box center [200, 273] width 134 height 22
click at [282, 268] on div "Ads for 1 Campaign" at bounding box center [327, 273] width 120 height 22
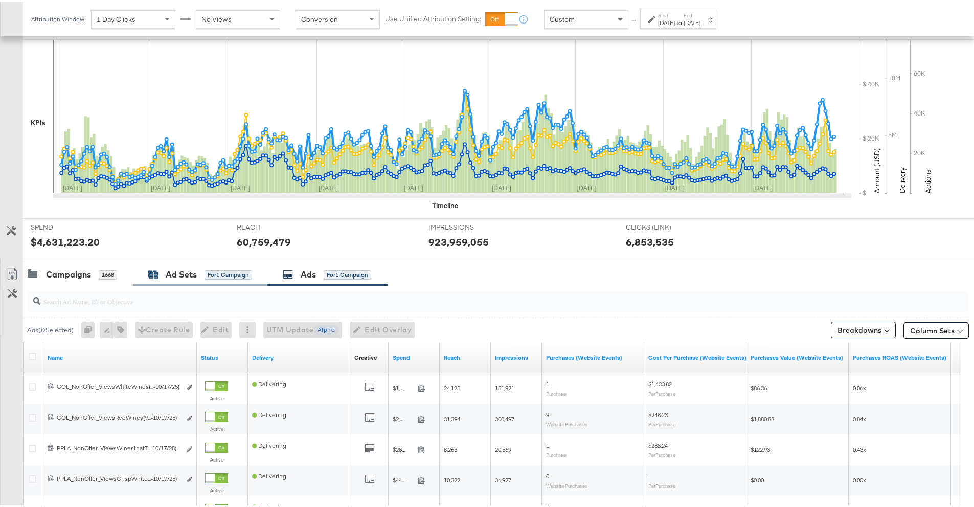
click at [215, 276] on div "for 1 Campaign" at bounding box center [228, 272] width 48 height 9
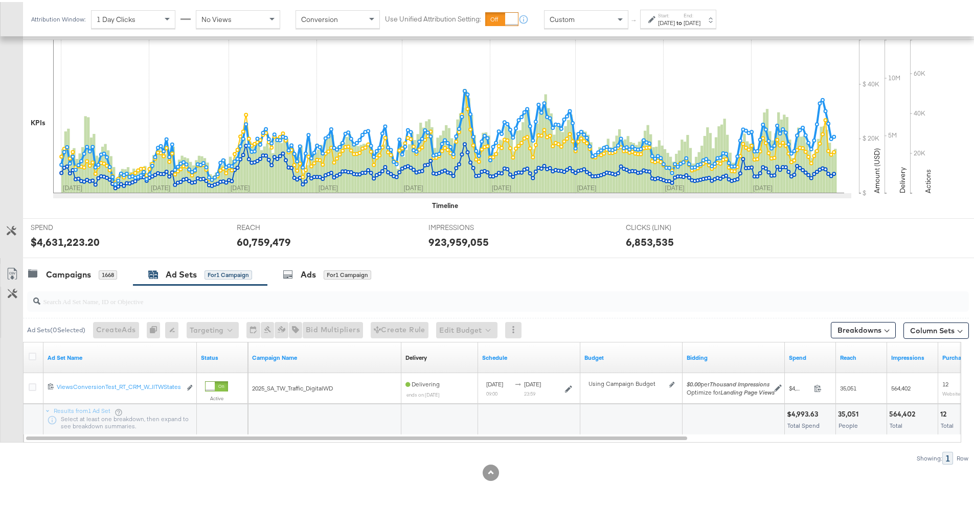
click at [76, 284] on div at bounding box center [496, 299] width 946 height 33
click at [74, 276] on div "Campaigns" at bounding box center [68, 273] width 45 height 12
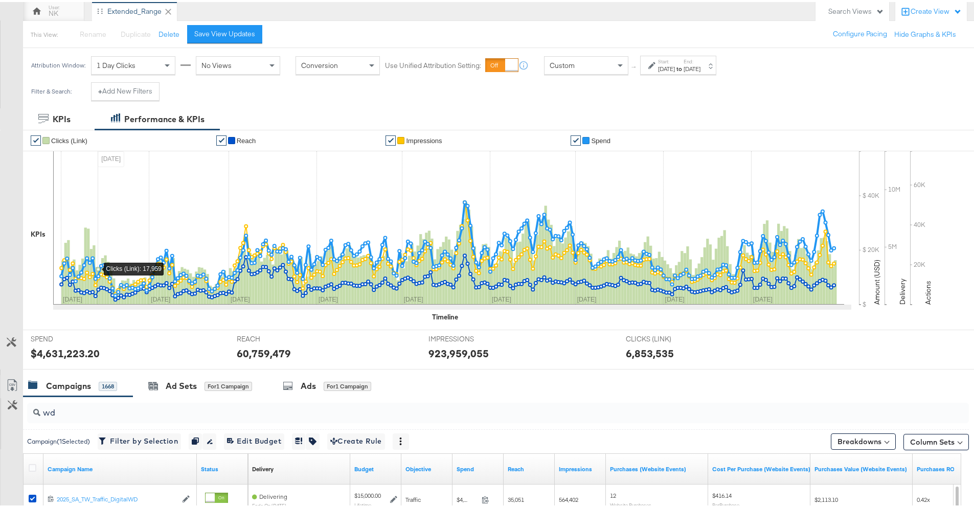
scroll to position [0, 0]
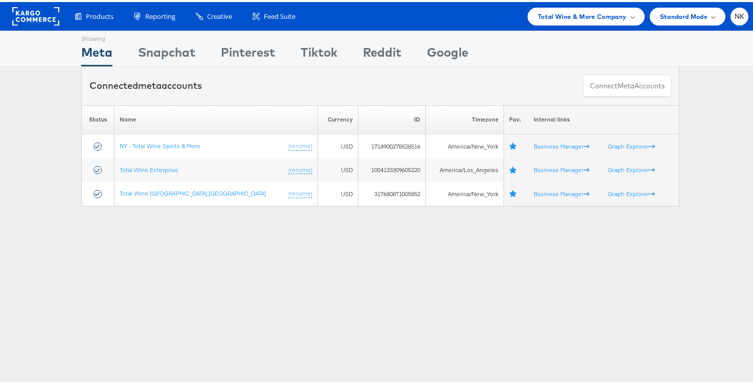
click at [356, 10] on div "Products Product Catalogs Enhance Your Product Catalog, Map Them to Publishers,…" at bounding box center [406, 15] width 684 height 18
click at [630, 14] on span at bounding box center [632, 14] width 5 height 5
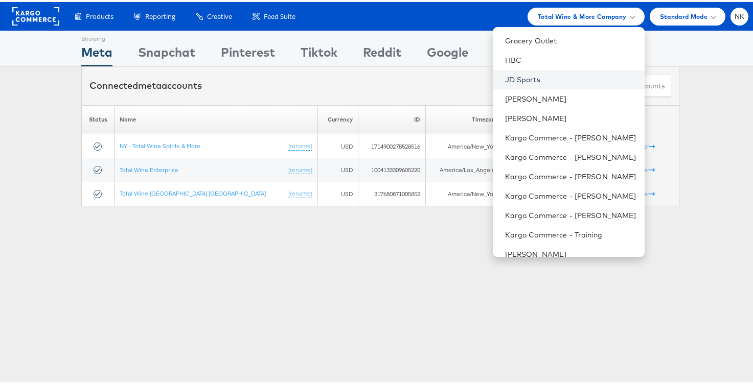
click at [519, 82] on link "JD Sports" at bounding box center [570, 78] width 131 height 10
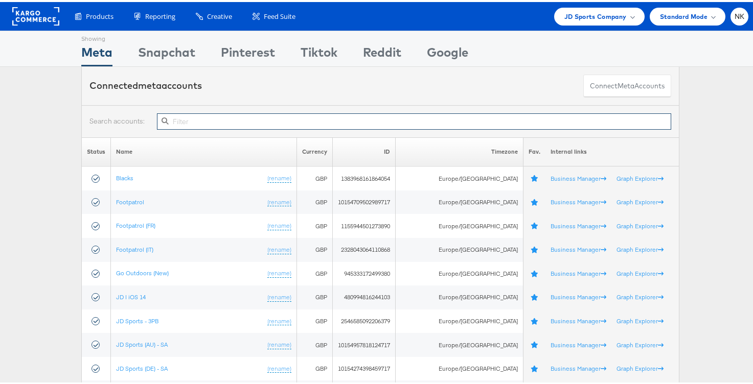
click at [193, 119] on input "text" at bounding box center [414, 119] width 514 height 16
paste input "1415542181879361"
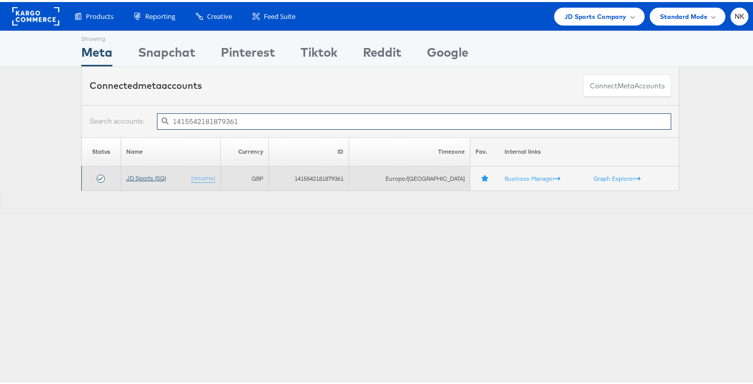
type input "1415542181879361"
click at [147, 177] on link "JD Sports (SG)" at bounding box center [146, 176] width 40 height 8
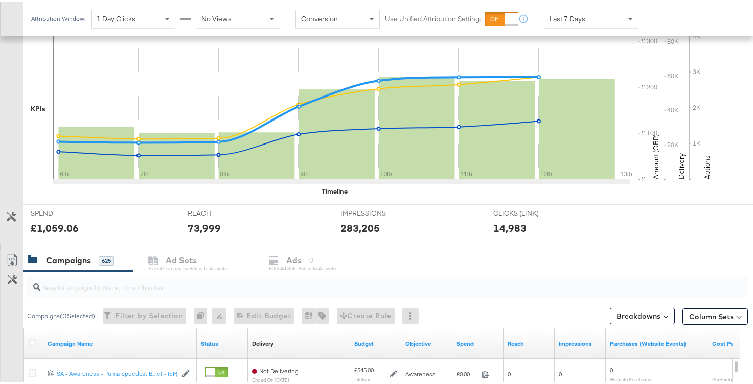
scroll to position [233, 0]
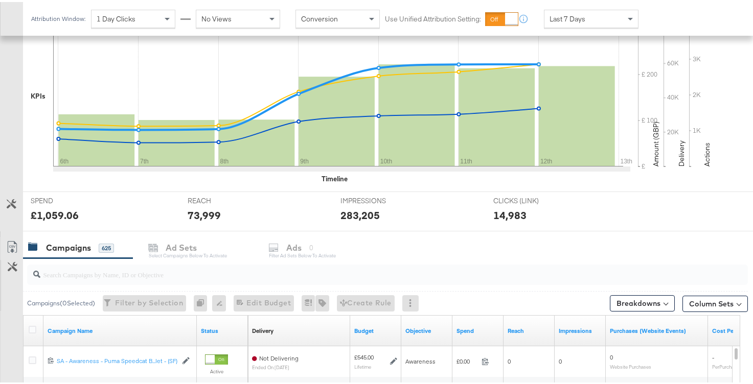
click at [110, 272] on input "search" at bounding box center [361, 269] width 643 height 20
paste input "120219775309050292"
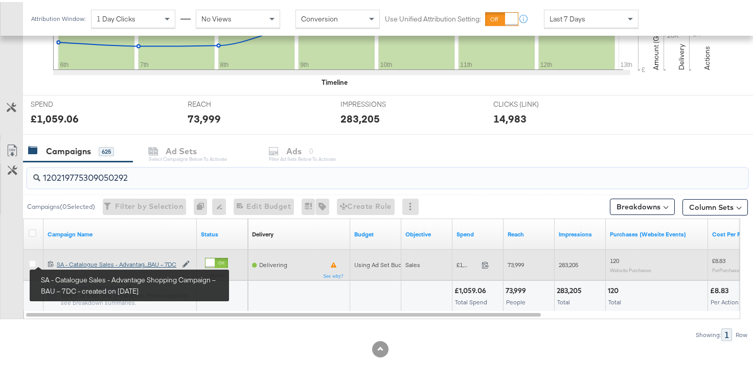
type input "120219775309050292"
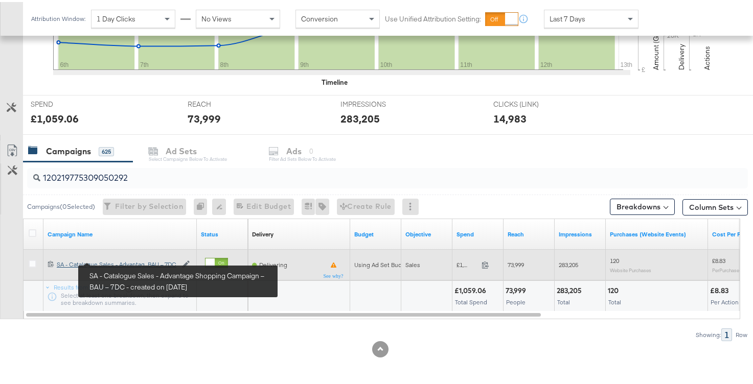
click at [68, 263] on div "SA - Catalogue Sales - Advantage Shopping Campaign – BAU – 7DC SA - Catalogue S…" at bounding box center [117, 263] width 120 height 8
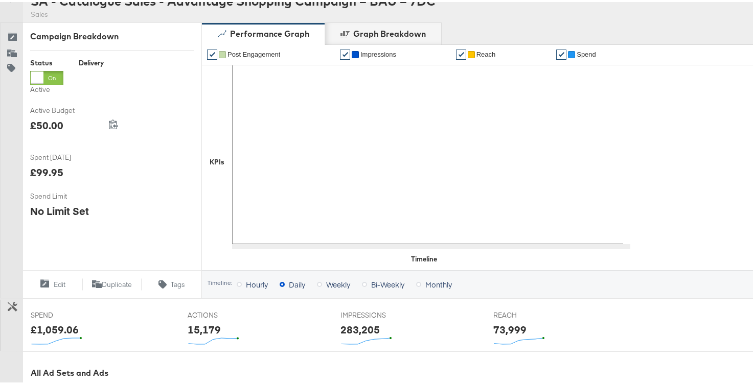
scroll to position [396, 0]
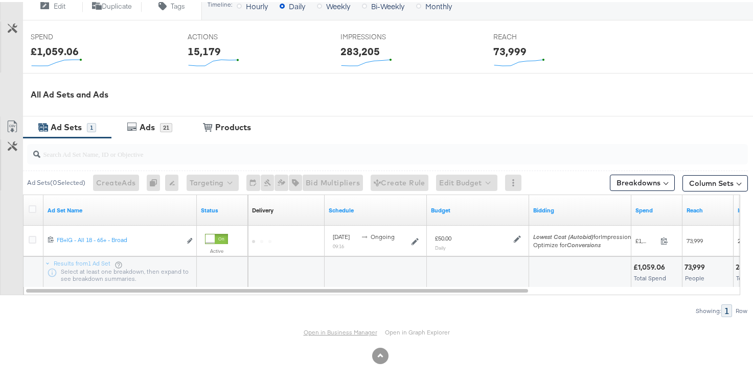
click at [311, 328] on link "Open in Business Manager" at bounding box center [341, 331] width 74 height 8
click at [160, 128] on div "21" at bounding box center [166, 125] width 12 height 9
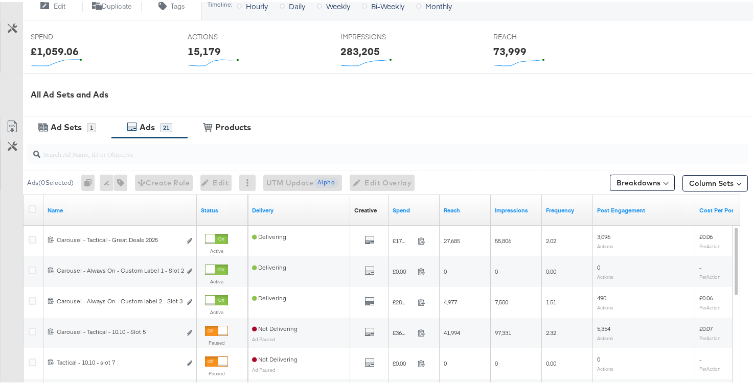
click at [130, 153] on input "search" at bounding box center [361, 148] width 643 height 20
paste input "120219775309080292"
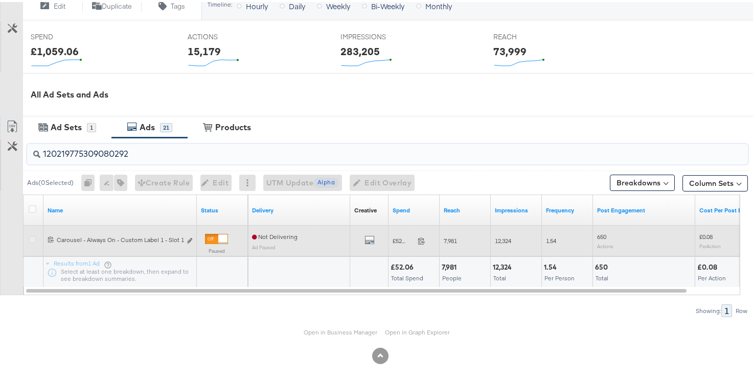
type input "120219775309080292"
click at [29, 237] on icon at bounding box center [33, 238] width 8 height 8
click at [0, 0] on input "checkbox" at bounding box center [0, 0] width 0 height 0
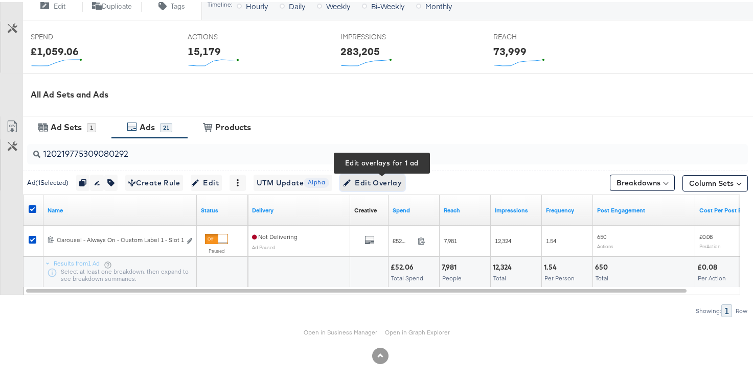
click at [402, 179] on span "Edit Overlay Edit overlays for 1 ad" at bounding box center [372, 181] width 59 height 13
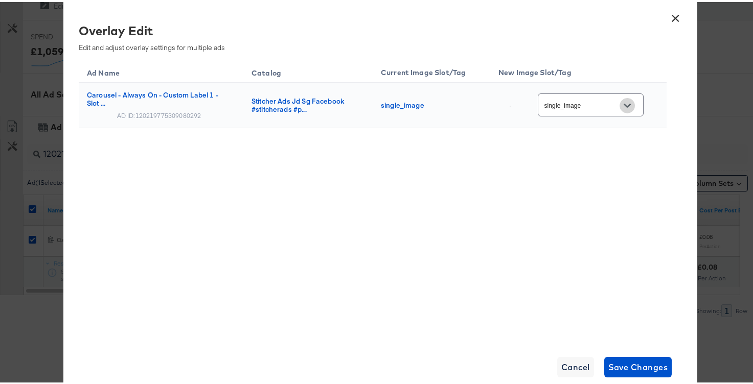
click at [626, 101] on icon "Open" at bounding box center [627, 103] width 7 height 7
click at [628, 63] on th "New Image Slot/Tag" at bounding box center [578, 69] width 176 height 23
drag, startPoint x: 300, startPoint y: 111, endPoint x: 246, endPoint y: 102, distance: 54.5
click at [246, 102] on td "Stitcher Ads Jd Sg Facebook #stitcherads #p..." at bounding box center [307, 103] width 129 height 45
click at [245, 101] on td "Stitcher Ads Jd Sg Facebook #stitcherads #p..." at bounding box center [307, 103] width 129 height 45
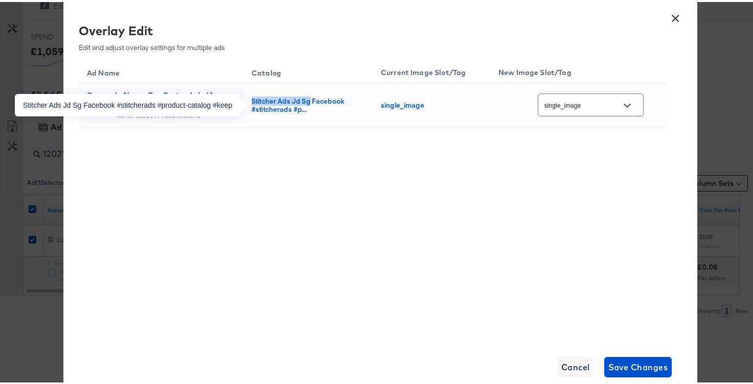
drag, startPoint x: 258, startPoint y: 100, endPoint x: 306, endPoint y: 100, distance: 48.1
click at [306, 100] on div "Stitcher Ads Jd Sg Facebook #stitcherads #p..." at bounding box center [305, 103] width 109 height 16
copy div "Stitcher Ads Jd Sg"
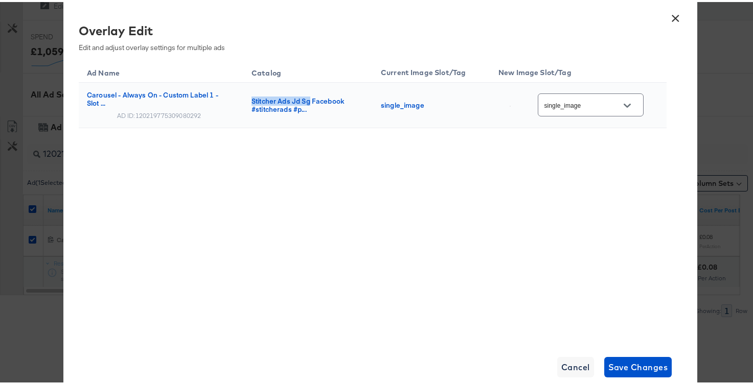
click at [675, 15] on button "×" at bounding box center [675, 14] width 18 height 18
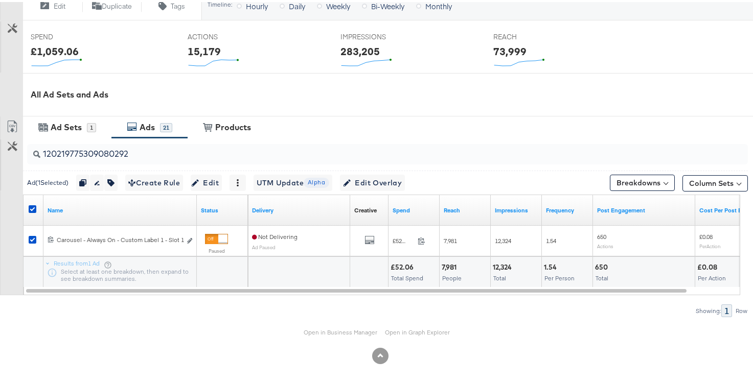
click at [288, 116] on div "Ad Sets 1 Ads 21 View Products Products" at bounding box center [392, 125] width 738 height 22
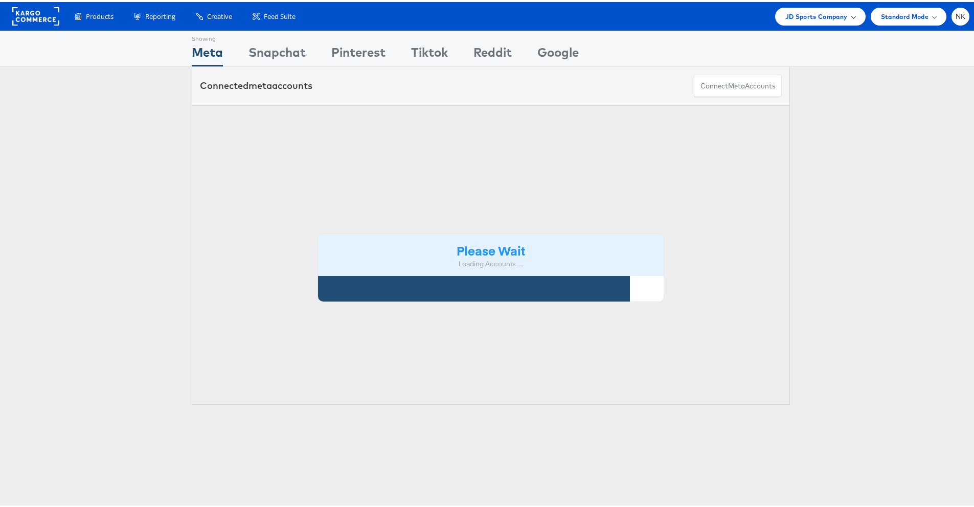
click at [839, 20] on div "JD Sports Company" at bounding box center [820, 15] width 90 height 18
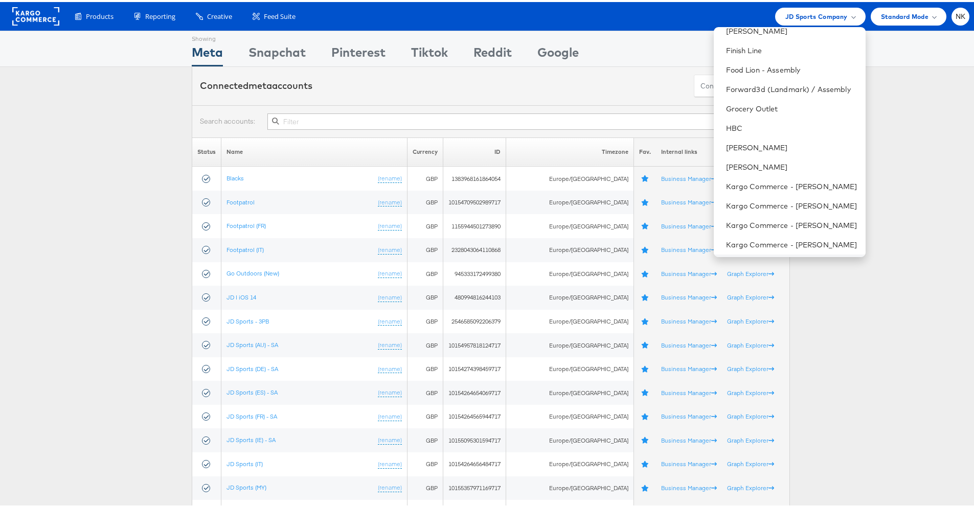
scroll to position [489, 0]
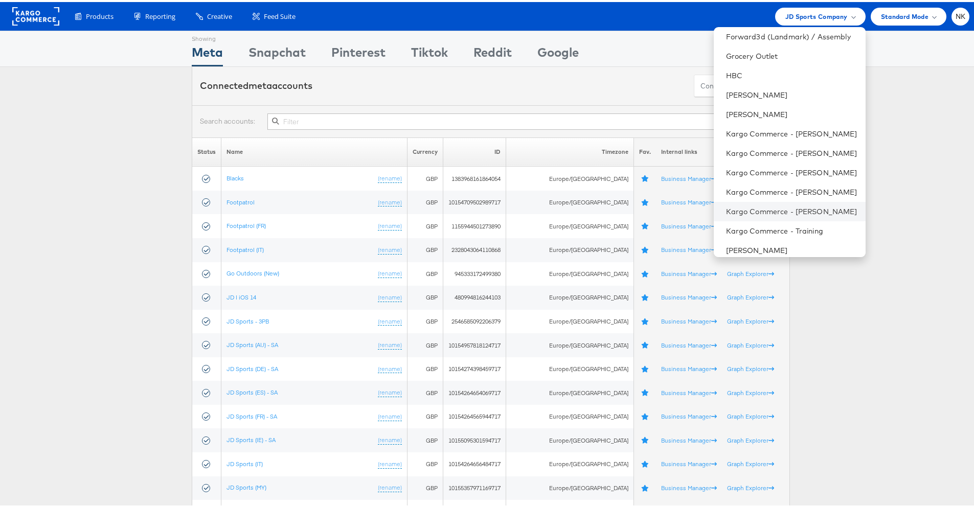
click at [765, 203] on li "Kargo Commerce - [PERSON_NAME]" at bounding box center [790, 209] width 152 height 19
click at [744, 210] on link "Kargo Commerce - [PERSON_NAME]" at bounding box center [791, 209] width 131 height 10
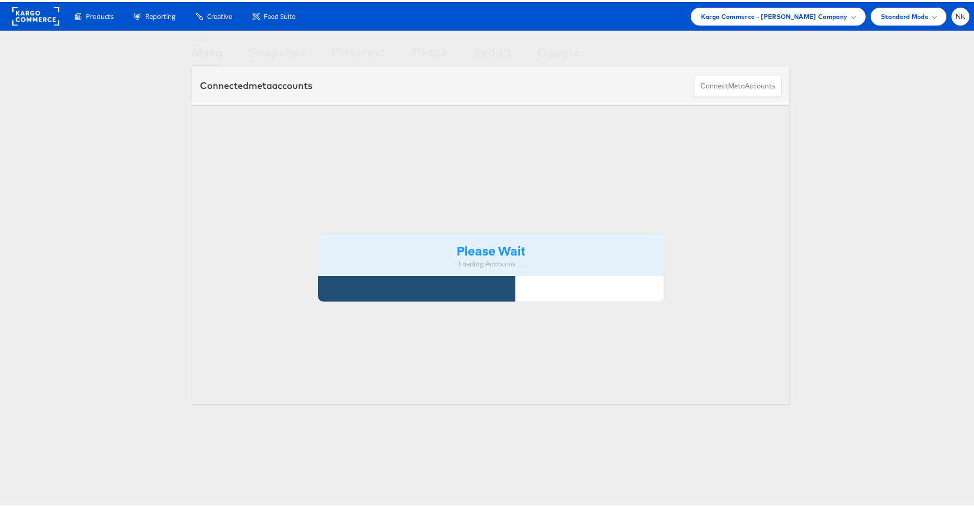
scroll to position [20, 0]
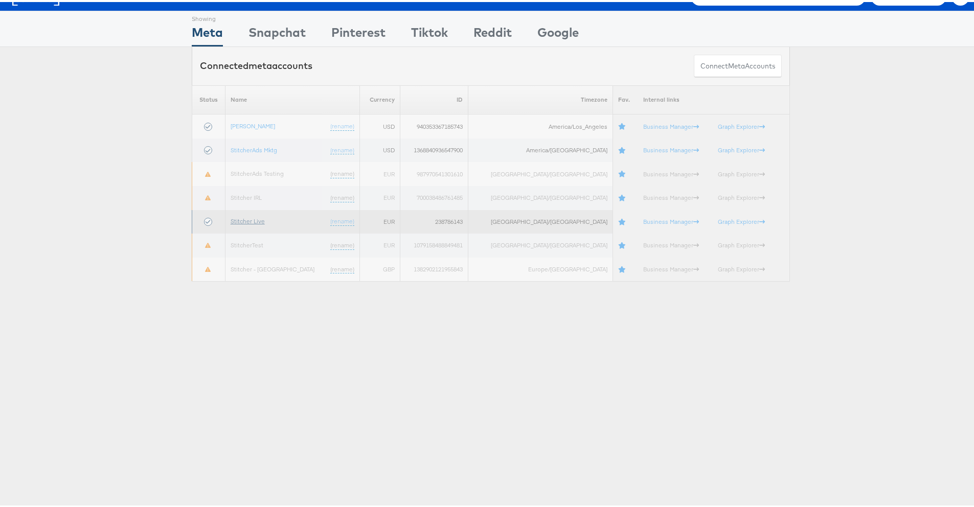
click at [246, 219] on link "Stitcher Live" at bounding box center [248, 219] width 34 height 8
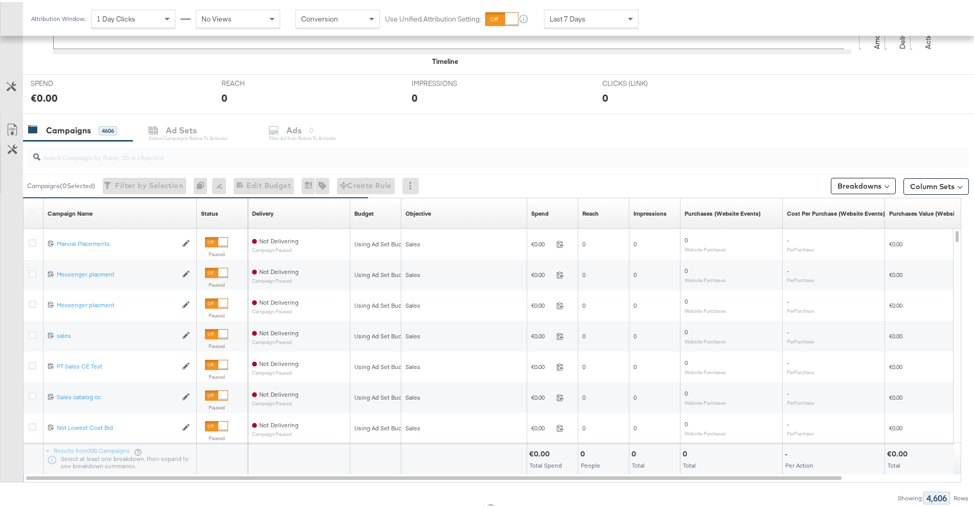
scroll to position [369, 0]
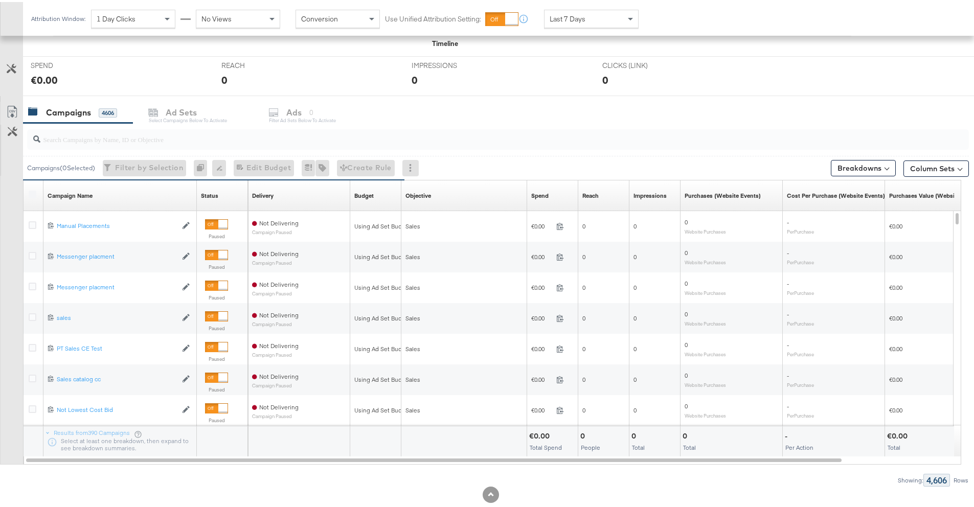
click at [99, 145] on div at bounding box center [498, 137] width 942 height 20
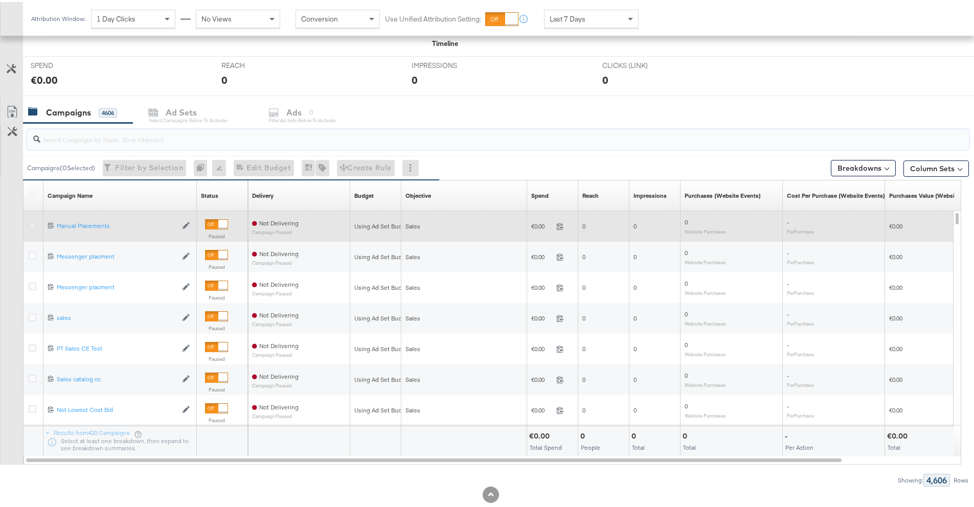
click at [32, 226] on icon at bounding box center [33, 223] width 8 height 8
click at [0, 0] on input "checkbox" at bounding box center [0, 0] width 0 height 0
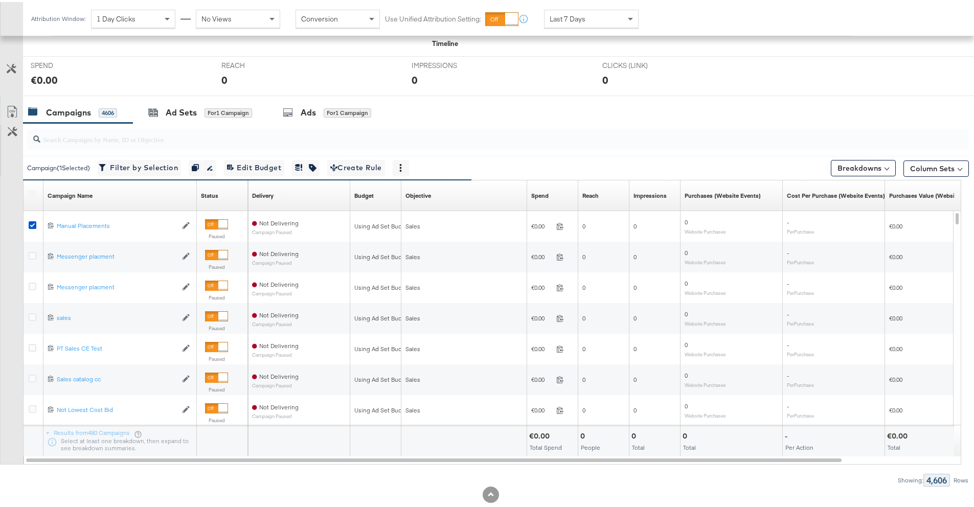
scroll to position [328, 0]
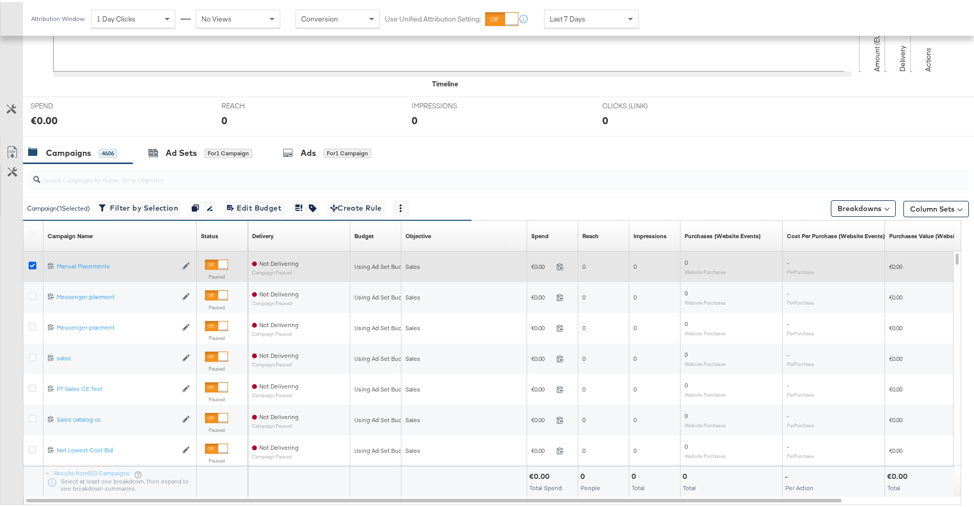
click at [35, 263] on icon at bounding box center [33, 264] width 8 height 8
click at [0, 0] on input "checkbox" at bounding box center [0, 0] width 0 height 0
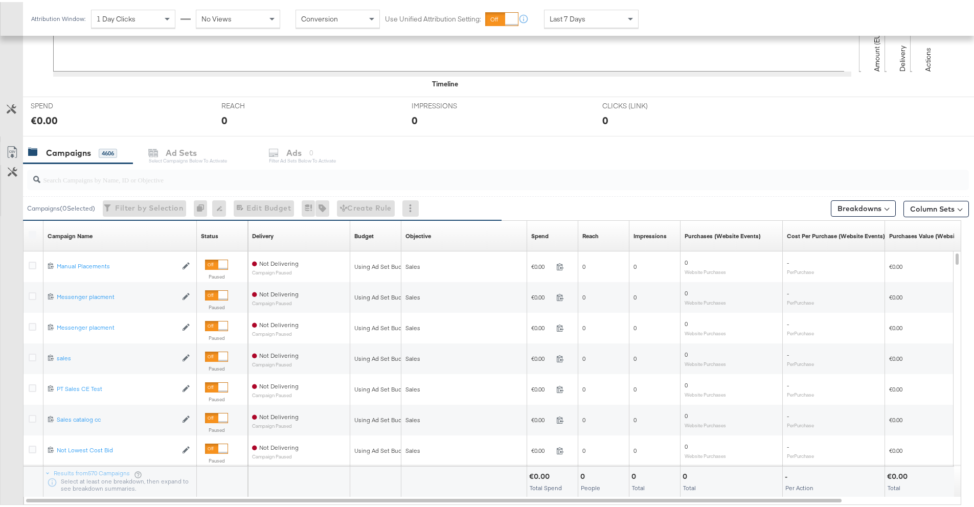
click at [79, 190] on div at bounding box center [498, 178] width 942 height 25
click at [82, 179] on input "search" at bounding box center [461, 174] width 842 height 20
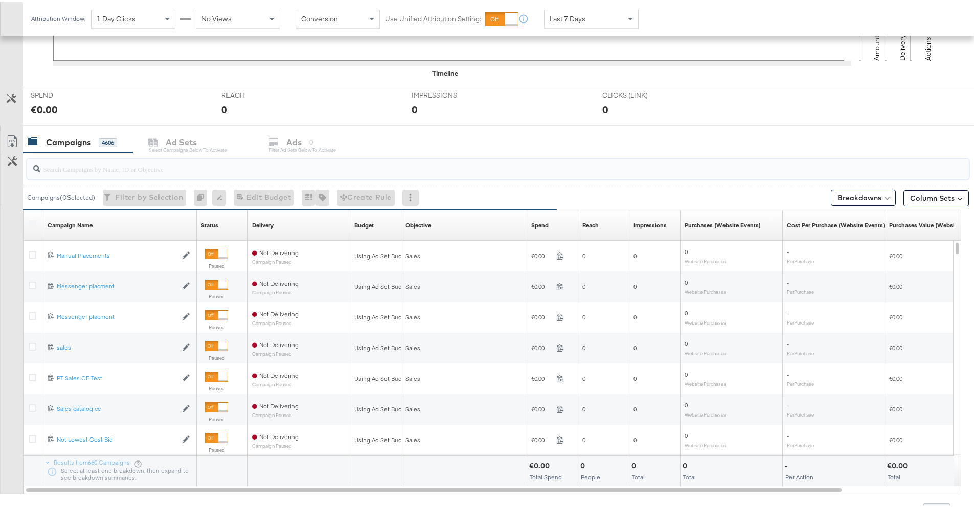
scroll to position [381, 0]
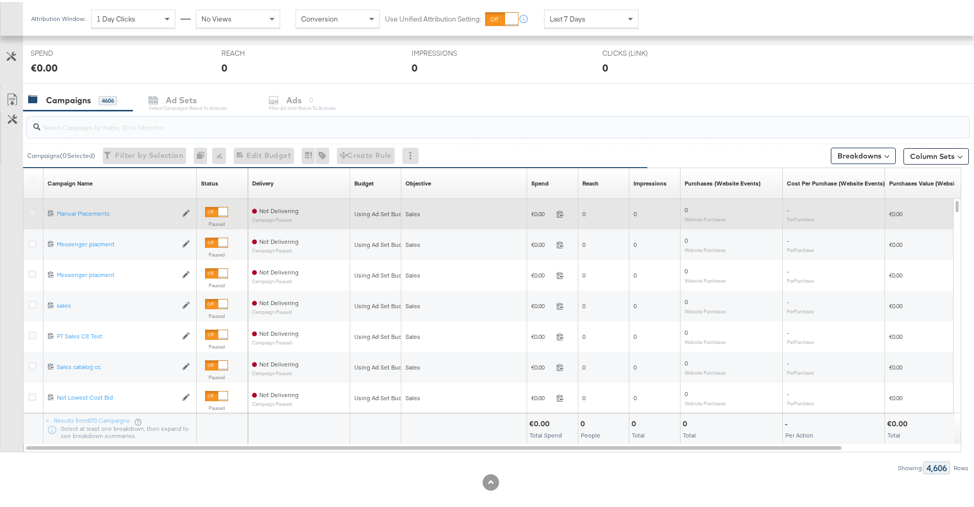
click at [35, 212] on icon at bounding box center [33, 211] width 8 height 8
click at [0, 0] on input "checkbox" at bounding box center [0, 0] width 0 height 0
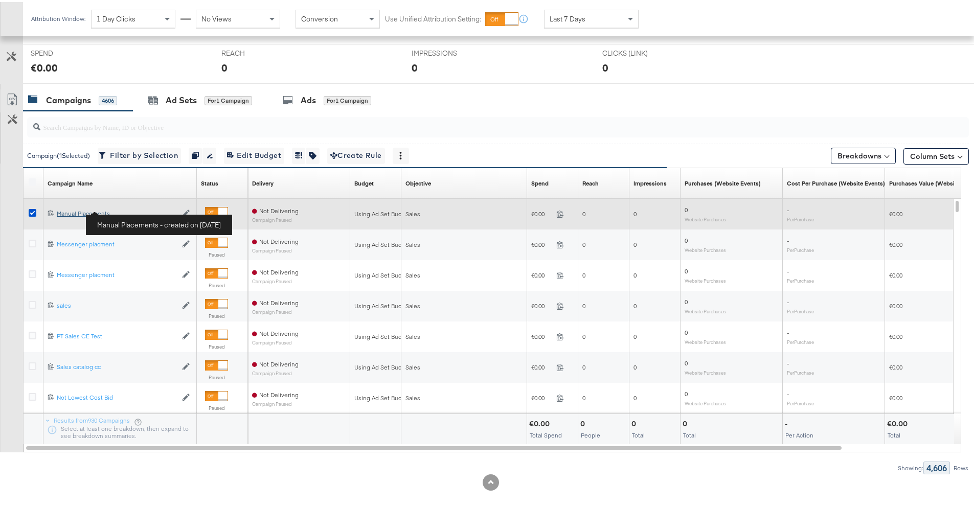
click at [68, 213] on div "Manual Placements Manual Placements" at bounding box center [117, 212] width 120 height 8
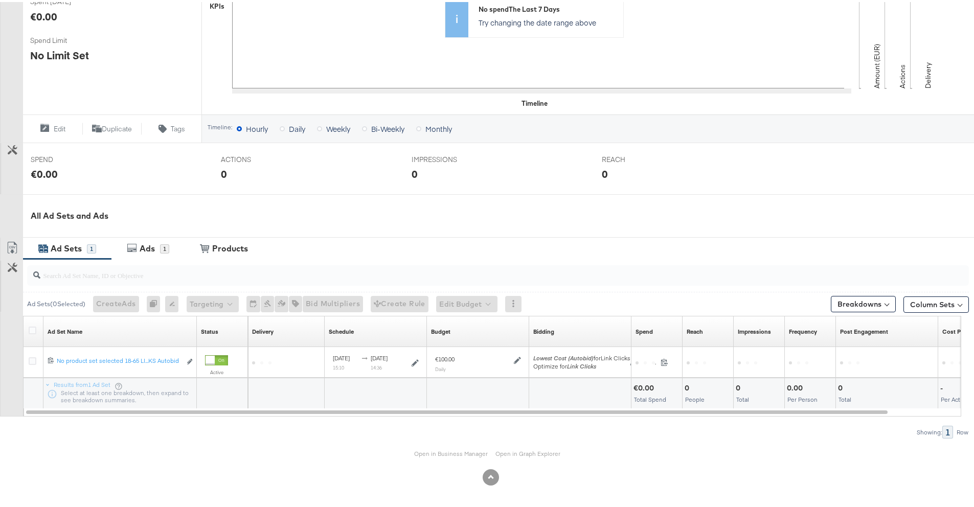
scroll to position [273, 0]
click at [422, 450] on link "Open in Business Manager" at bounding box center [451, 452] width 74 height 8
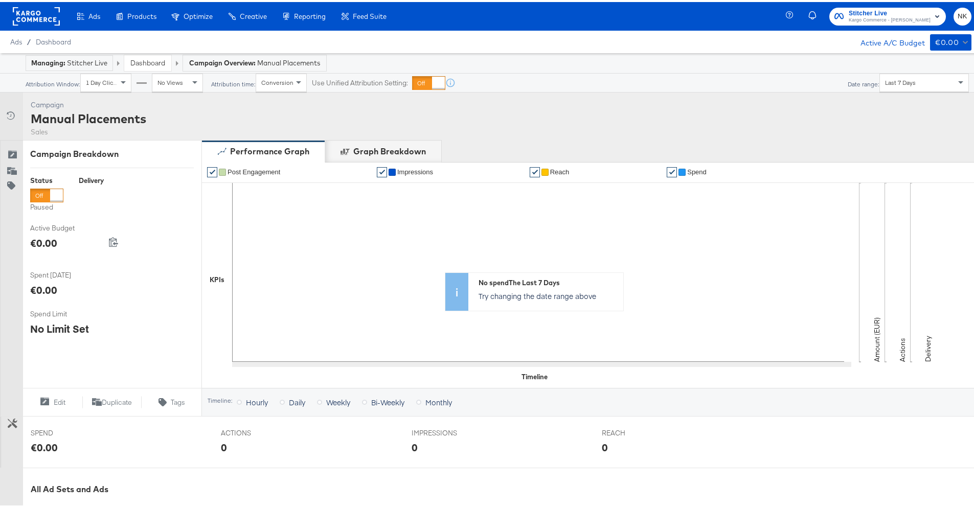
click at [42, 19] on rect at bounding box center [36, 14] width 47 height 18
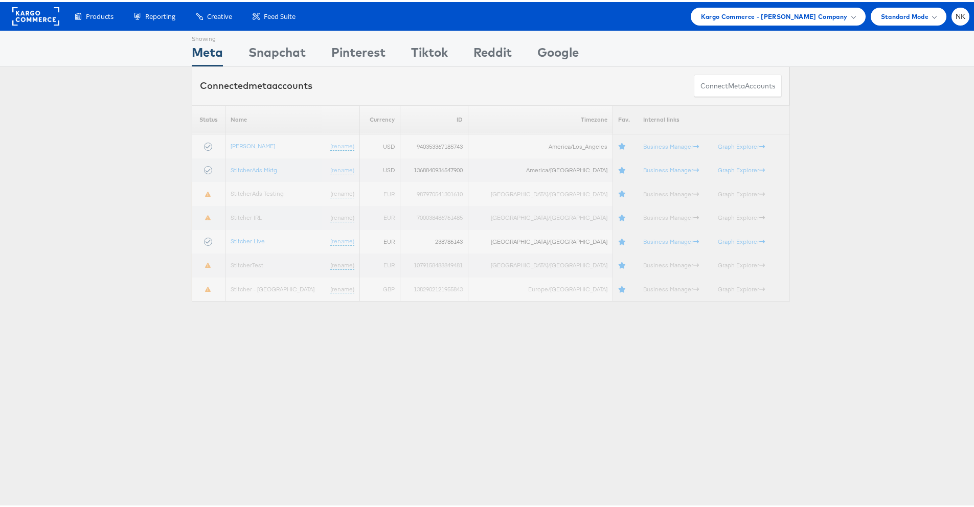
click at [149, 168] on div "Please Wait Loading Accounts .... Status Name Currency ID Timezone Fav. Interna…" at bounding box center [490, 201] width 981 height 197
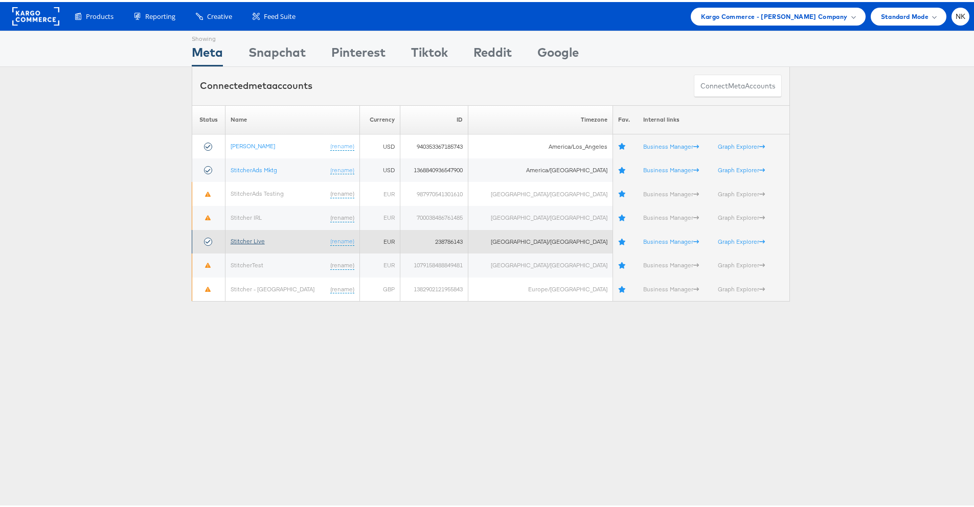
click at [261, 241] on link "Stitcher Live" at bounding box center [248, 239] width 34 height 8
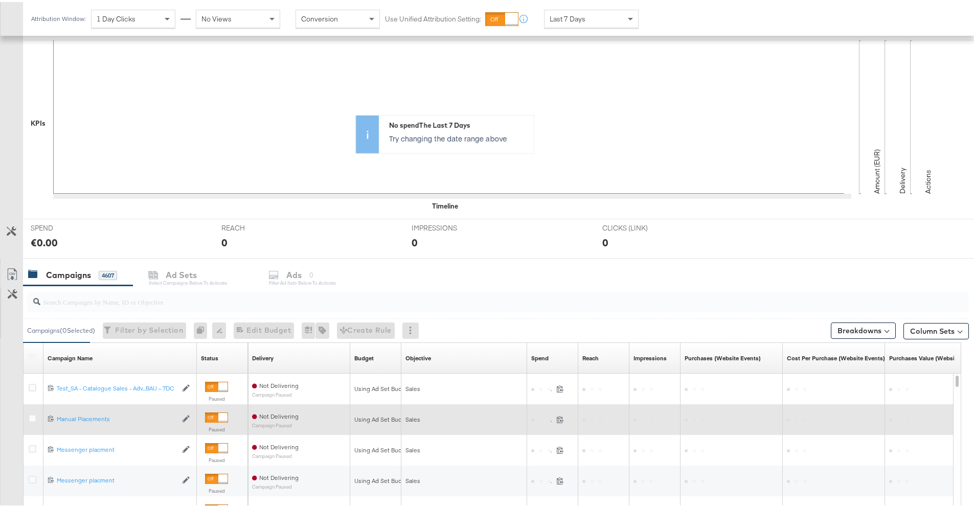
scroll to position [250, 0]
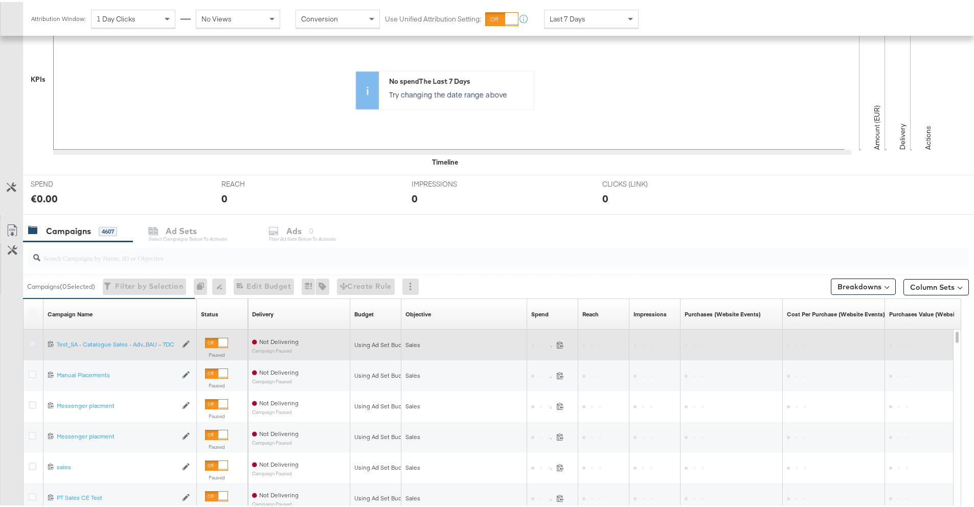
click at [33, 341] on icon at bounding box center [33, 342] width 8 height 8
click at [0, 0] on input "checkbox" at bounding box center [0, 0] width 0 height 0
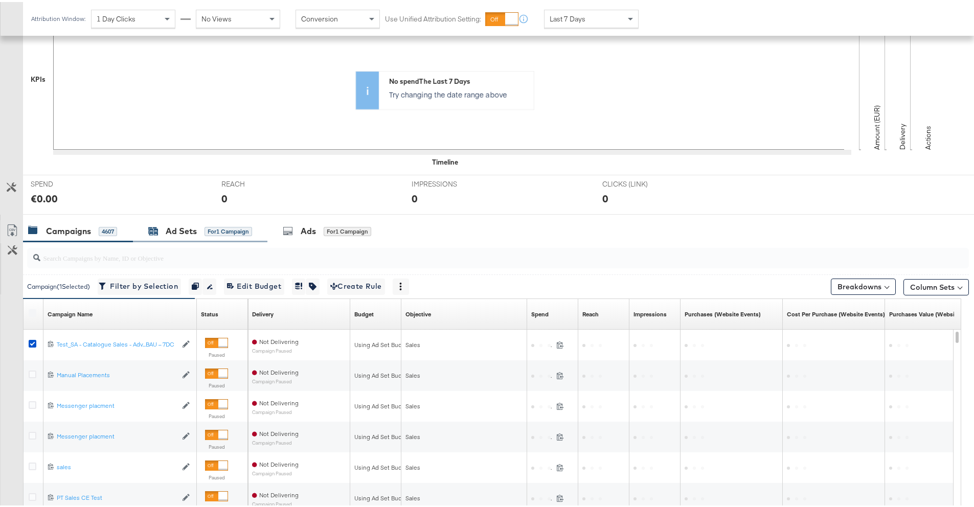
click at [185, 225] on div "Ad Sets" at bounding box center [181, 229] width 31 height 12
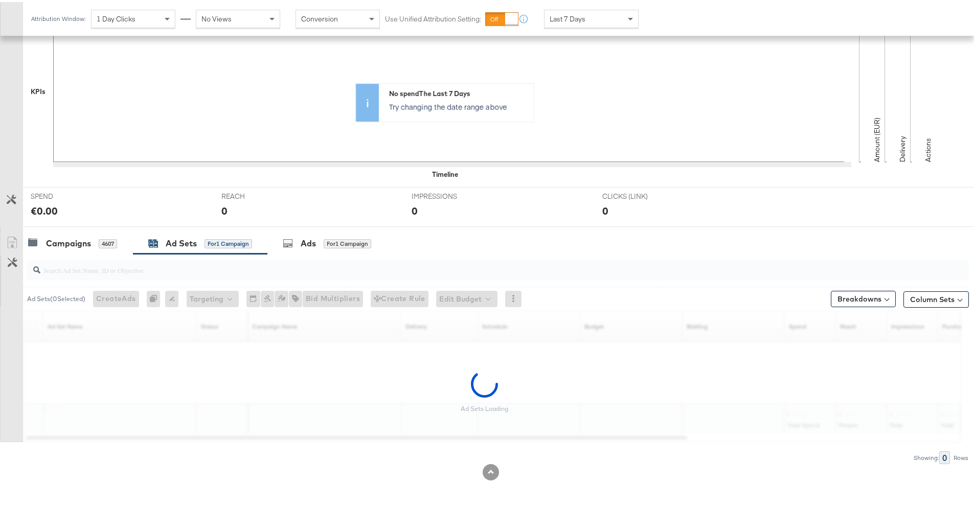
scroll to position [207, 0]
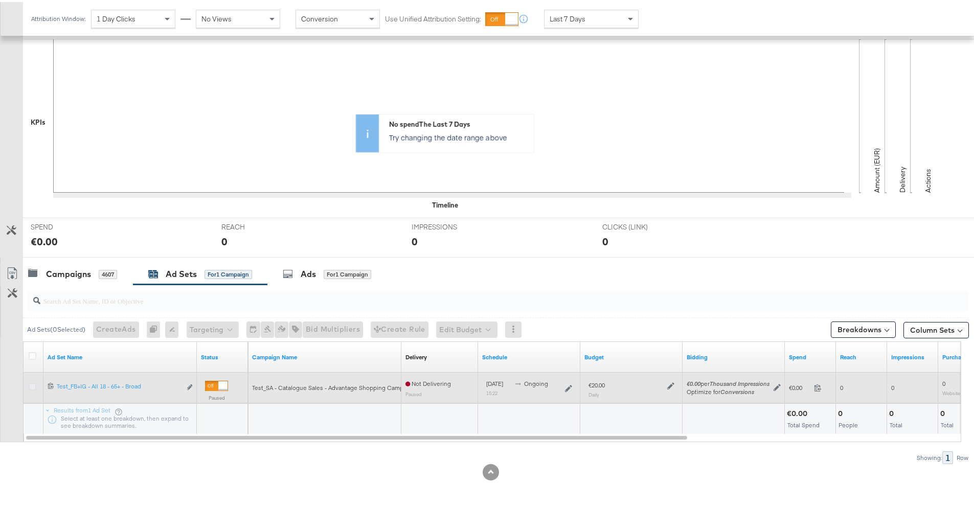
click at [32, 386] on icon at bounding box center [33, 385] width 8 height 8
click at [0, 0] on input "checkbox" at bounding box center [0, 0] width 0 height 0
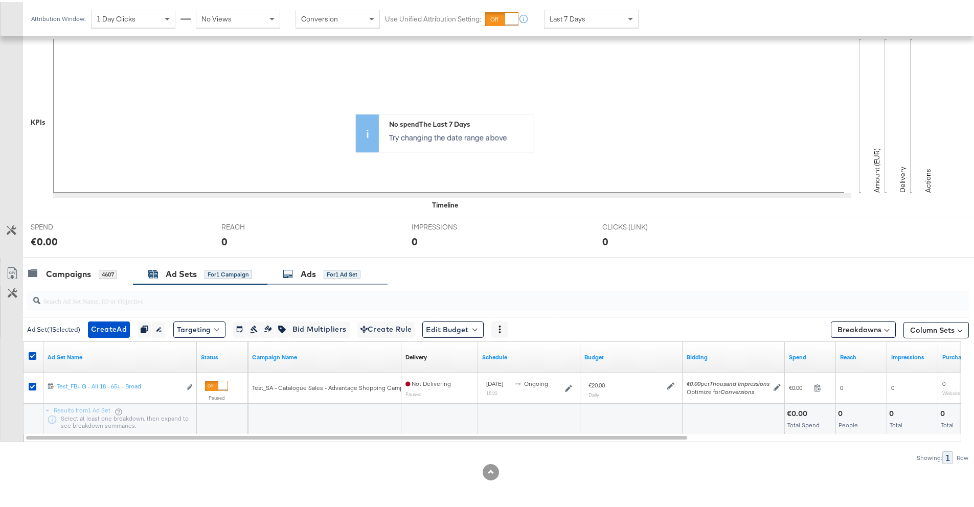
click at [299, 272] on div "Ads for 1 Ad Set" at bounding box center [322, 272] width 78 height 12
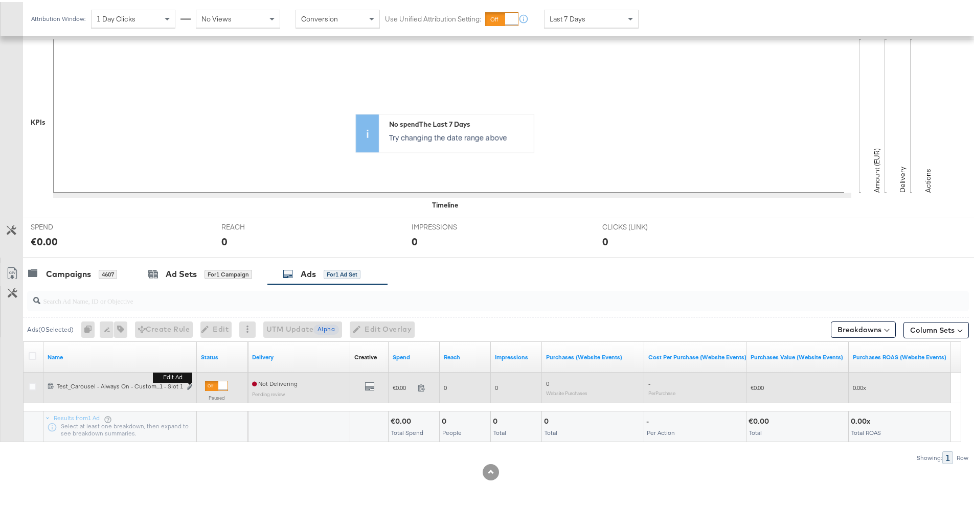
click at [191, 388] on button "Edit ad" at bounding box center [190, 385] width 6 height 11
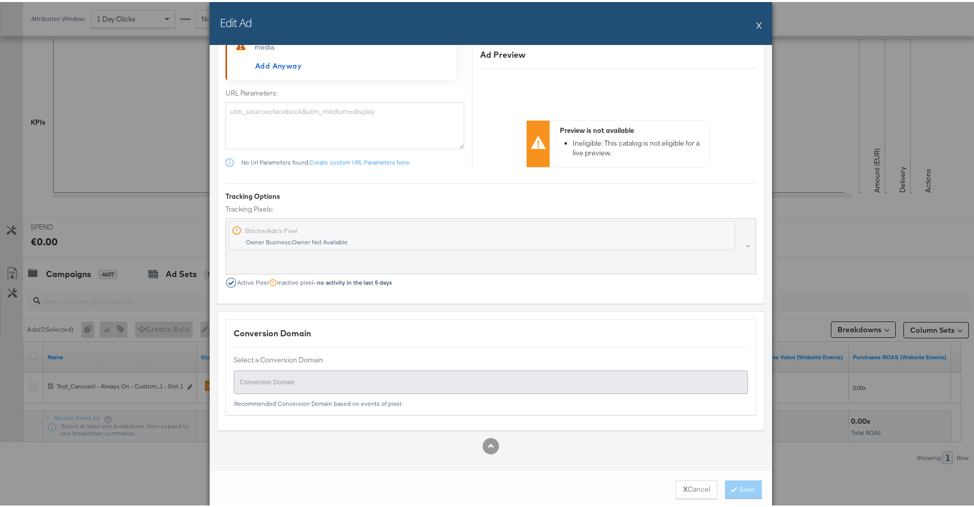
scroll to position [947, 0]
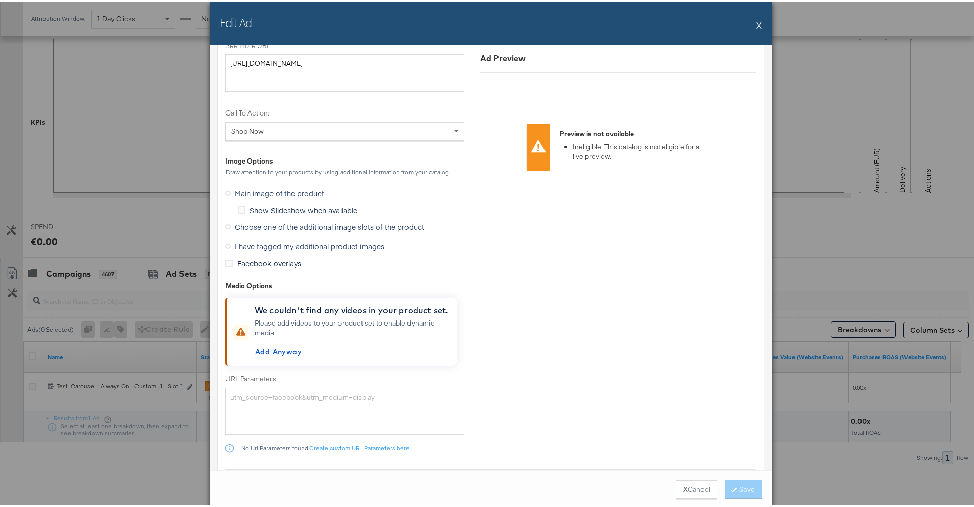
click at [303, 228] on span "Choose one of the additional image slots of the product" at bounding box center [330, 225] width 190 height 10
click at [0, 0] on input "Choose one of the additional image slots of the product" at bounding box center [0, 0] width 0 height 0
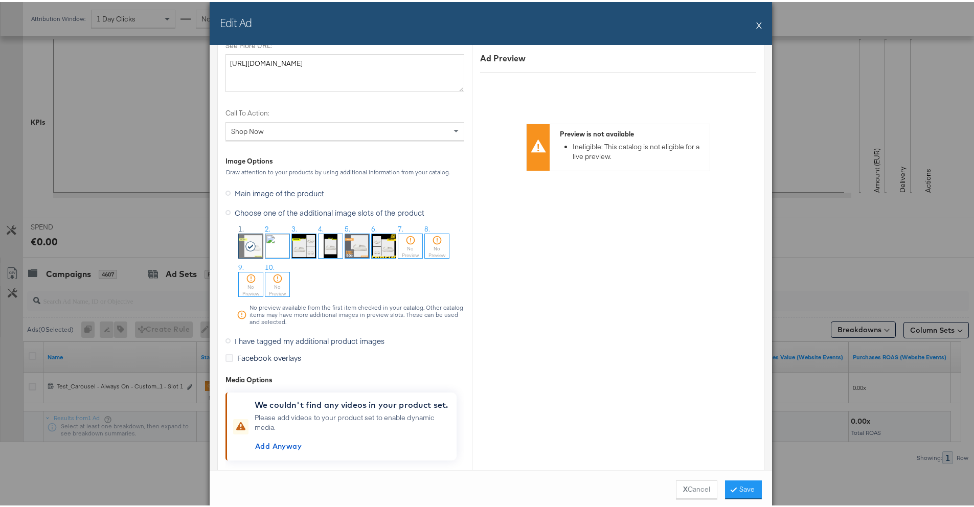
click at [264, 338] on span "I have tagged my additional product images" at bounding box center [310, 339] width 150 height 10
click at [0, 0] on input "I have tagged my additional product images" at bounding box center [0, 0] width 0 height 0
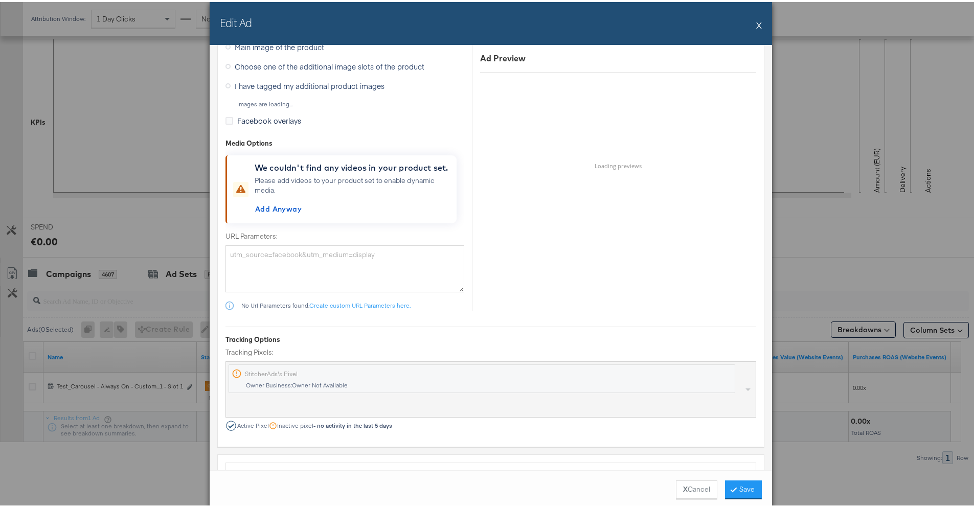
scroll to position [801, 0]
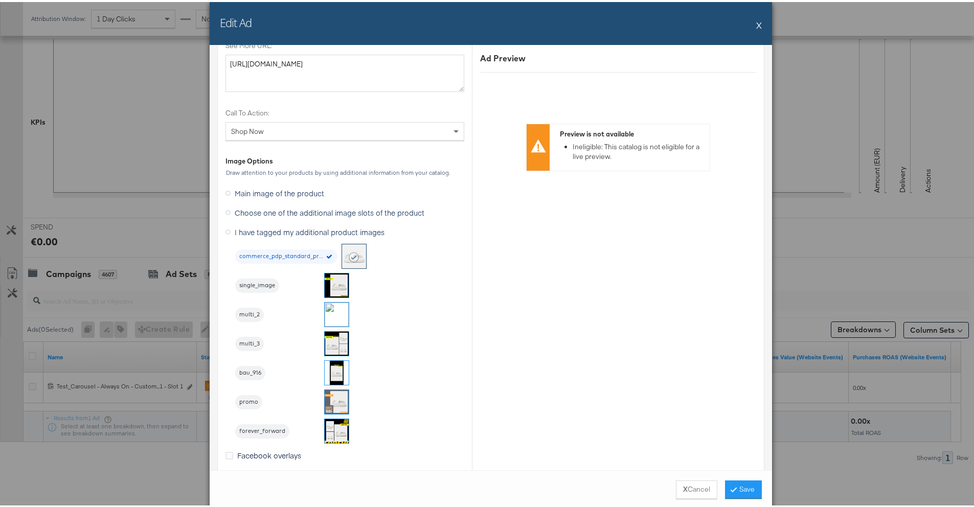
click at [326, 284] on img at bounding box center [337, 283] width 24 height 24
click at [732, 486] on icon at bounding box center [733, 487] width 3 height 6
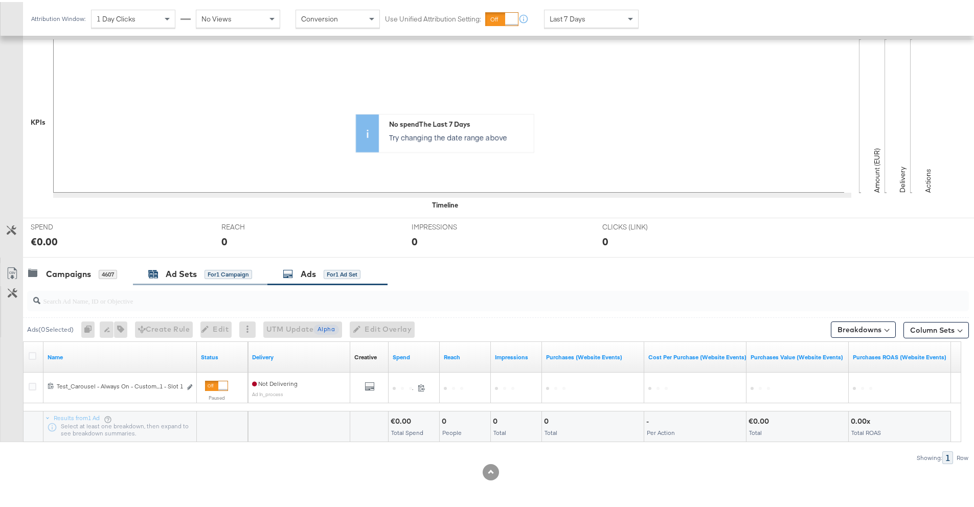
click at [166, 272] on div "Ad Sets" at bounding box center [181, 272] width 31 height 12
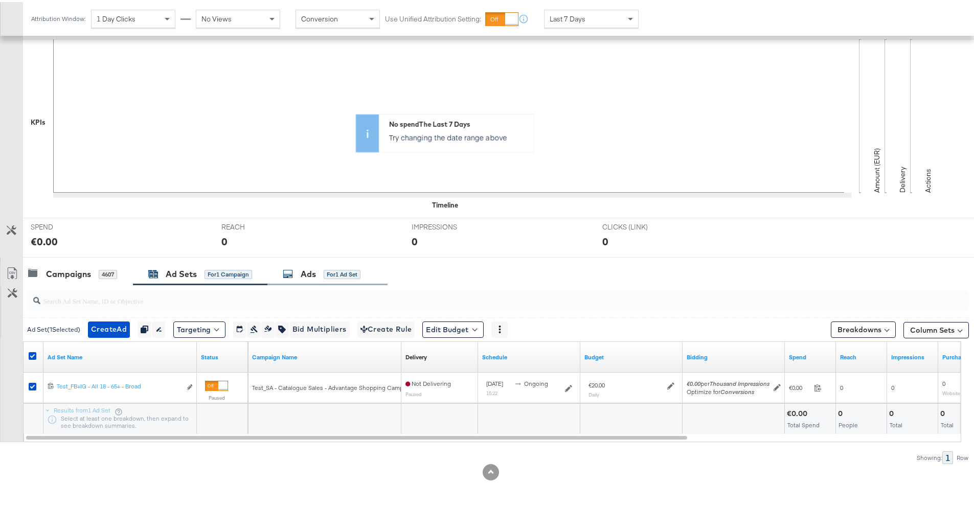
click at [289, 279] on div "Ads for 1 Ad Set" at bounding box center [327, 272] width 120 height 22
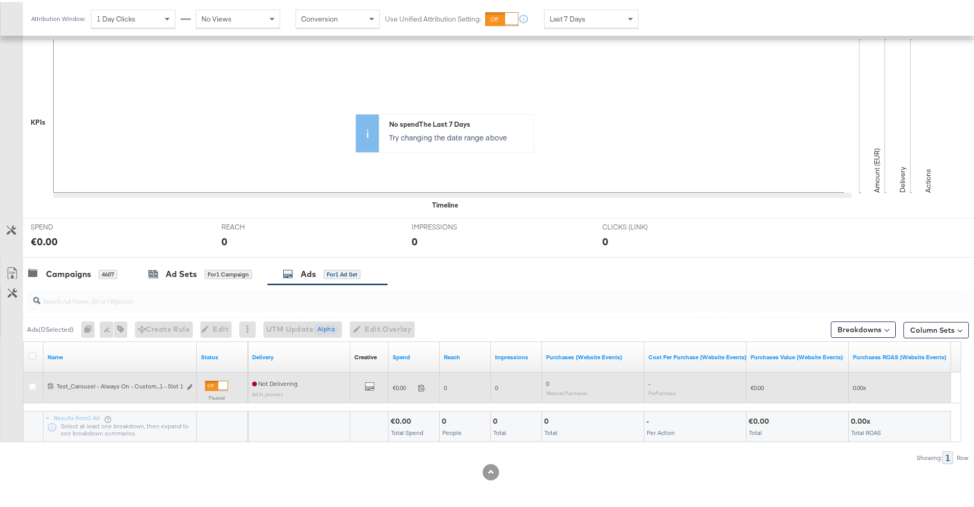
click at [215, 387] on div at bounding box center [216, 384] width 23 height 10
click at [215, 382] on div at bounding box center [216, 384] width 23 height 10
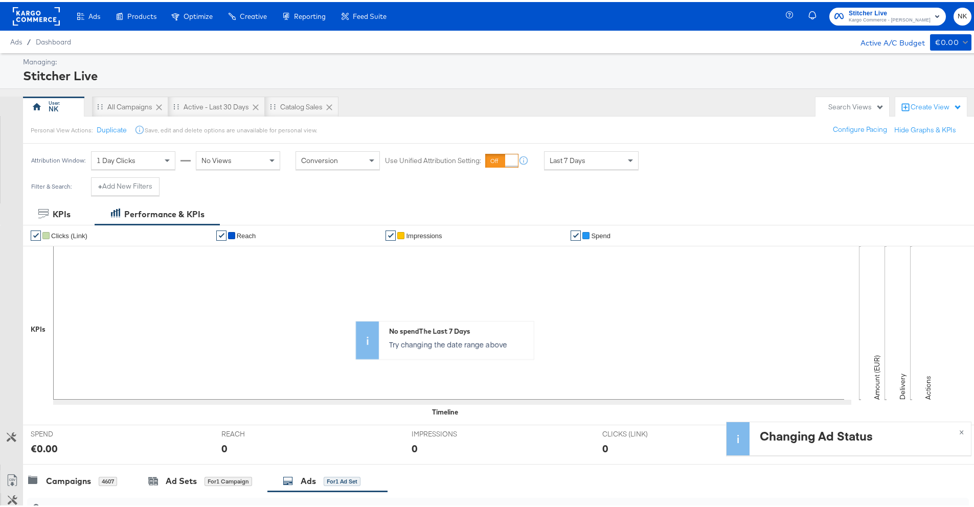
scroll to position [207, 0]
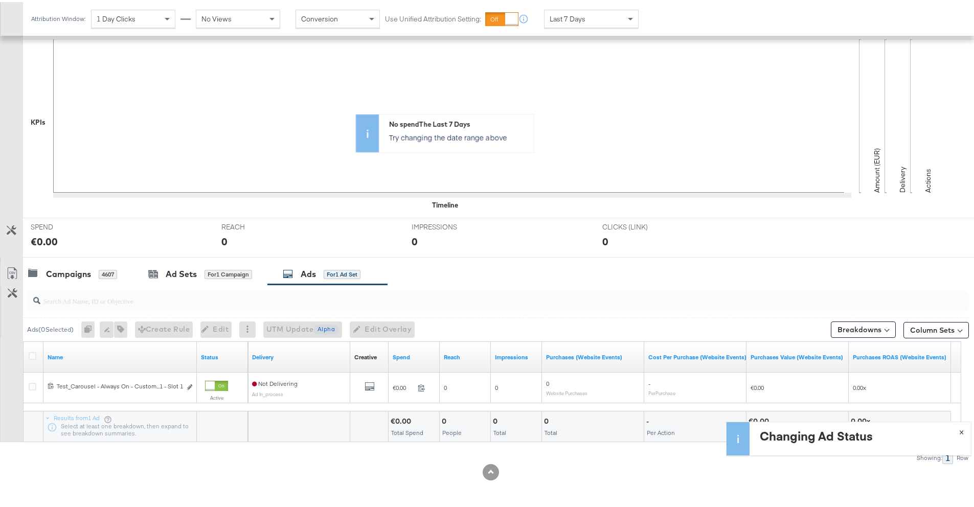
click at [952, 426] on button "×" at bounding box center [961, 429] width 19 height 18
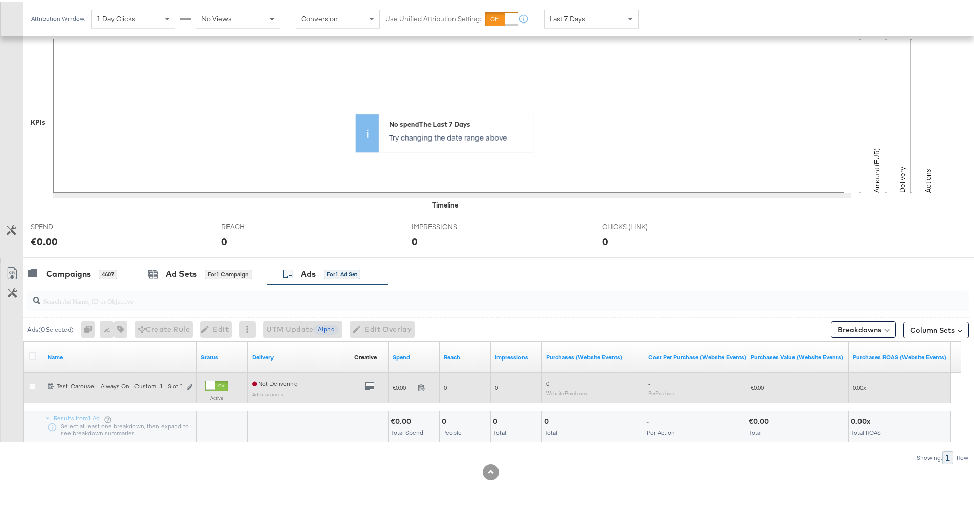
click at [209, 384] on div at bounding box center [209, 383] width 9 height 9
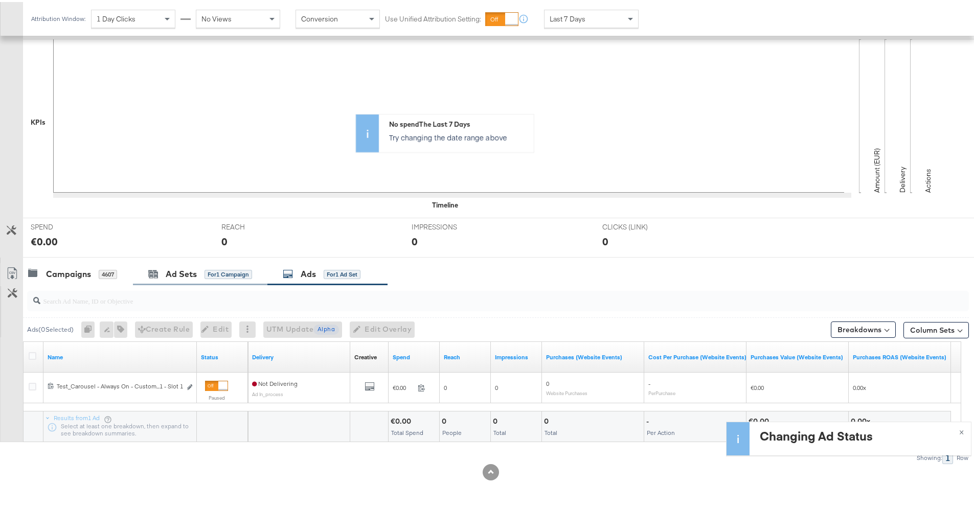
click at [169, 279] on div "Ad Sets for 1 Campaign" at bounding box center [200, 272] width 134 height 22
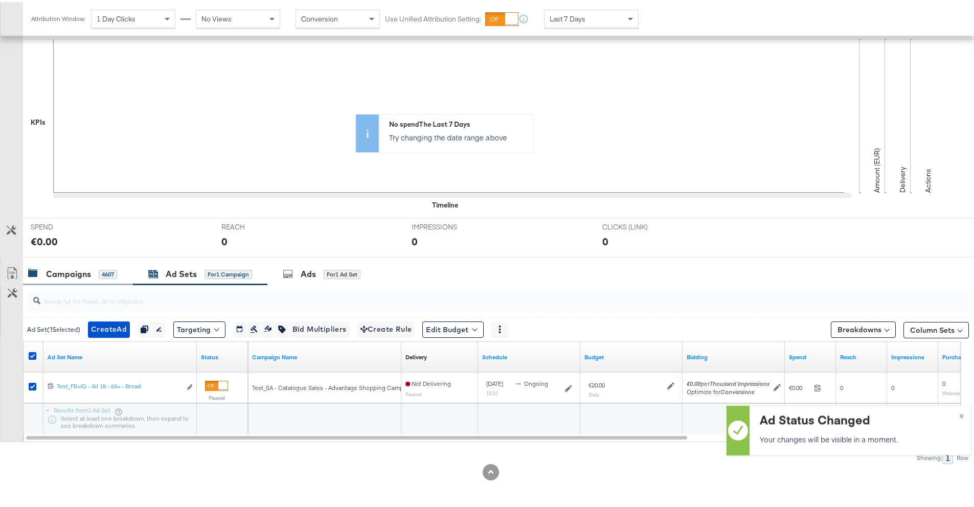
click at [96, 278] on div "Campaigns 4607" at bounding box center [78, 272] width 110 height 22
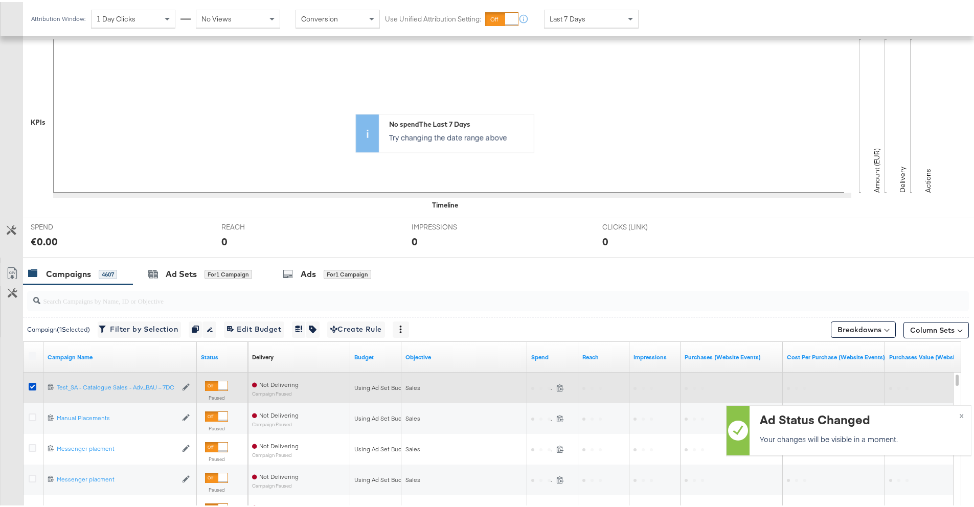
click at [222, 384] on div at bounding box center [222, 383] width 9 height 9
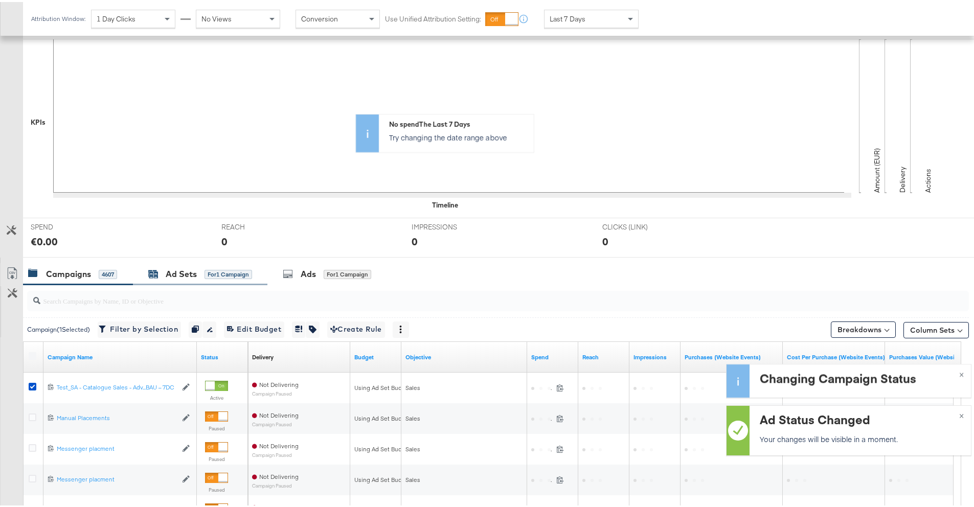
click at [227, 277] on div "Ad Sets for 1 Campaign" at bounding box center [200, 272] width 104 height 12
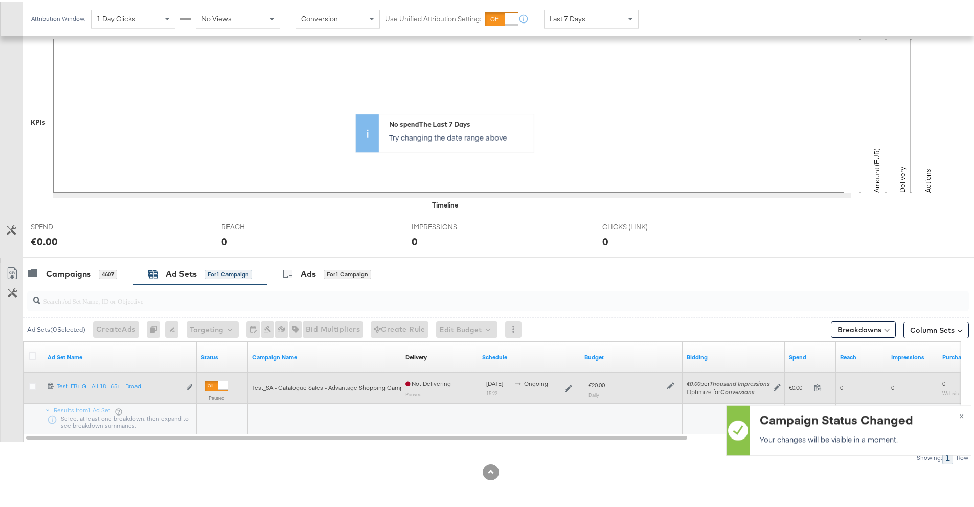
click at [222, 384] on div at bounding box center [222, 383] width 9 height 9
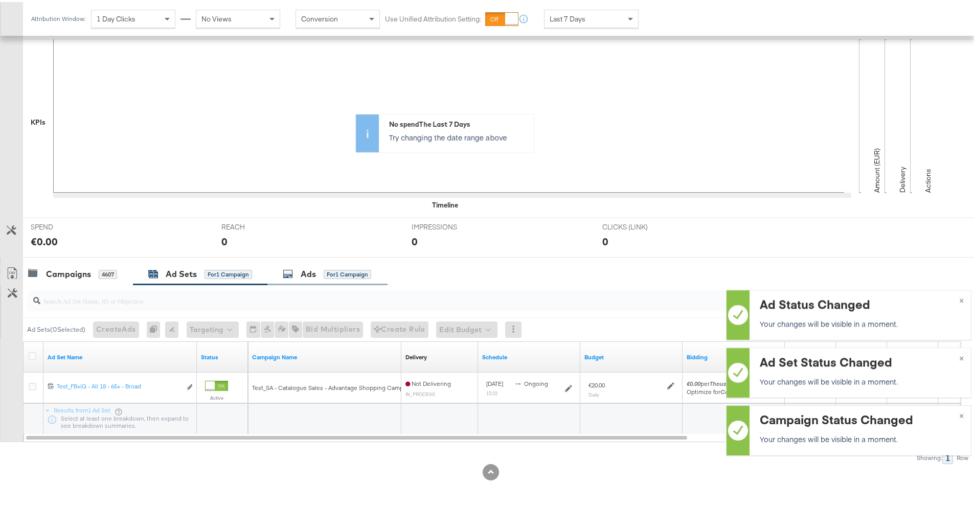
click at [298, 278] on div "Ads for 1 Campaign" at bounding box center [327, 272] width 88 height 12
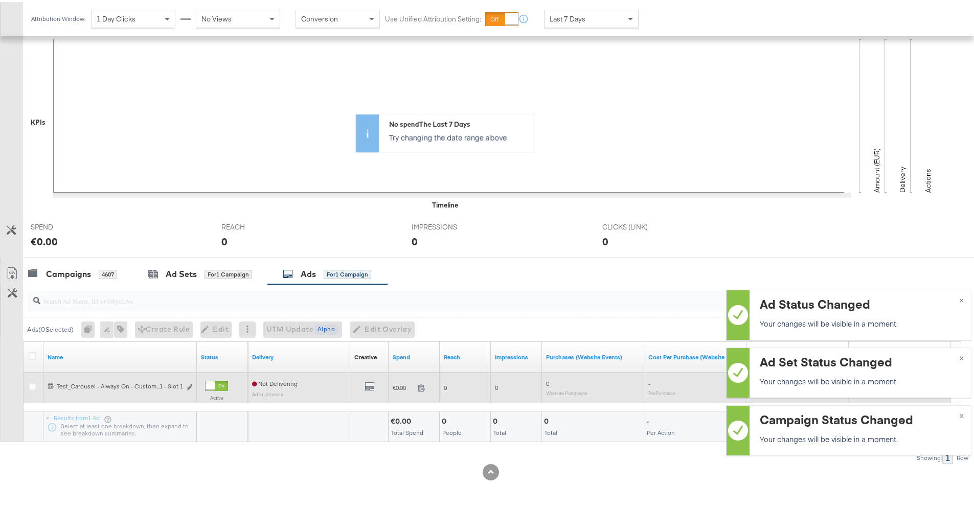
click at [215, 384] on div at bounding box center [209, 383] width 9 height 9
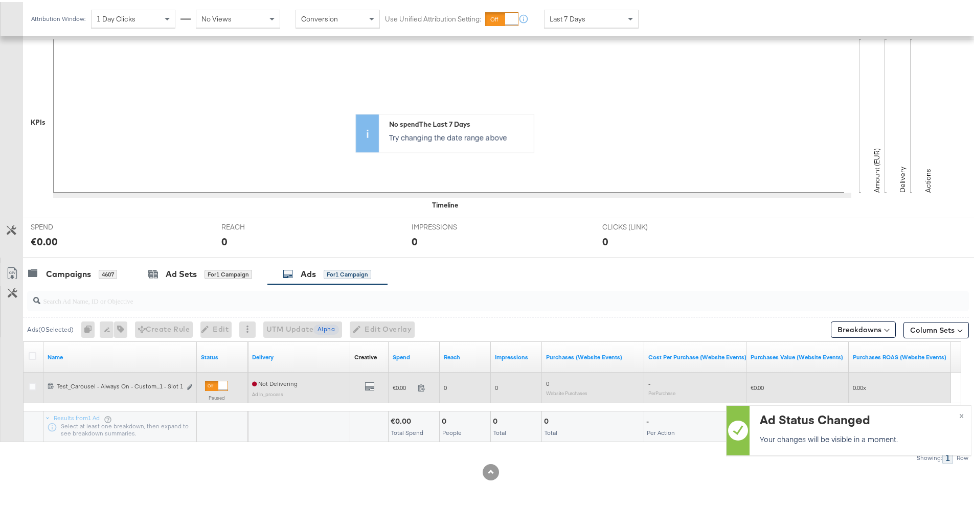
click at [218, 386] on div at bounding box center [222, 383] width 9 height 9
click at [212, 384] on div at bounding box center [209, 383] width 9 height 9
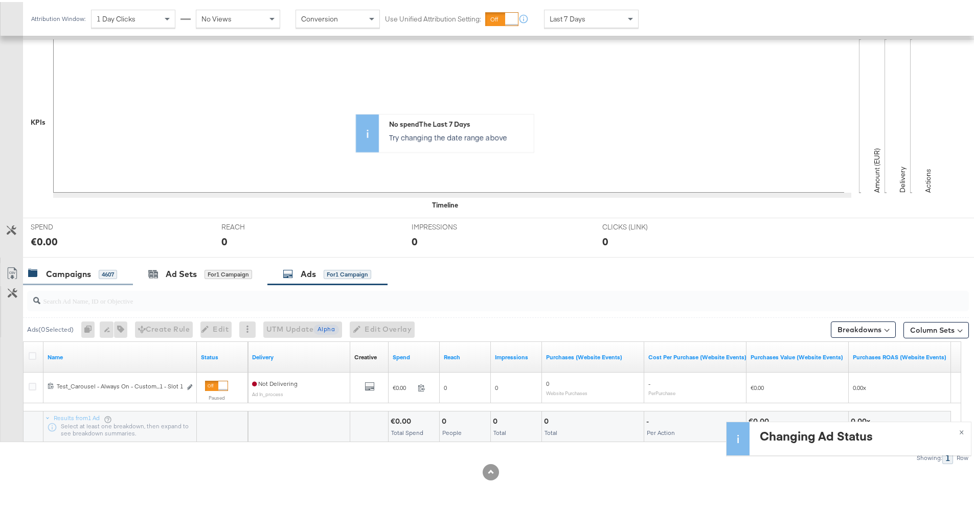
click at [100, 273] on div "4607" at bounding box center [108, 272] width 18 height 9
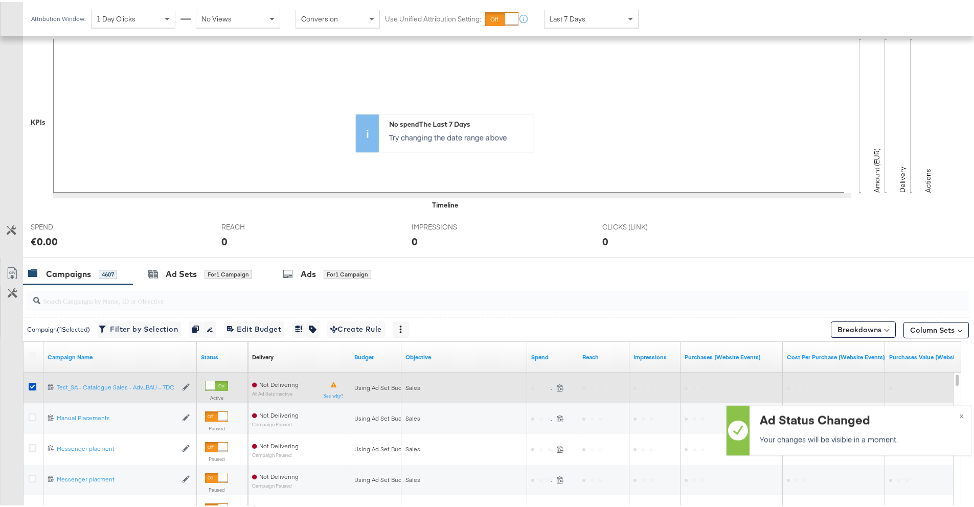
click at [215, 387] on div at bounding box center [209, 383] width 9 height 9
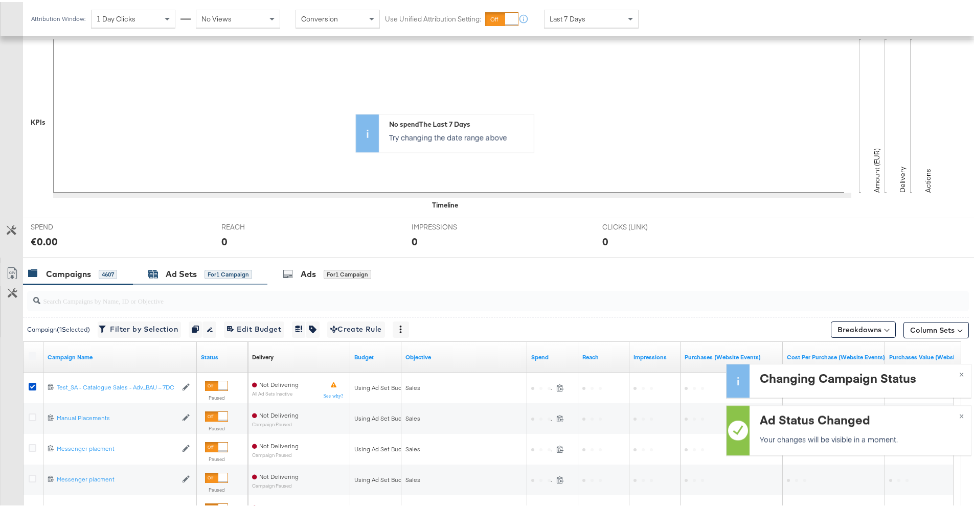
click at [222, 274] on div "for 1 Campaign" at bounding box center [228, 272] width 48 height 9
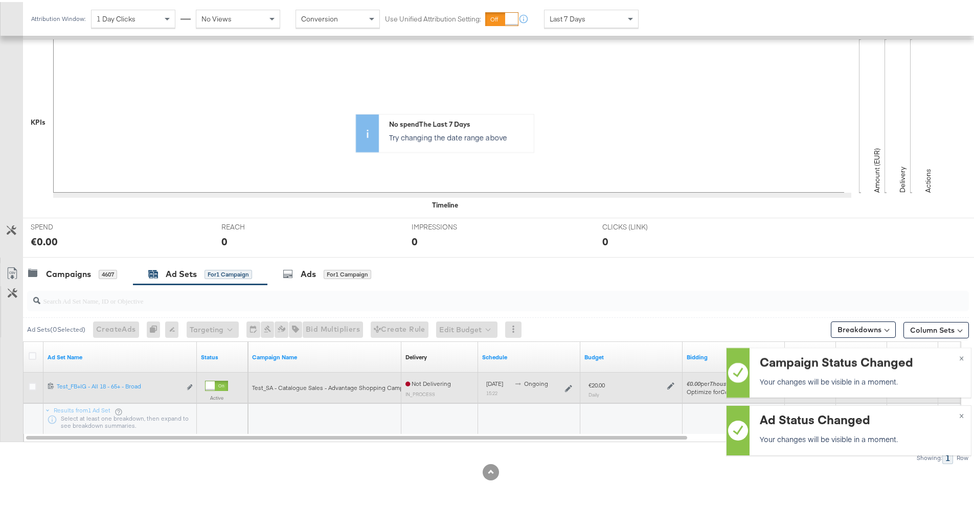
click at [215, 387] on div at bounding box center [209, 383] width 9 height 9
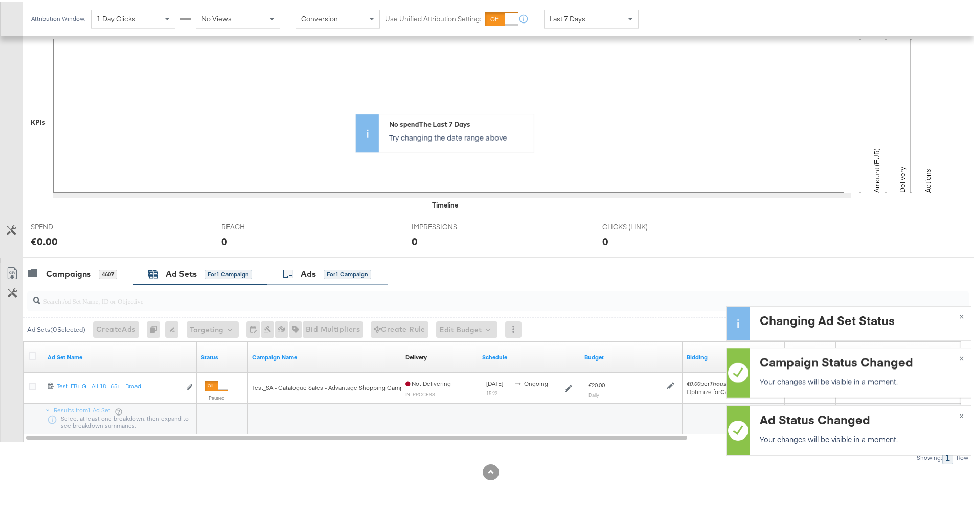
click at [291, 272] on icon at bounding box center [288, 272] width 10 height 10
